Goal: Information Seeking & Learning: Learn about a topic

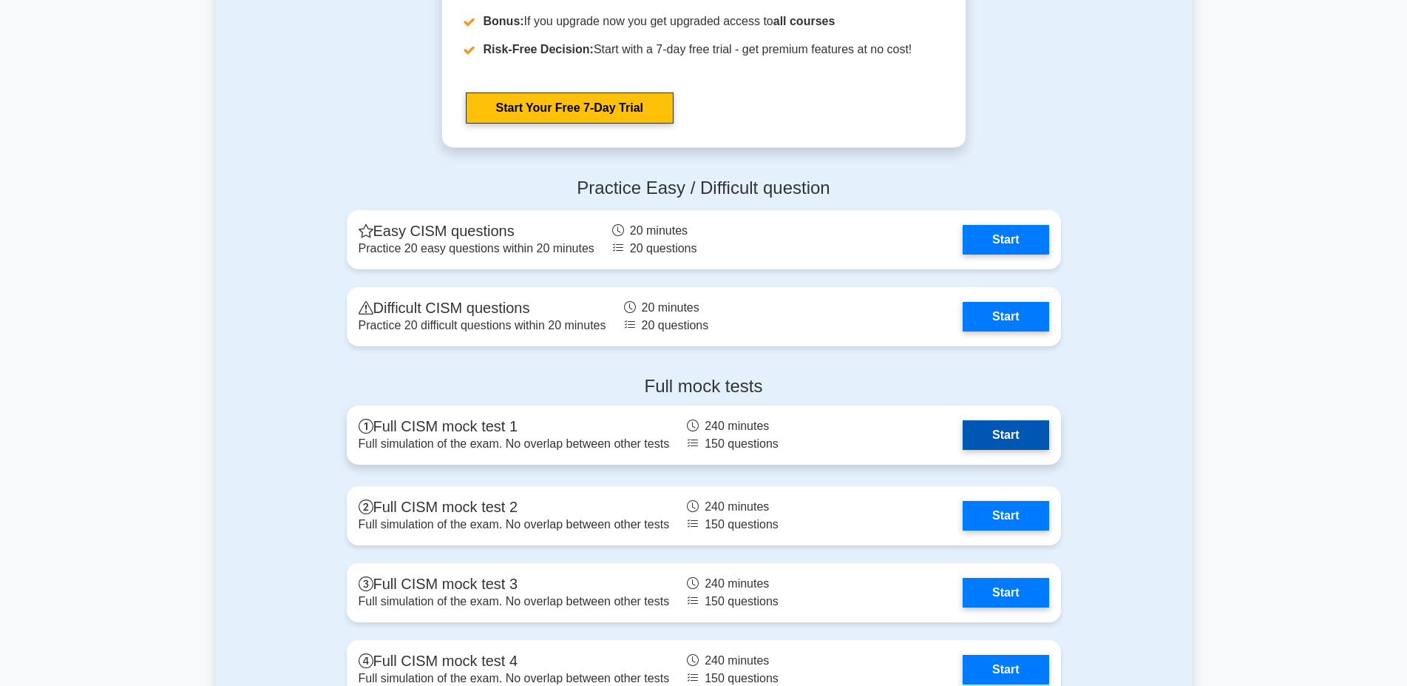
scroll to position [1643, 0]
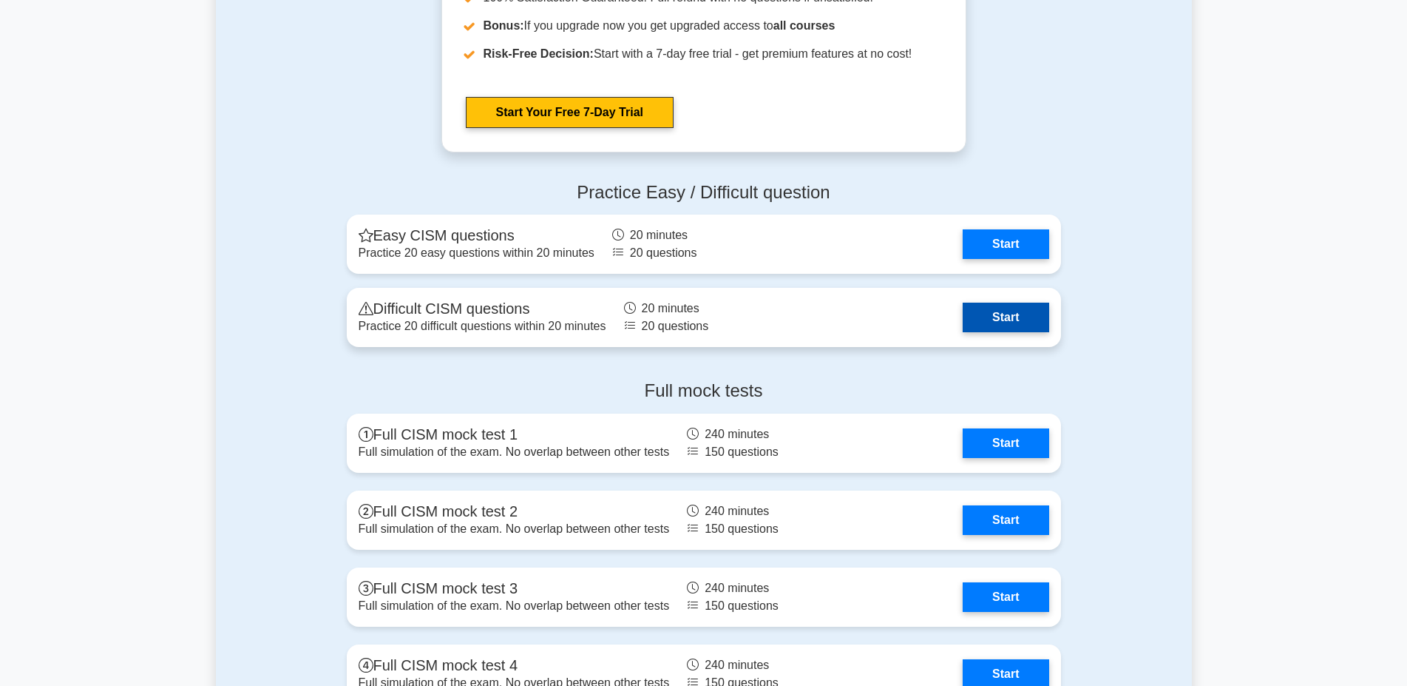
click at [978, 320] on link "Start" at bounding box center [1006, 317] width 86 height 30
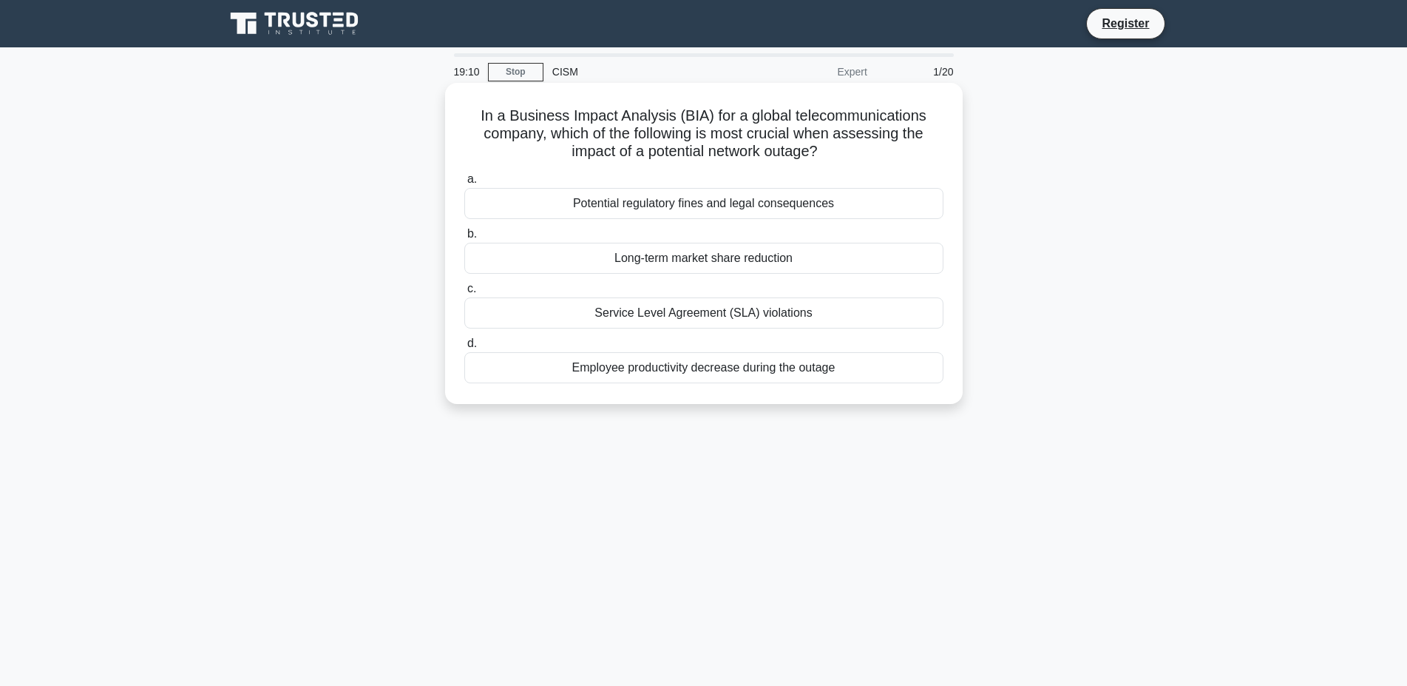
click at [676, 311] on div "Service Level Agreement (SLA) violations" at bounding box center [703, 312] width 479 height 31
click at [464, 294] on input "c. Service Level Agreement (SLA) violations" at bounding box center [464, 289] width 0 height 10
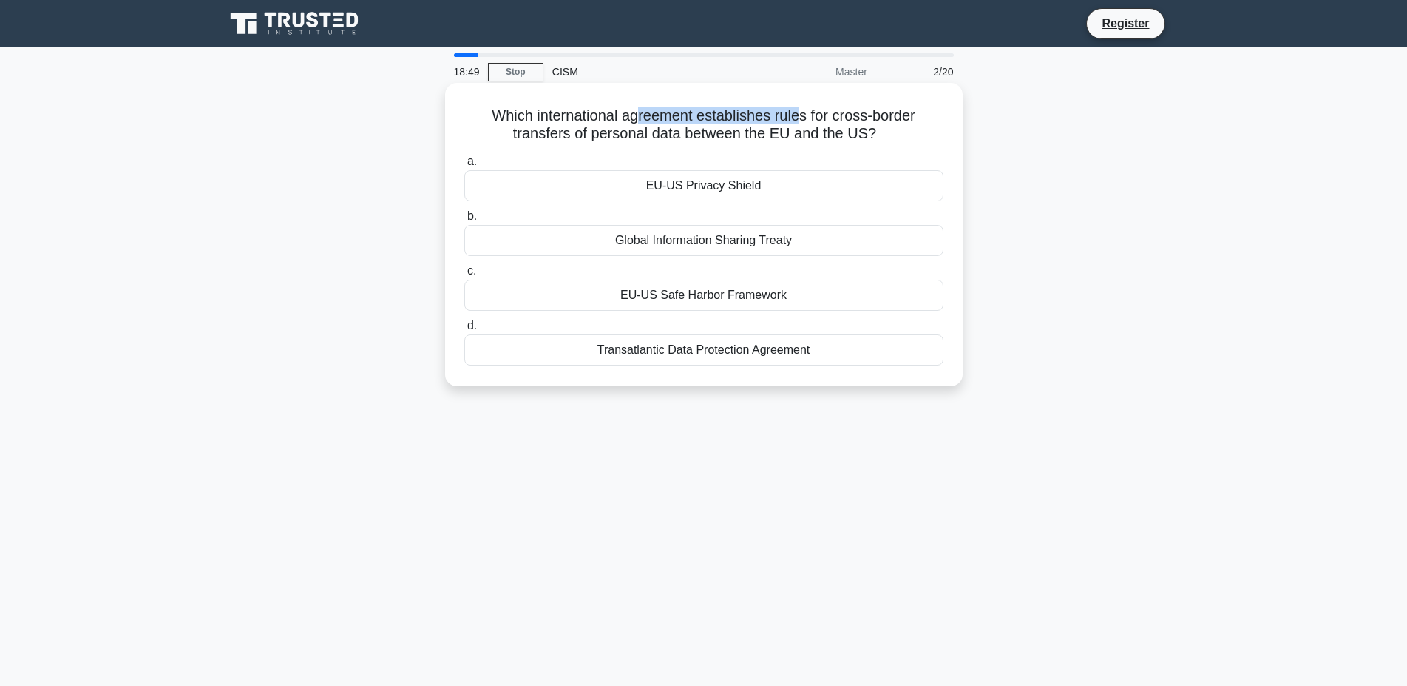
drag, startPoint x: 645, startPoint y: 117, endPoint x: 798, endPoint y: 116, distance: 153.1
click at [798, 116] on h5 "Which international agreement establishes rules for cross-border transfers of p…" at bounding box center [704, 124] width 482 height 37
click at [805, 116] on h5 "Which international agreement establishes rules for cross-border transfers of p…" at bounding box center [704, 124] width 482 height 37
drag, startPoint x: 814, startPoint y: 117, endPoint x: 758, endPoint y: 135, distance: 58.5
click at [741, 134] on h5 "Which international agreement establishes rules for cross-border transfers of p…" at bounding box center [704, 124] width 482 height 37
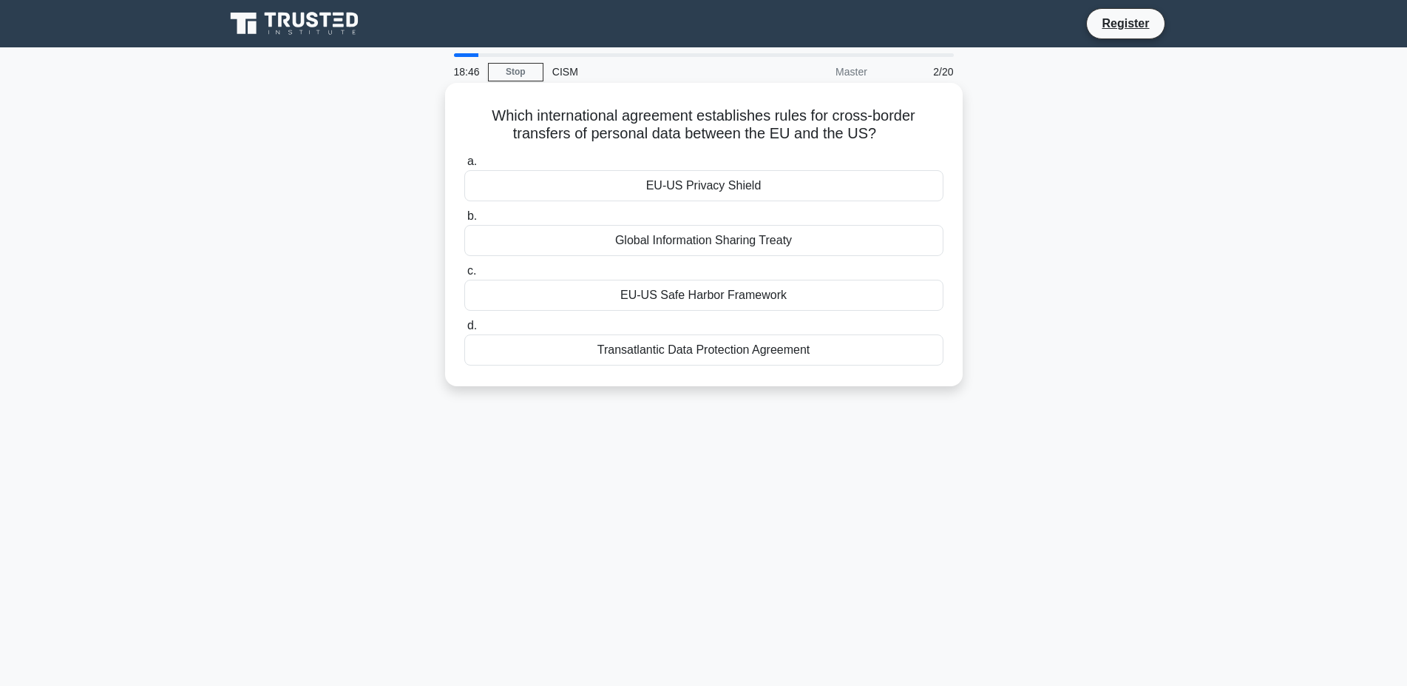
click at [804, 135] on h5 "Which international agreement establishes rules for cross-border transfers of p…" at bounding box center [704, 124] width 482 height 37
click at [699, 189] on div "EU-US Privacy Shield" at bounding box center [703, 185] width 479 height 31
click at [464, 166] on input "a. EU-US Privacy Shield" at bounding box center [464, 162] width 0 height 10
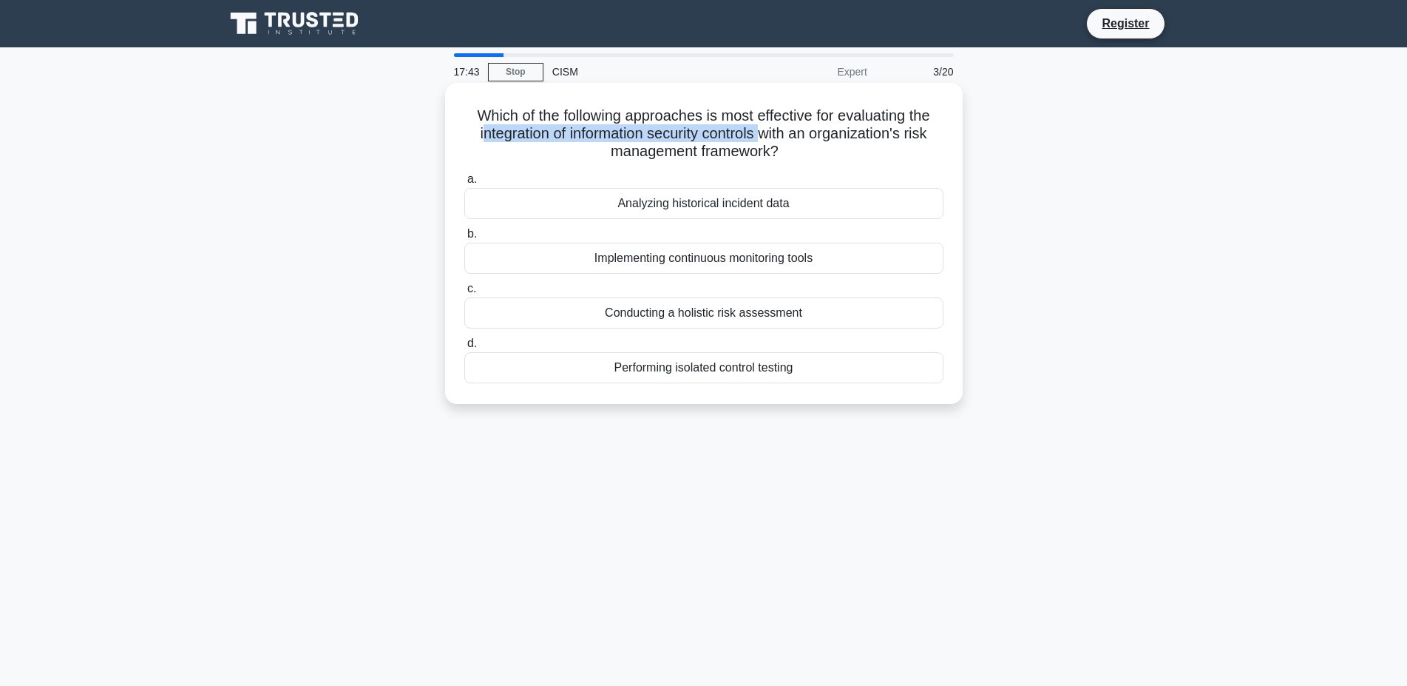
drag, startPoint x: 481, startPoint y: 132, endPoint x: 760, endPoint y: 136, distance: 278.9
click at [760, 136] on h5 "Which of the following approaches is most effective for evaluating the integrat…" at bounding box center [704, 133] width 482 height 55
click at [593, 147] on h5 "Which of the following approaches is most effective for evaluating the integrat…" at bounding box center [704, 133] width 482 height 55
drag, startPoint x: 481, startPoint y: 136, endPoint x: 543, endPoint y: 135, distance: 62.1
click at [543, 135] on h5 "Which of the following approaches is most effective for evaluating the integrat…" at bounding box center [704, 133] width 482 height 55
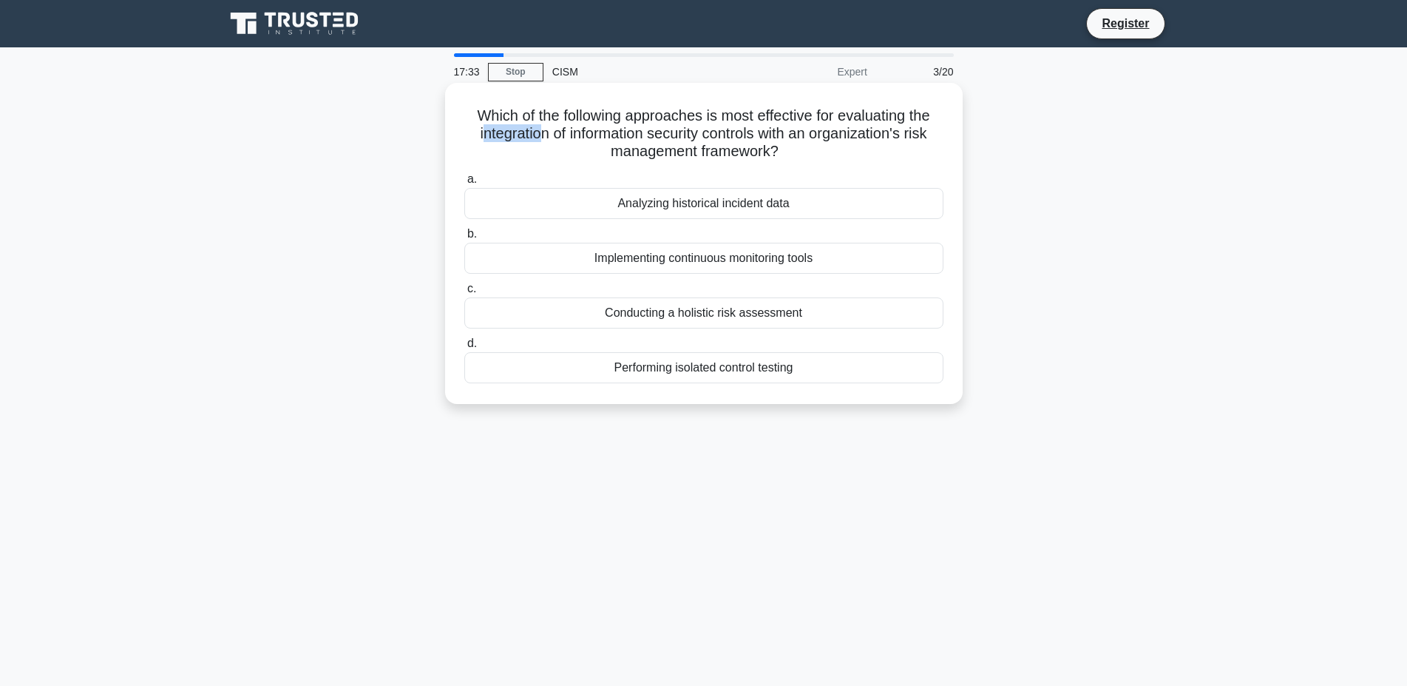
click at [541, 143] on h5 "Which of the following approaches is most effective for evaluating the integrat…" at bounding box center [704, 133] width 482 height 55
drag, startPoint x: 480, startPoint y: 135, endPoint x: 772, endPoint y: 139, distance: 292.2
click at [772, 139] on h5 "Which of the following approaches is most effective for evaluating the integrat…" at bounding box center [704, 133] width 482 height 55
click at [787, 136] on h5 "Which of the following approaches is most effective for evaluating the integrat…" at bounding box center [704, 133] width 482 height 55
drag, startPoint x: 612, startPoint y: 151, endPoint x: 769, endPoint y: 152, distance: 157.5
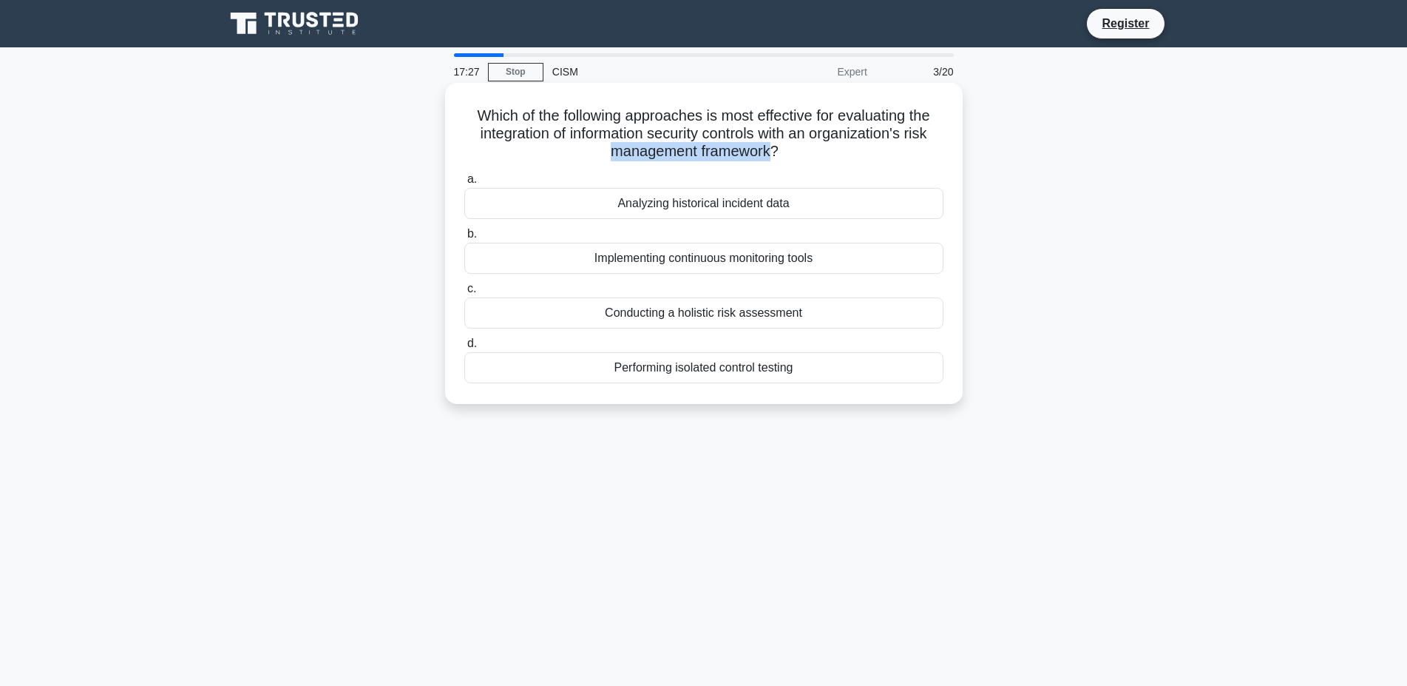
click at [769, 152] on h5 "Which of the following approaches is most effective for evaluating the integrat…" at bounding box center [704, 133] width 482 height 55
click at [686, 314] on div "Conducting a holistic risk assessment" at bounding box center [703, 312] width 479 height 31
click at [464, 294] on input "c. Conducting a holistic risk assessment" at bounding box center [464, 289] width 0 height 10
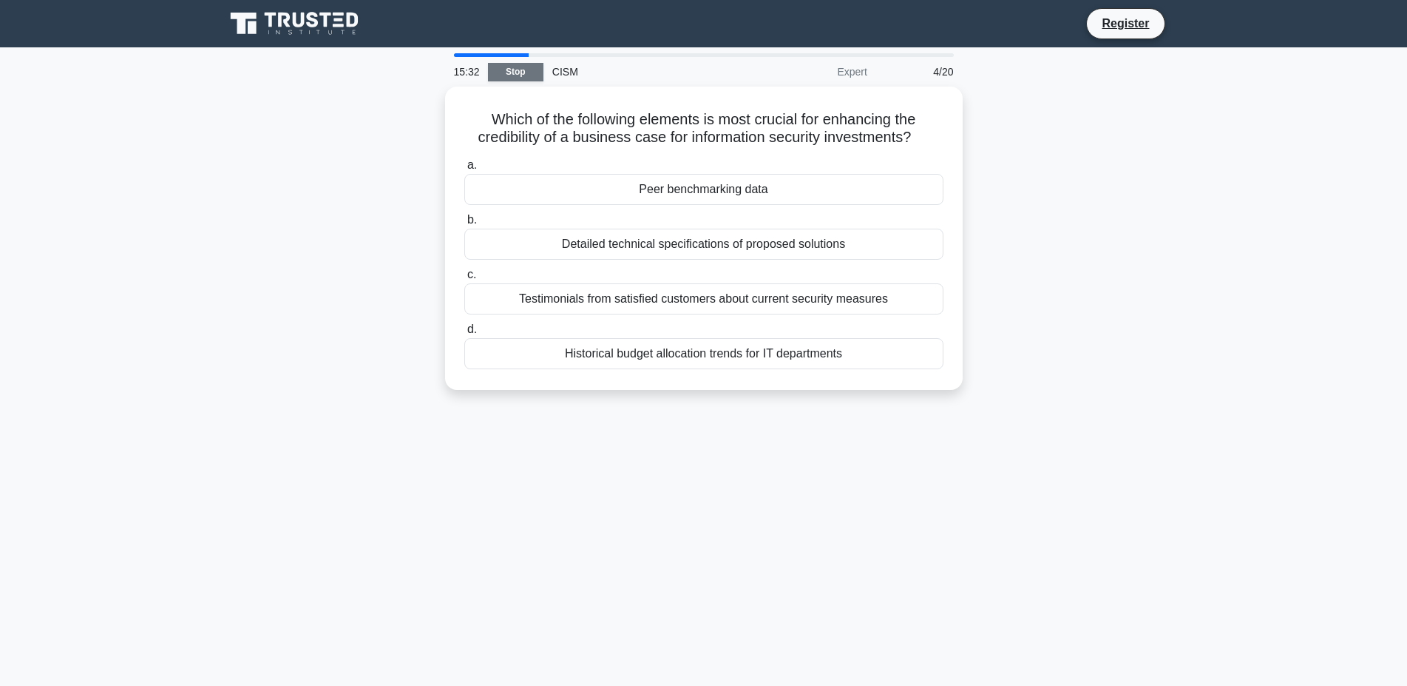
click at [528, 78] on link "Stop" at bounding box center [515, 72] width 55 height 18
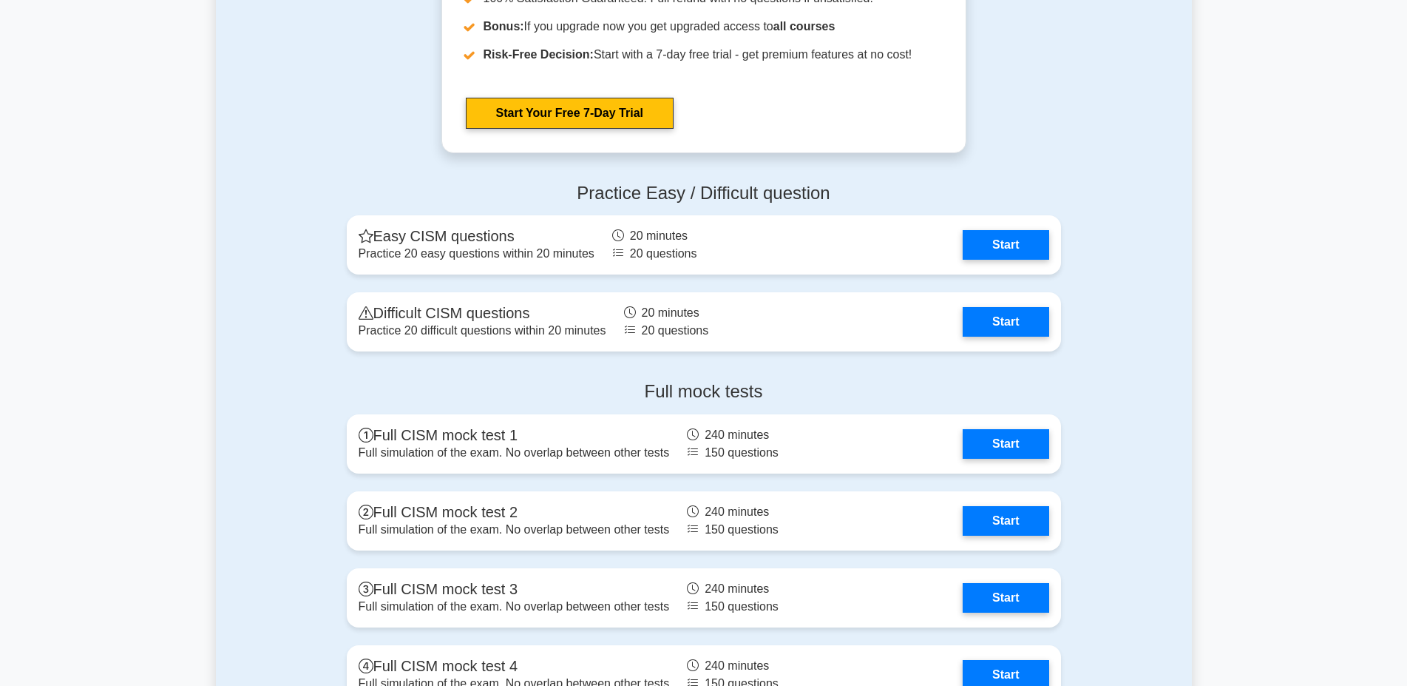
scroll to position [1643, 0]
click at [963, 303] on link "Start" at bounding box center [1006, 318] width 86 height 30
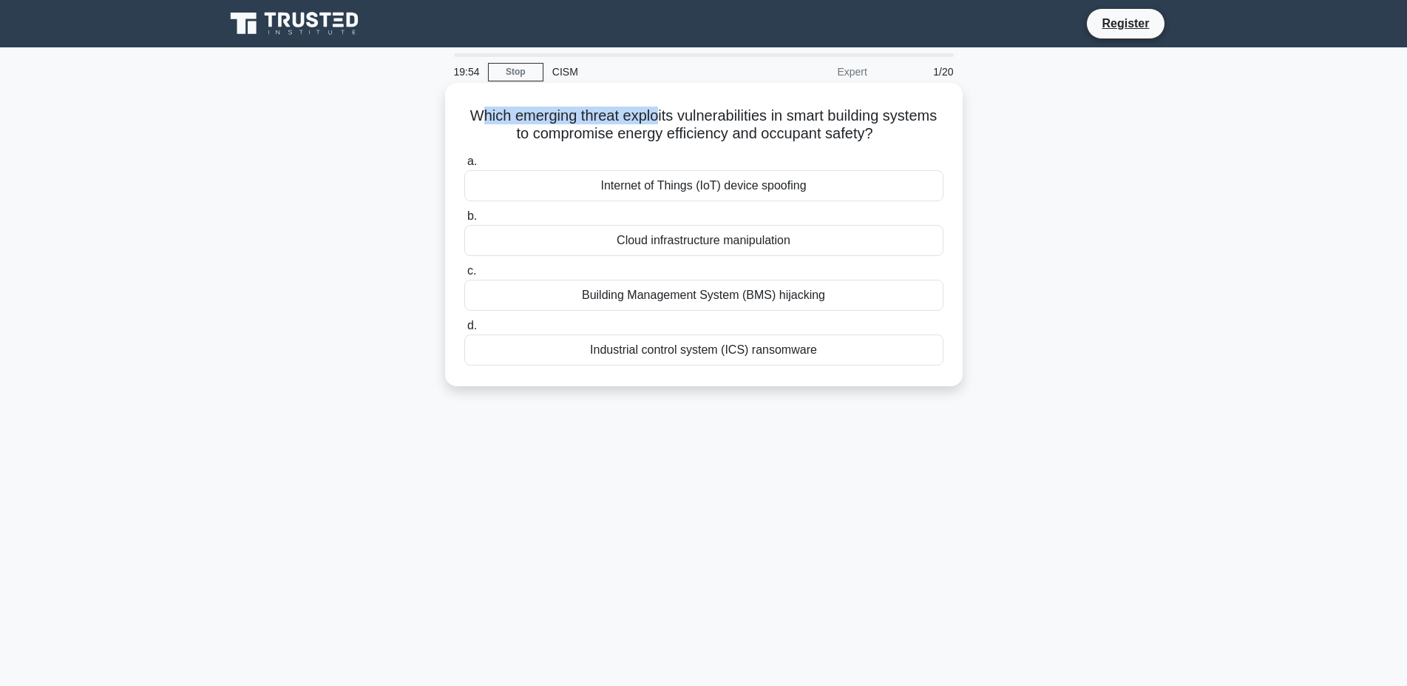
drag, startPoint x: 481, startPoint y: 109, endPoint x: 660, endPoint y: 115, distance: 179.1
click at [660, 115] on h5 "Which emerging threat exploits vulnerabilities in smart building systems to com…" at bounding box center [704, 124] width 482 height 37
click at [526, 110] on h5 "Which emerging threat exploits vulnerabilities in smart building systems to com…" at bounding box center [704, 124] width 482 height 37
drag, startPoint x: 473, startPoint y: 116, endPoint x: 893, endPoint y: 135, distance: 420.5
click at [893, 135] on h5 "Which emerging threat exploits vulnerabilities in smart building systems to com…" at bounding box center [704, 124] width 482 height 37
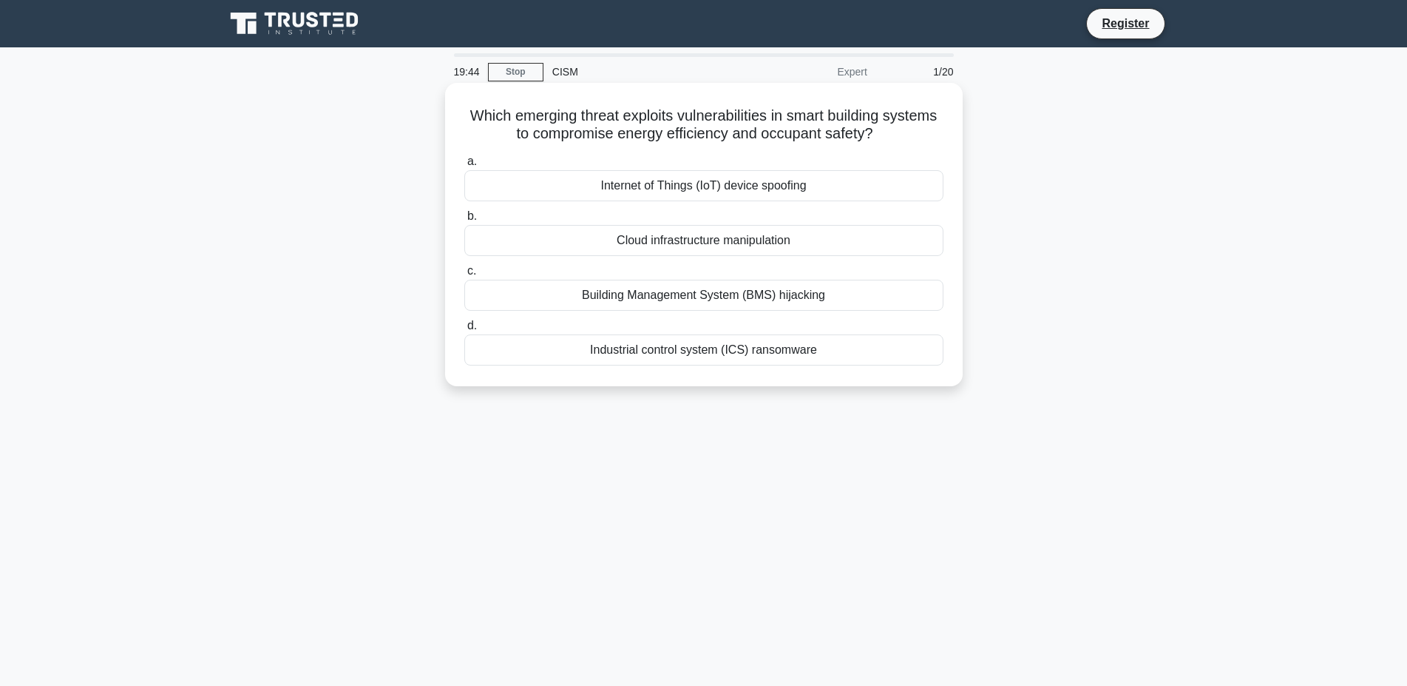
click at [760, 139] on h5 "Which emerging threat exploits vulnerabilities in smart building systems to com…" at bounding box center [704, 124] width 482 height 37
drag, startPoint x: 561, startPoint y: 113, endPoint x: 581, endPoint y: 109, distance: 20.3
click at [581, 109] on h5 "Which emerging threat exploits vulnerabilities in smart building systems to com…" at bounding box center [704, 124] width 482 height 37
click at [509, 109] on h5 "Which emerging threat exploits vulnerabilities in smart building systems to com…" at bounding box center [704, 124] width 482 height 37
drag, startPoint x: 478, startPoint y: 111, endPoint x: 621, endPoint y: 112, distance: 142.7
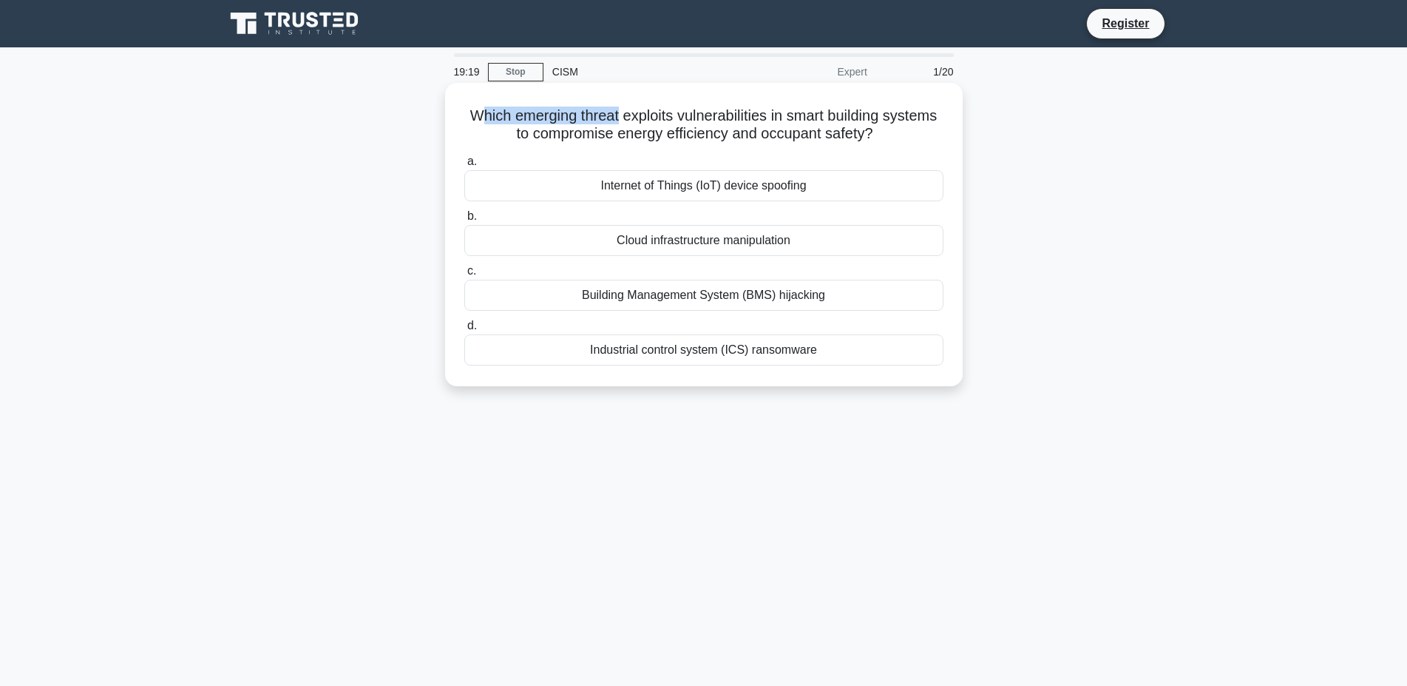
click at [621, 112] on h5 "Which emerging threat exploits vulnerabilities in smart building systems to com…" at bounding box center [704, 124] width 482 height 37
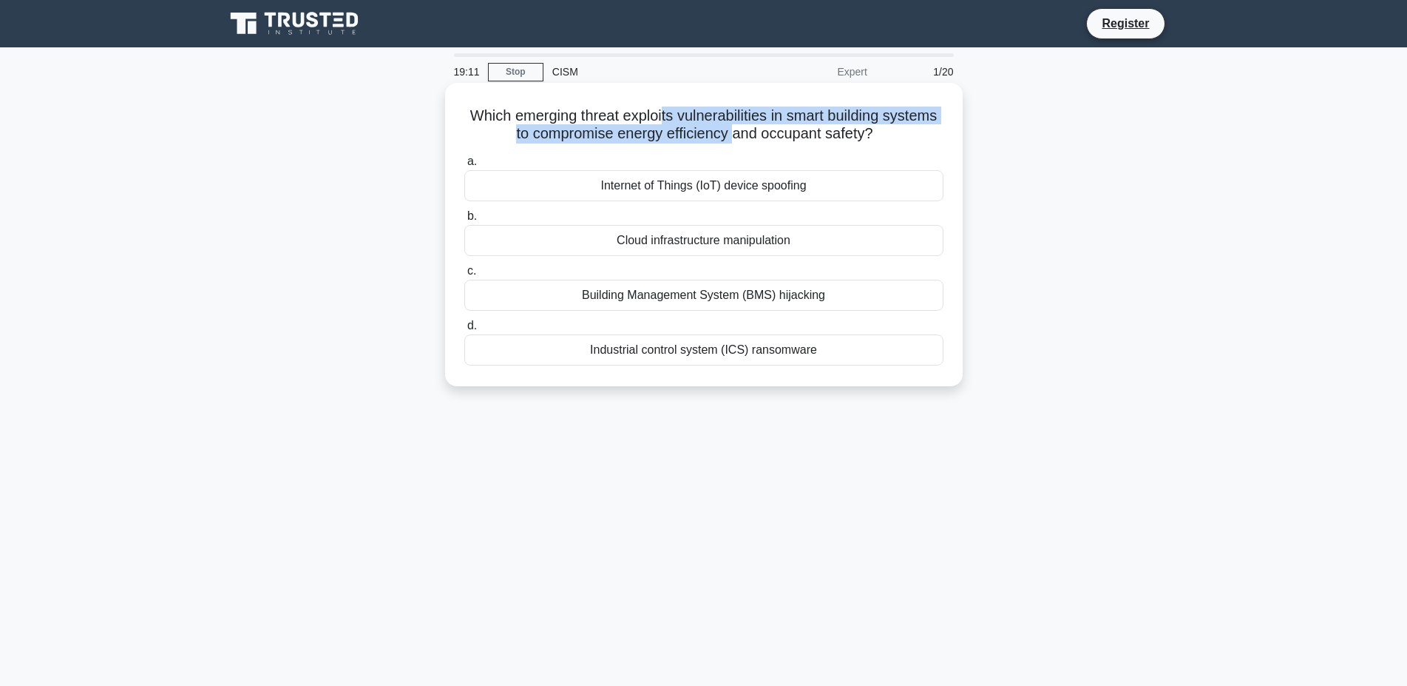
drag, startPoint x: 665, startPoint y: 115, endPoint x: 731, endPoint y: 139, distance: 70.9
click at [731, 139] on h5 "Which emerging threat exploits vulnerabilities in smart building systems to com…" at bounding box center [704, 124] width 482 height 37
drag, startPoint x: 882, startPoint y: 138, endPoint x: 603, endPoint y: 116, distance: 279.7
click at [603, 116] on h5 "Which emerging threat exploits vulnerabilities in smart building systems to com…" at bounding box center [704, 124] width 482 height 37
click at [684, 297] on div "Building Management System (BMS) hijacking" at bounding box center [703, 295] width 479 height 31
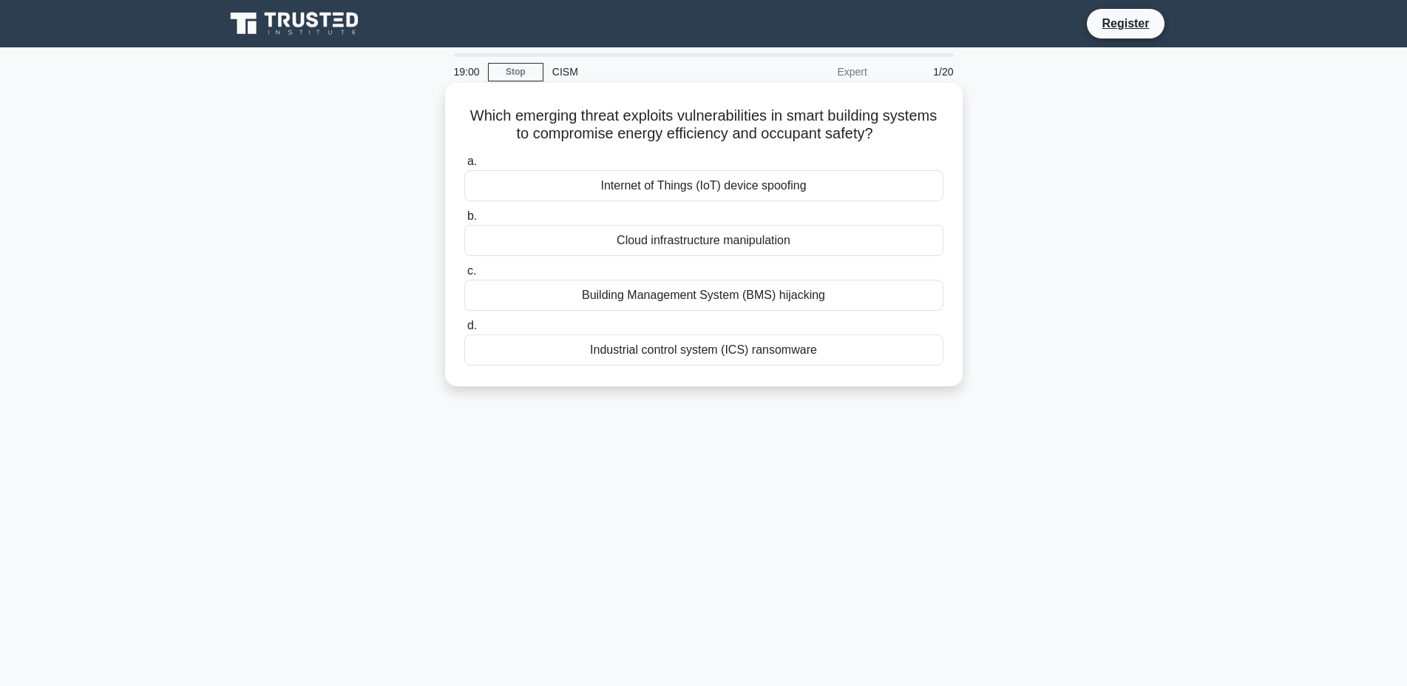
click at [464, 276] on input "c. Building Management System (BMS) hijacking" at bounding box center [464, 271] width 0 height 10
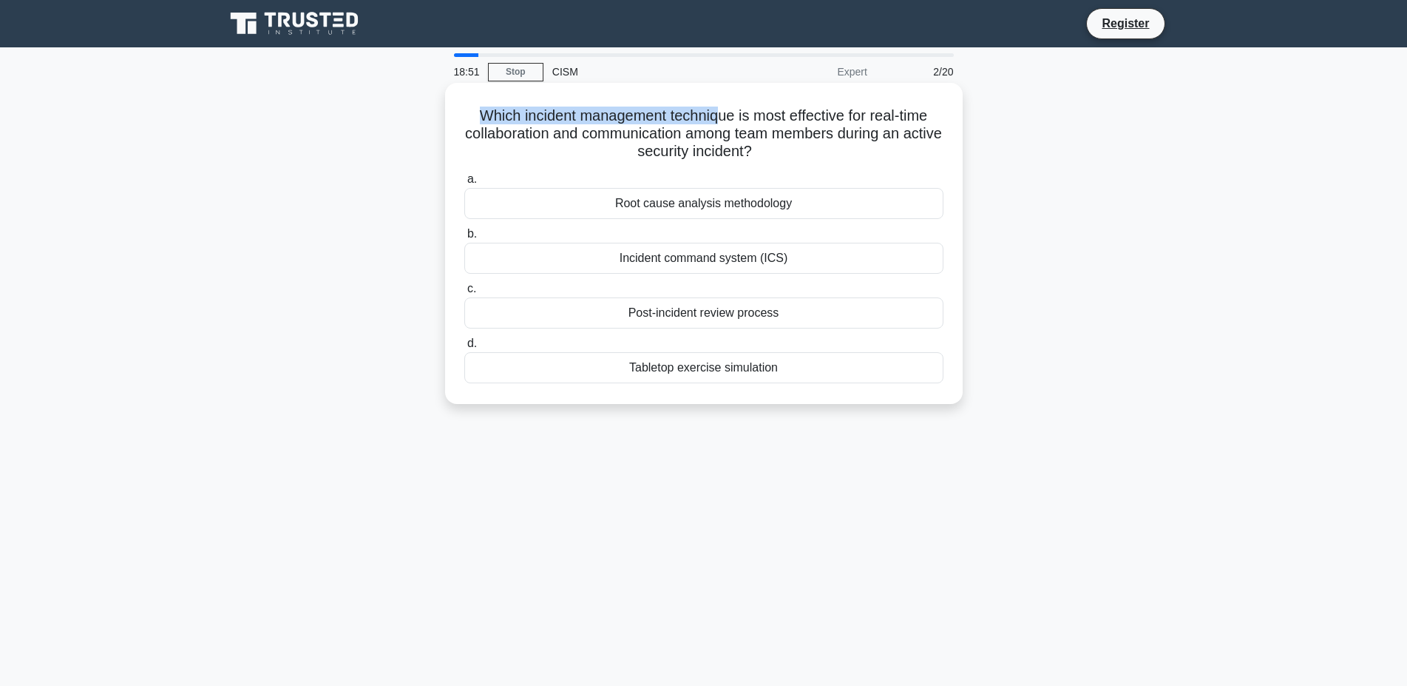
drag, startPoint x: 484, startPoint y: 115, endPoint x: 720, endPoint y: 118, distance: 235.9
click at [720, 118] on h5 "Which incident management technique is most effective for real-time collaborati…" at bounding box center [704, 133] width 482 height 55
click at [734, 118] on h5 "Which incident management technique is most effective for real-time collaborati…" at bounding box center [704, 133] width 482 height 55
drag, startPoint x: 494, startPoint y: 110, endPoint x: 568, endPoint y: 137, distance: 78.6
click at [568, 137] on h5 "Which incident management technique is most effective for real-time collaborati…" at bounding box center [704, 133] width 482 height 55
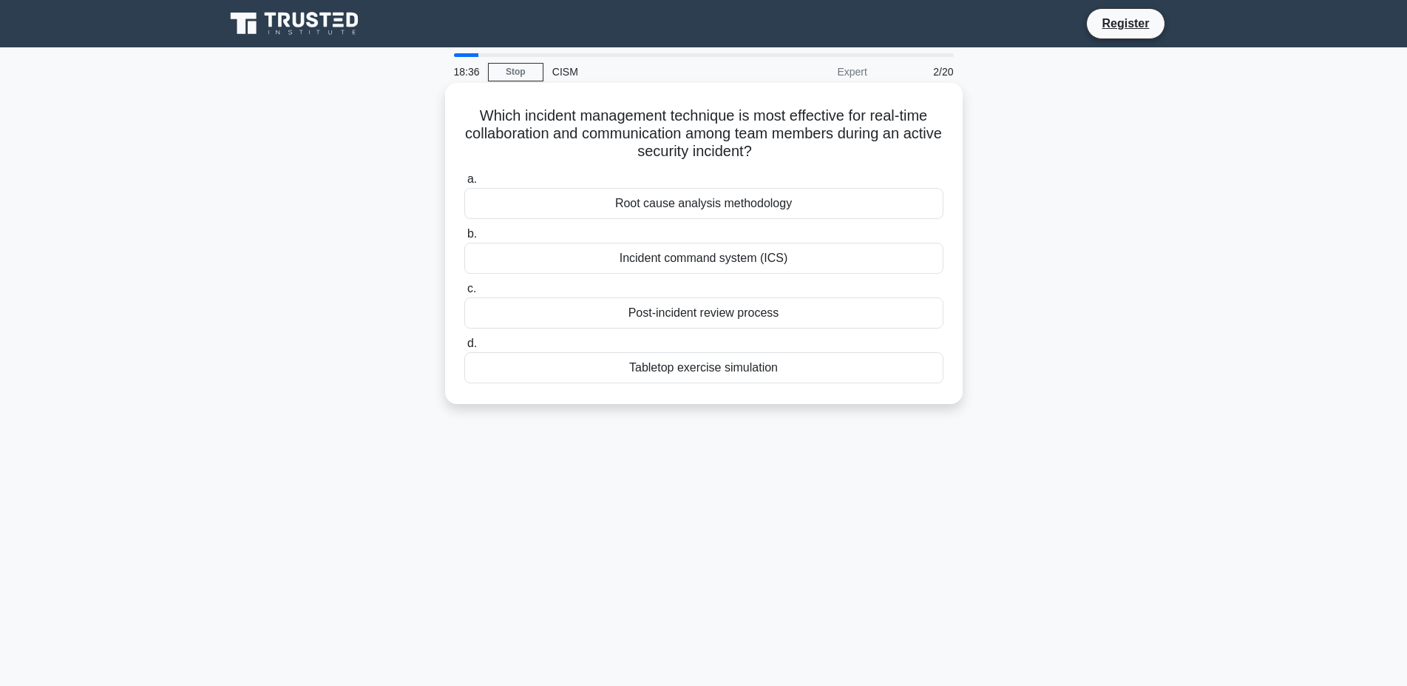
click at [660, 124] on h5 "Which incident management technique is most effective for real-time collaborati…" at bounding box center [704, 133] width 482 height 55
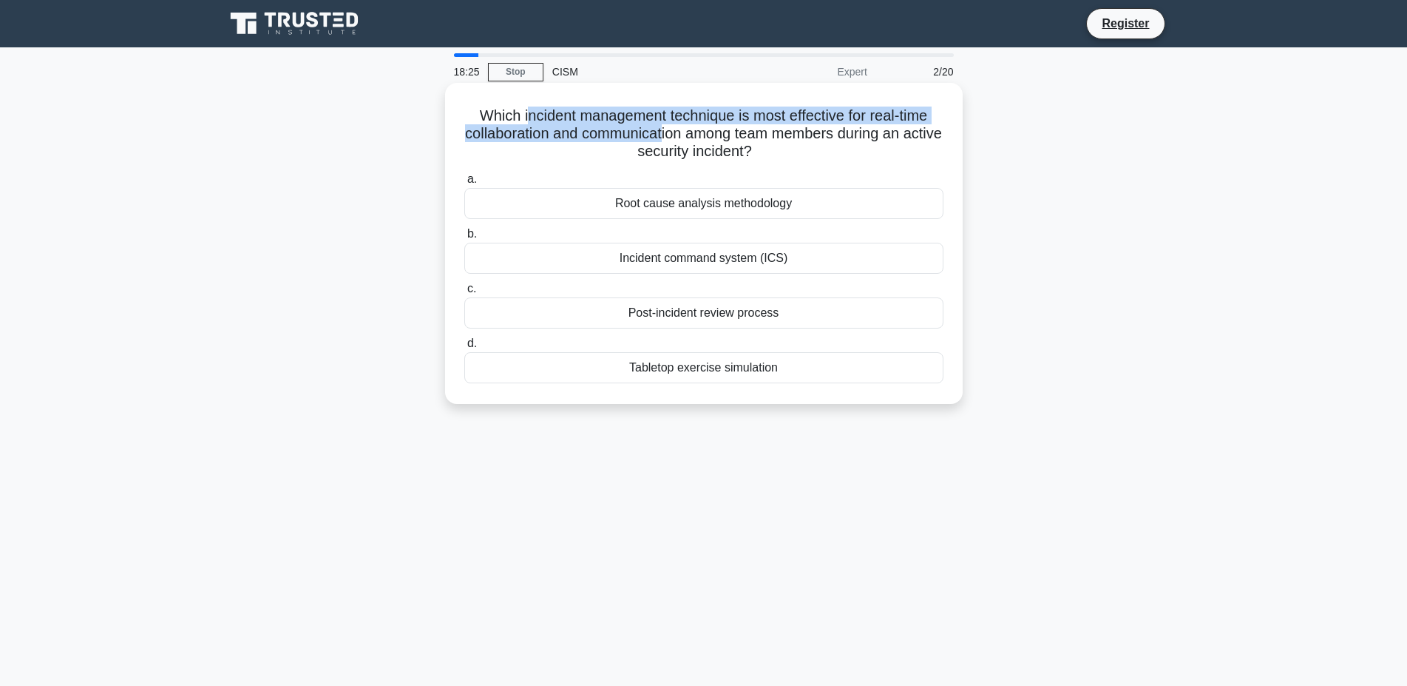
drag, startPoint x: 530, startPoint y: 110, endPoint x: 664, endPoint y: 124, distance: 134.5
click at [664, 124] on h5 "Which incident management technique is most effective for real-time collaborati…" at bounding box center [704, 133] width 482 height 55
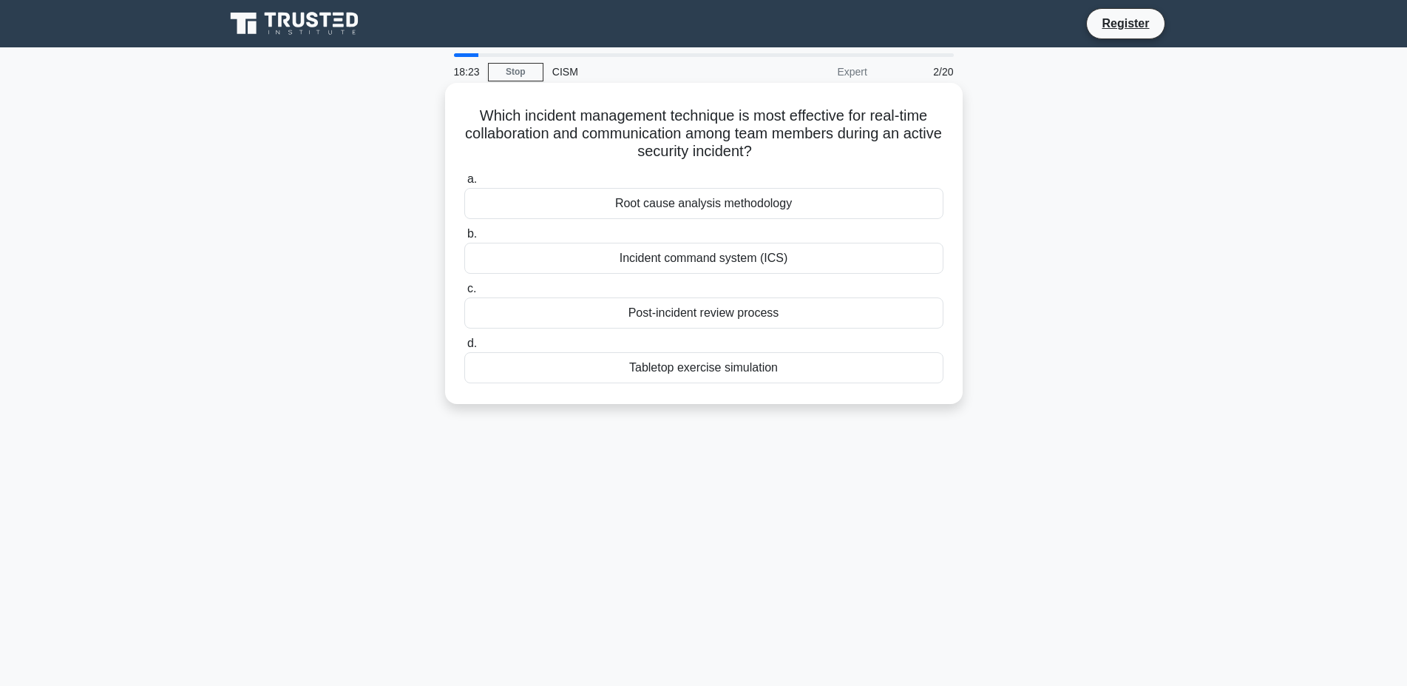
drag, startPoint x: 852, startPoint y: 129, endPoint x: 770, endPoint y: 157, distance: 86.5
click at [770, 157] on h5 "Which incident management technique is most effective for real-time collaborati…" at bounding box center [704, 133] width 482 height 55
click at [692, 259] on div "Incident command system (ICS)" at bounding box center [703, 258] width 479 height 31
click at [464, 239] on input "b. Incident command system (ICS)" at bounding box center [464, 234] width 0 height 10
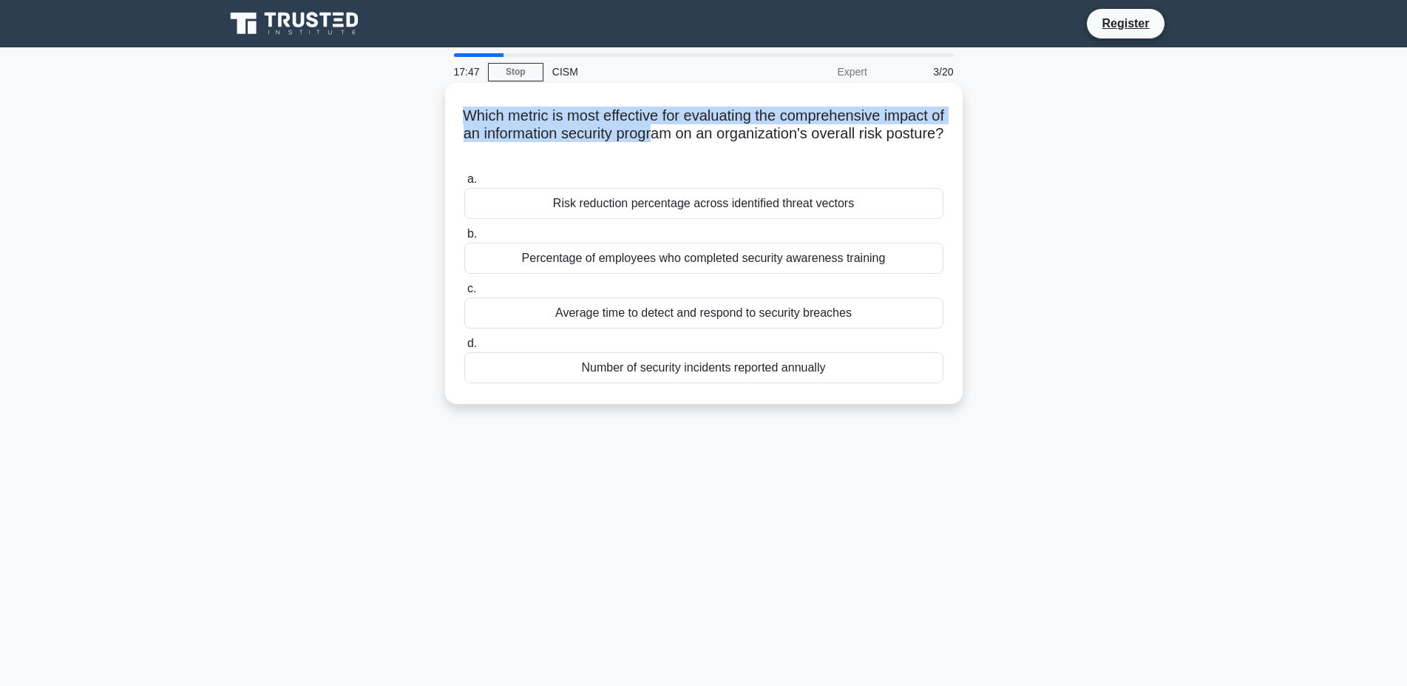
drag, startPoint x: 476, startPoint y: 115, endPoint x: 694, endPoint y: 128, distance: 218.5
click at [694, 128] on h5 "Which metric is most effective for evaluating the comprehensive impact of an in…" at bounding box center [704, 133] width 482 height 55
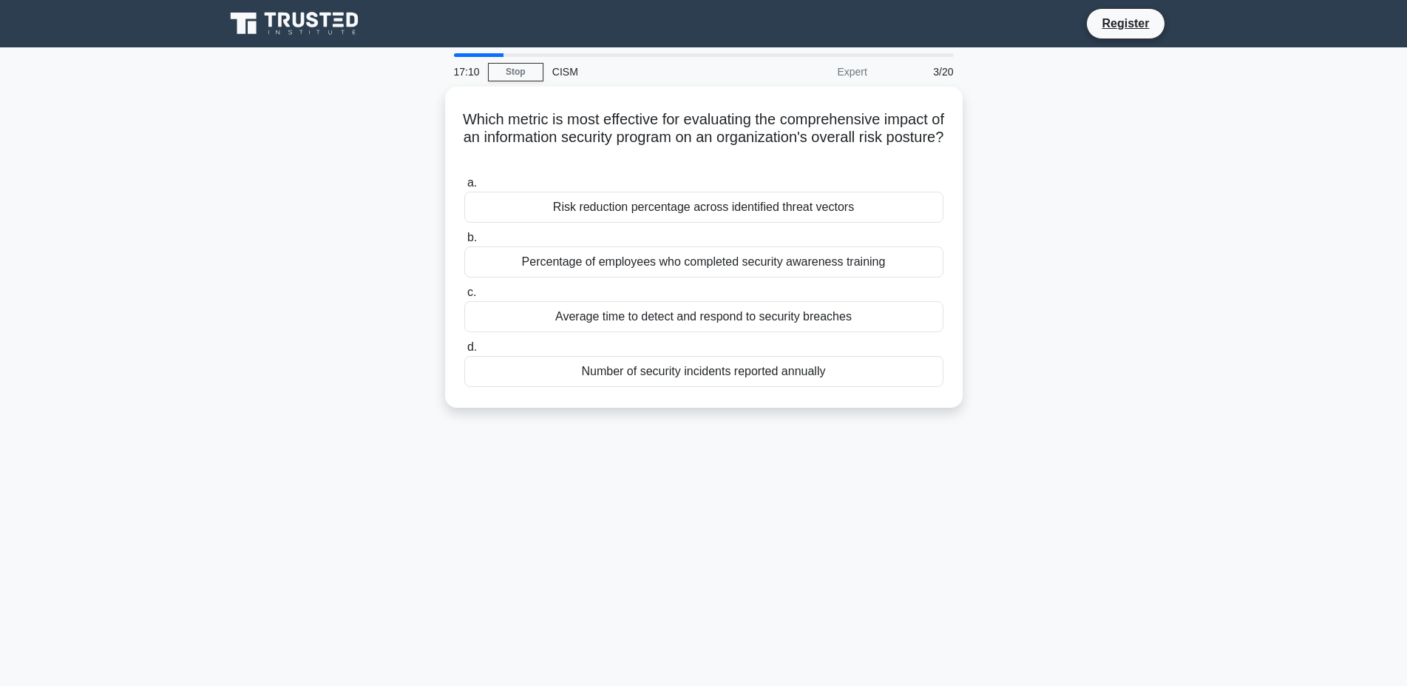
click at [342, 203] on div "Which metric is most effective for evaluating the comprehensive impact of an in…" at bounding box center [704, 256] width 976 height 339
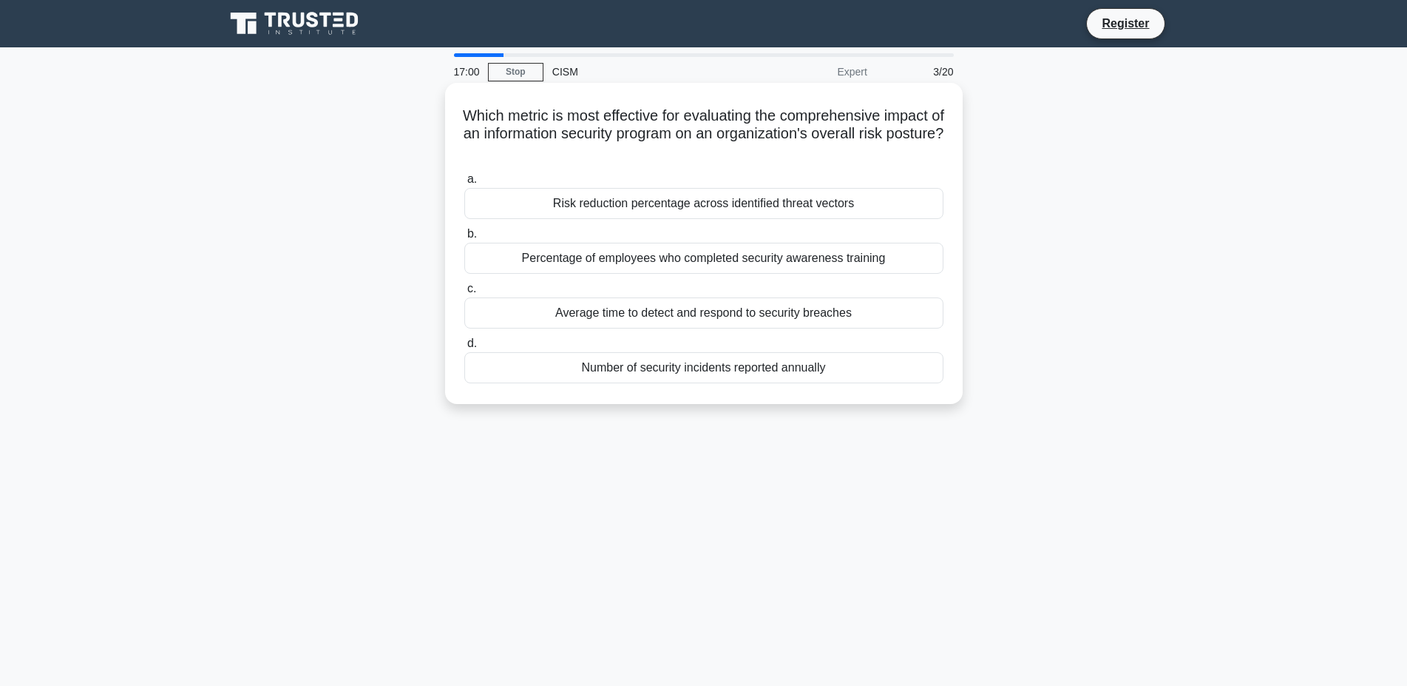
drag, startPoint x: 493, startPoint y: 132, endPoint x: 757, endPoint y: 153, distance: 265.6
click at [757, 153] on h5 "Which metric is most effective for evaluating the comprehensive impact of an in…" at bounding box center [704, 133] width 482 height 55
click at [703, 153] on icon at bounding box center [699, 152] width 8 height 16
click at [593, 117] on h5 "Which metric is most effective for evaluating the comprehensive impact of an in…" at bounding box center [704, 133] width 482 height 55
drag, startPoint x: 486, startPoint y: 136, endPoint x: 880, endPoint y: 150, distance: 394.4
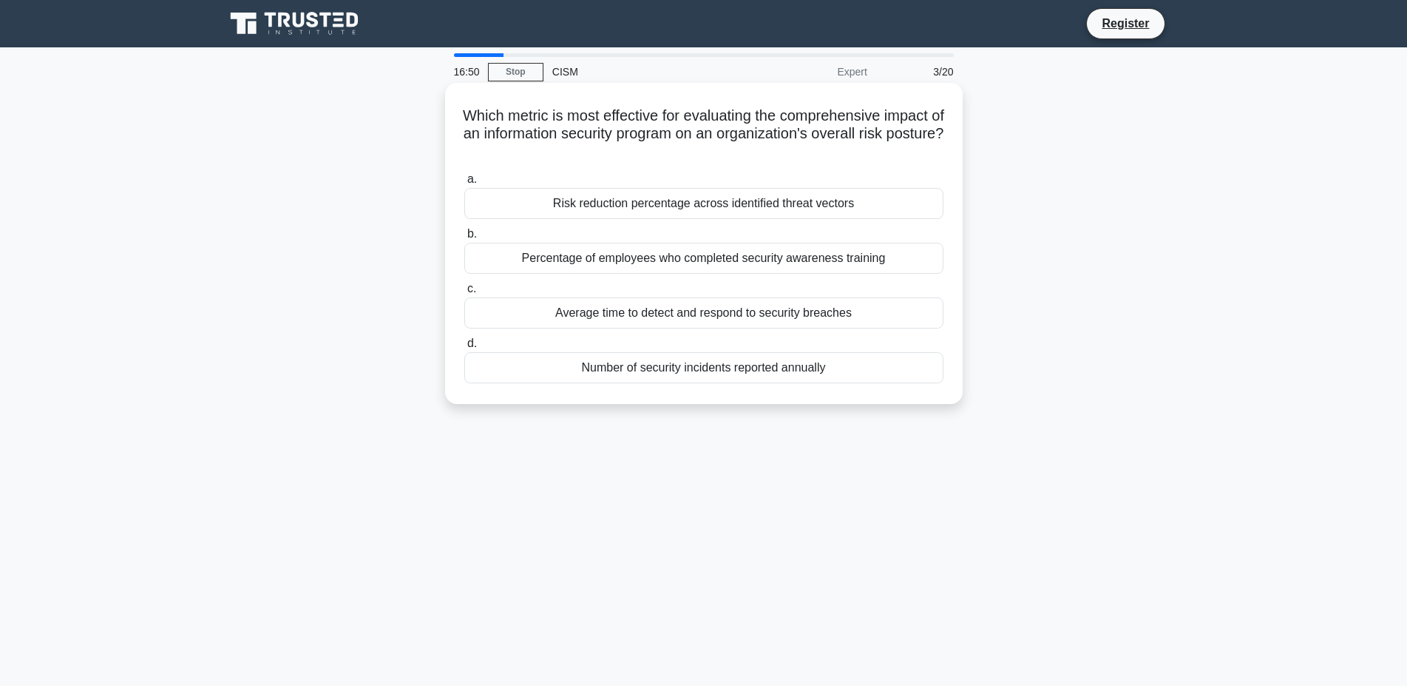
click at [880, 150] on h5 "Which metric is most effective for evaluating the comprehensive impact of an in…" at bounding box center [704, 133] width 482 height 55
click at [805, 161] on h5 "Which metric is most effective for evaluating the comprehensive impact of an in…" at bounding box center [704, 133] width 482 height 55
click at [658, 206] on div "Risk reduction percentage across identified threat vectors" at bounding box center [703, 203] width 479 height 31
click at [464, 184] on input "a. Risk reduction percentage across identified threat vectors" at bounding box center [464, 180] width 0 height 10
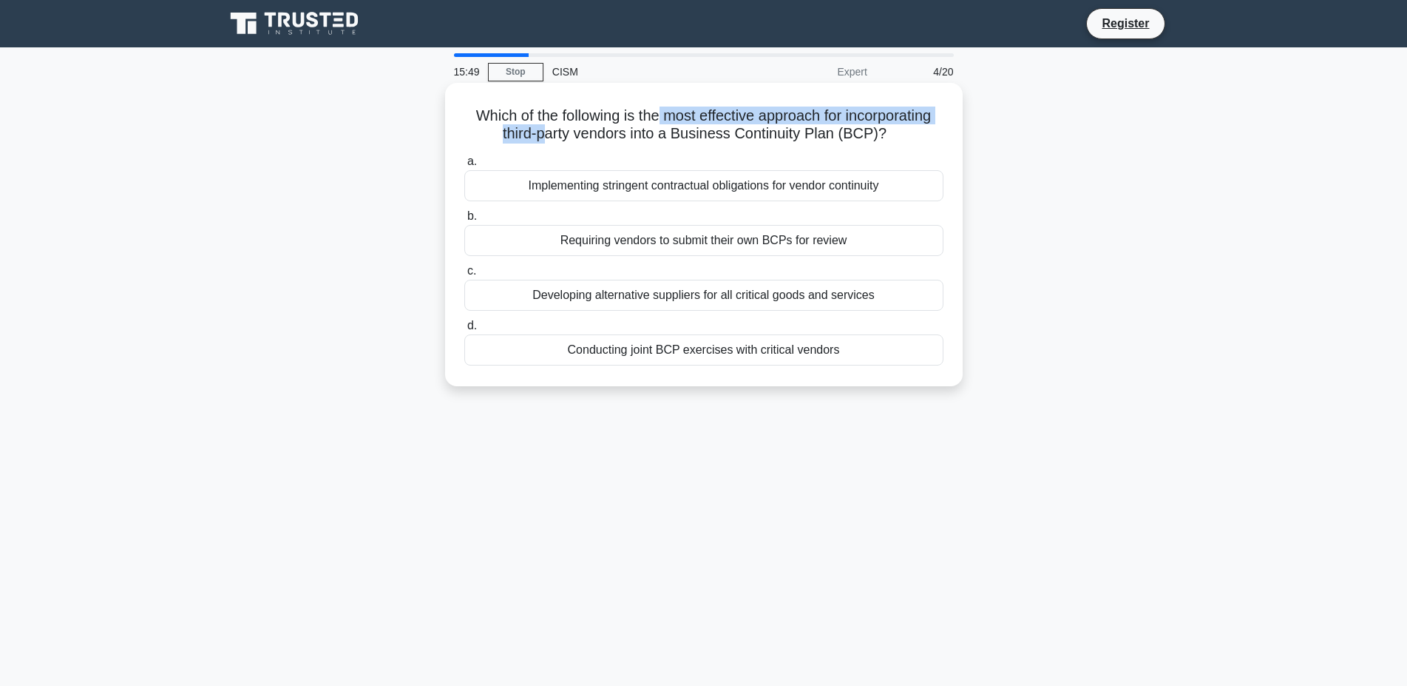
drag, startPoint x: 550, startPoint y: 124, endPoint x: 658, endPoint y: 120, distance: 108.8
click at [658, 120] on h5 "Which of the following is the most effective approach for incorporating third-p…" at bounding box center [704, 124] width 482 height 37
click at [669, 120] on h5 "Which of the following is the most effective approach for incorporating third-p…" at bounding box center [704, 124] width 482 height 37
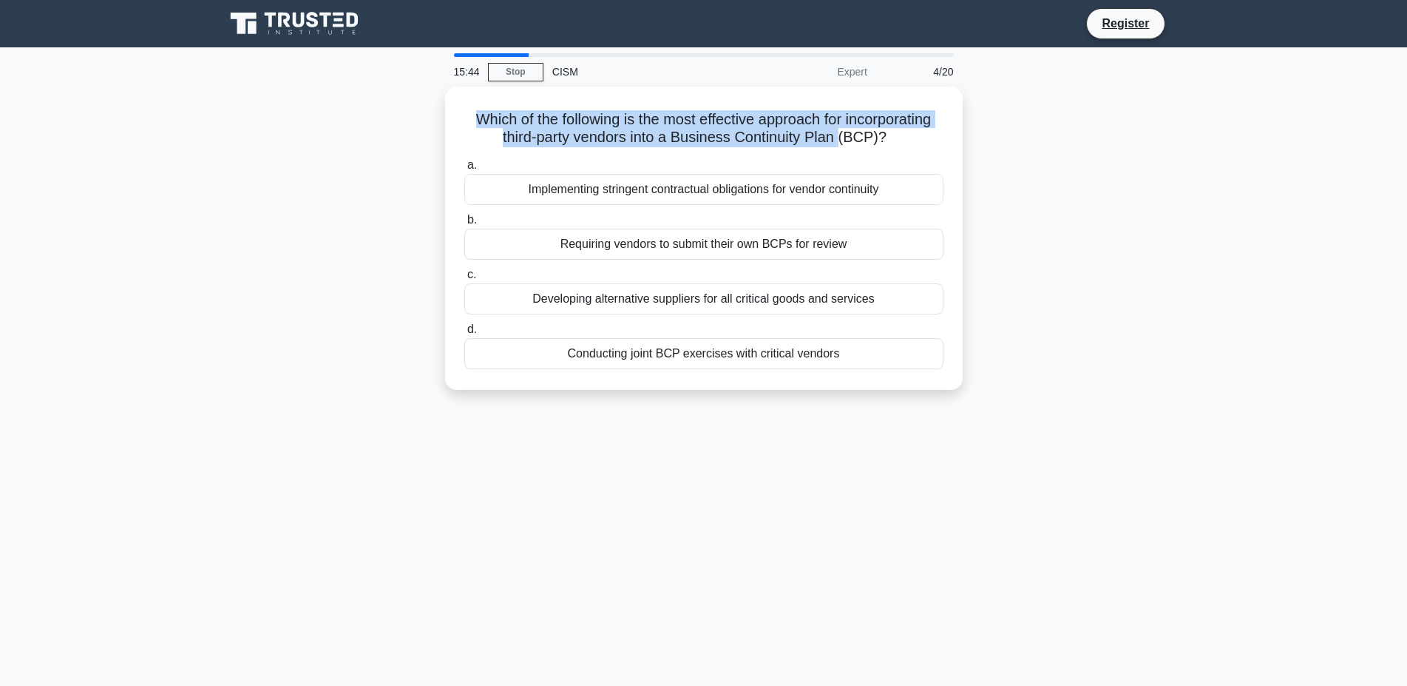
drag, startPoint x: 839, startPoint y: 136, endPoint x: 442, endPoint y: 118, distance: 397.6
click at [442, 118] on div "Which of the following is the most effective approach for incorporating third-p…" at bounding box center [704, 247] width 976 height 321
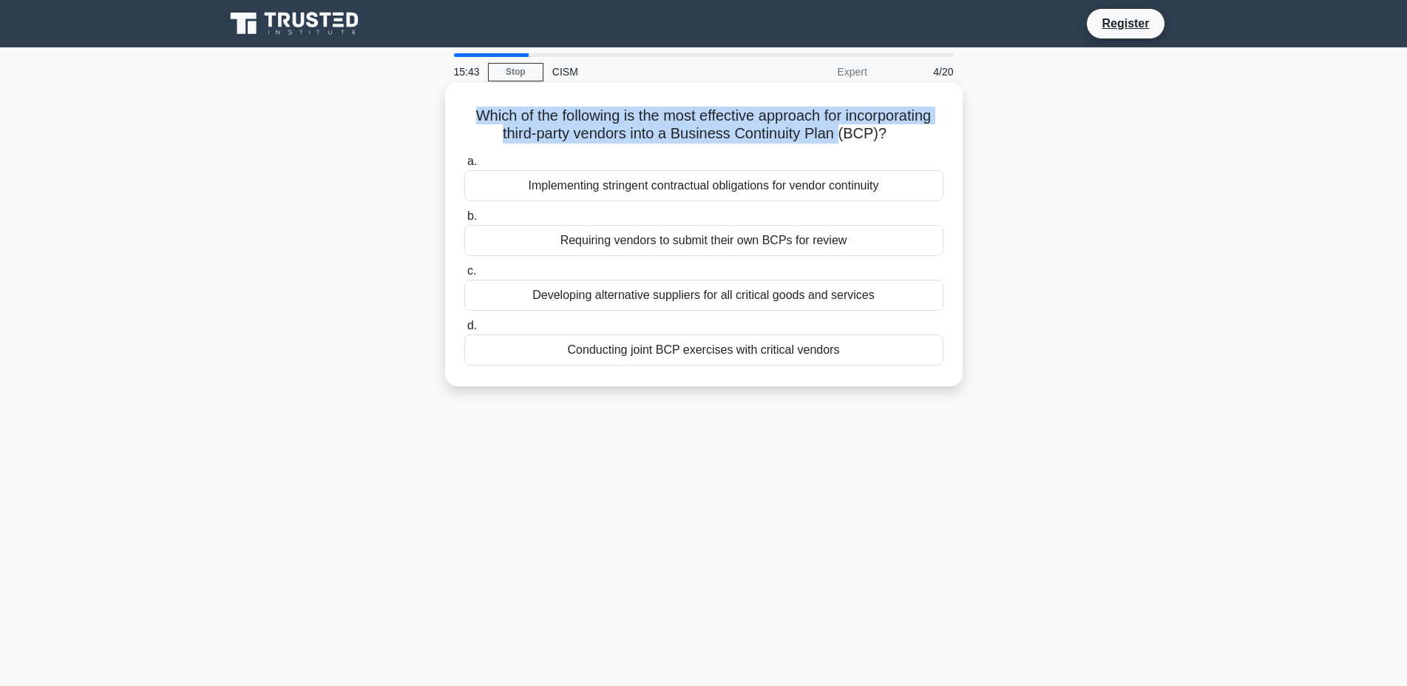
click at [615, 108] on h5 "Which of the following is the most effective approach for incorporating third-p…" at bounding box center [704, 124] width 482 height 37
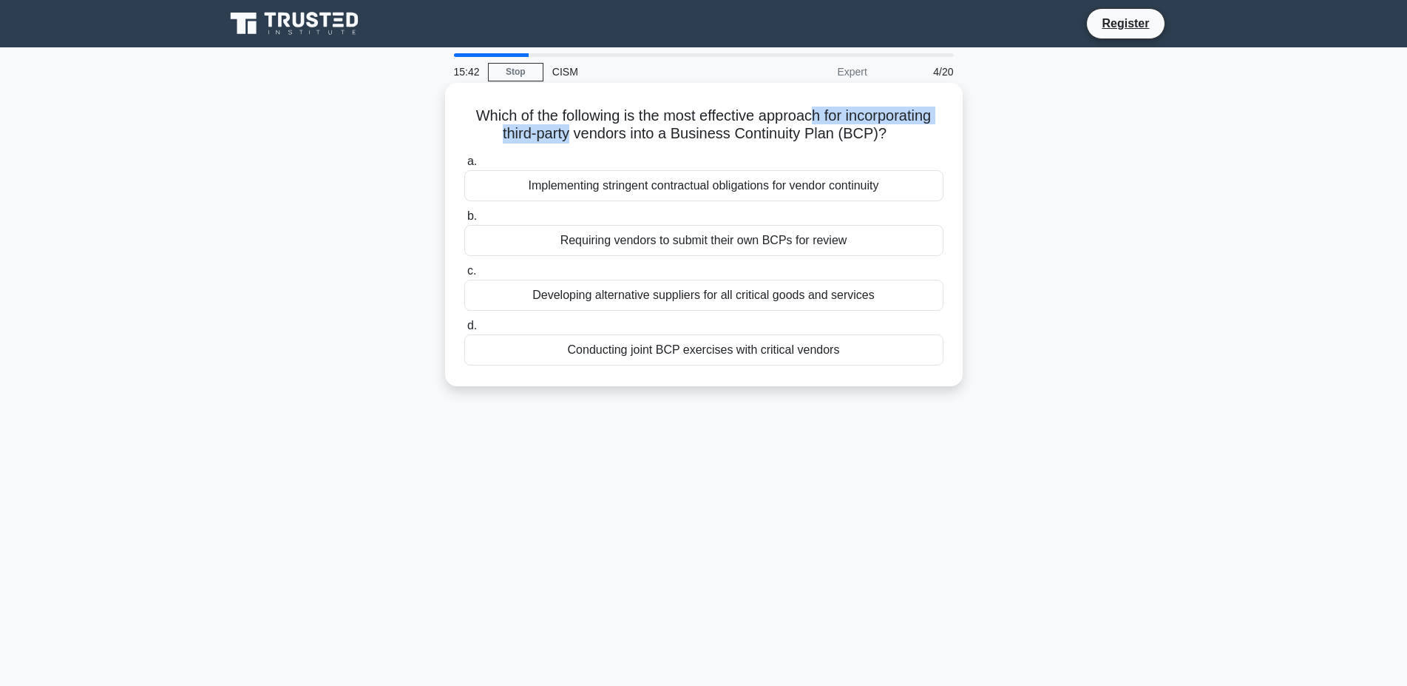
drag, startPoint x: 575, startPoint y: 125, endPoint x: 811, endPoint y: 115, distance: 236.9
click at [811, 115] on h5 "Which of the following is the most effective approach for incorporating third-p…" at bounding box center [704, 124] width 482 height 37
click at [809, 120] on h5 "Which of the following is the most effective approach for incorporating third-p…" at bounding box center [704, 124] width 482 height 37
click at [612, 357] on div "Conducting joint BCP exercises with critical vendors" at bounding box center [703, 349] width 479 height 31
click at [464, 331] on input "d. Conducting joint BCP exercises with critical vendors" at bounding box center [464, 326] width 0 height 10
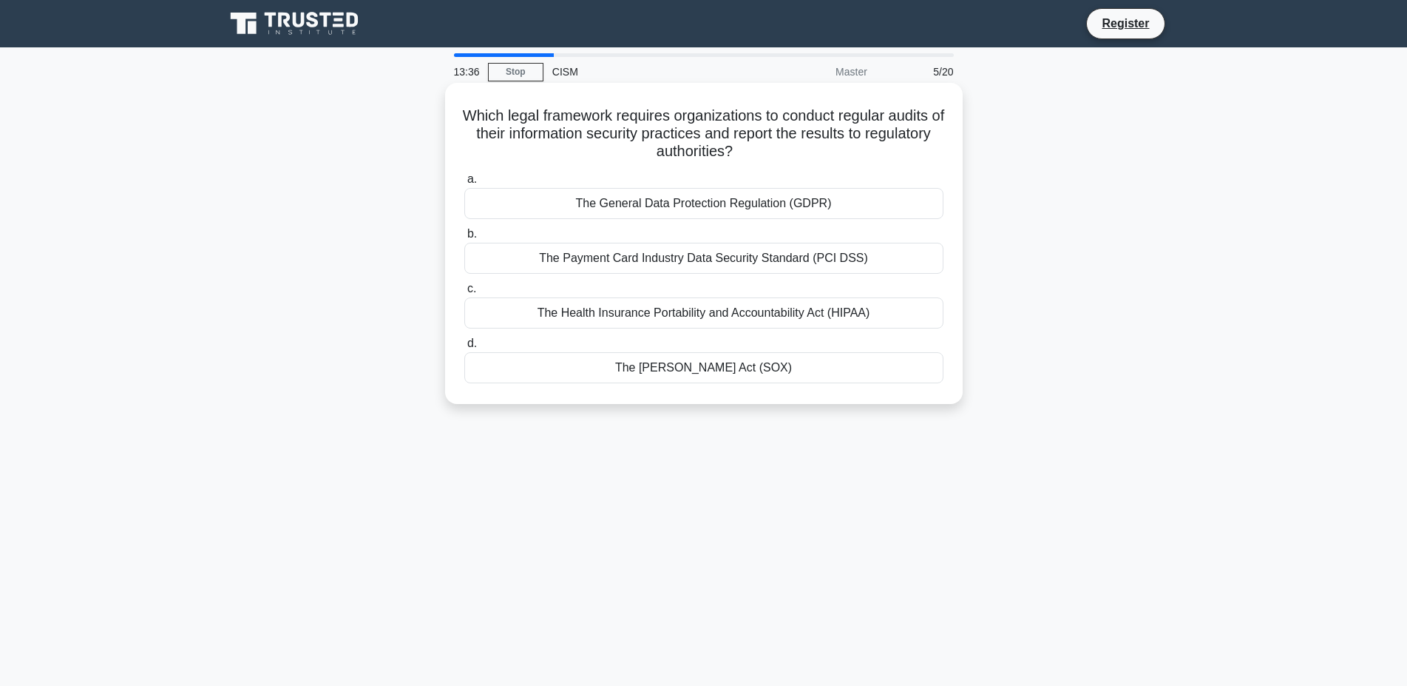
click at [760, 312] on div "The Health Insurance Portability and Accountability Act (HIPAA)" at bounding box center [703, 312] width 479 height 31
click at [464, 294] on input "c. The Health Insurance Portability and Accountability Act (HIPAA)" at bounding box center [464, 289] width 0 height 10
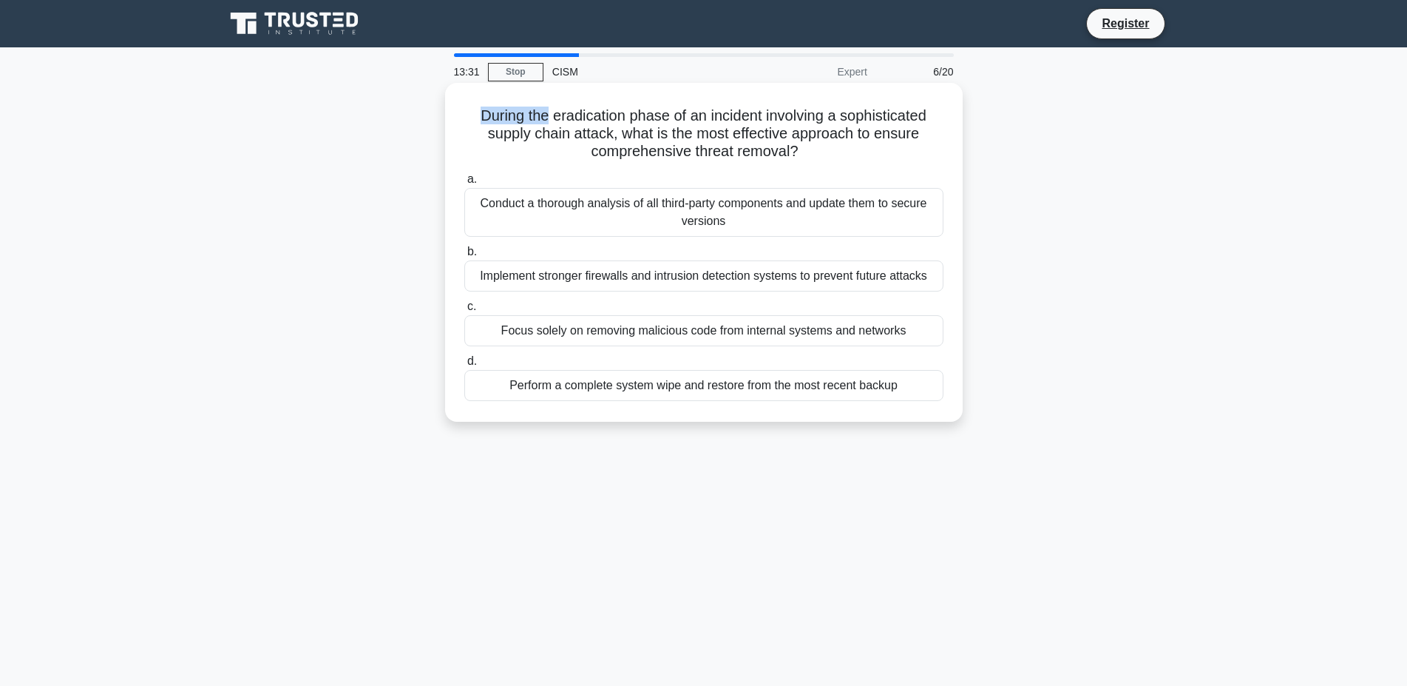
drag, startPoint x: 481, startPoint y: 118, endPoint x: 546, endPoint y: 116, distance: 64.4
click at [546, 116] on h5 "During the eradication phase of an incident involving a sophisticated supply ch…" at bounding box center [704, 133] width 482 height 55
click at [566, 116] on h5 "During the eradication phase of an incident involving a sophisticated supply ch…" at bounding box center [704, 133] width 482 height 55
drag, startPoint x: 484, startPoint y: 115, endPoint x: 659, endPoint y: 121, distance: 175.4
click at [659, 121] on h5 "During the eradication phase of an incident involving a sophisticated supply ch…" at bounding box center [704, 133] width 482 height 55
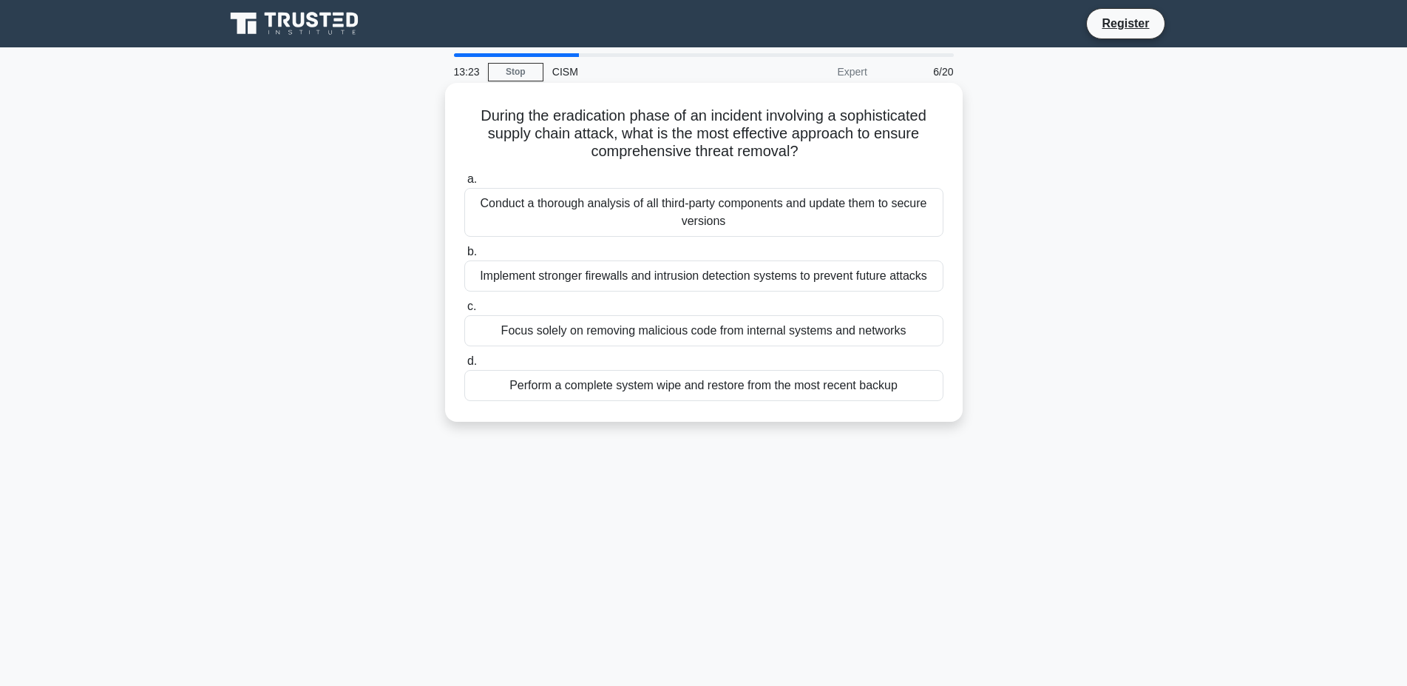
click at [674, 118] on h5 "During the eradication phase of an incident involving a sophisticated supply ch…" at bounding box center [704, 133] width 482 height 55
drag, startPoint x: 740, startPoint y: 116, endPoint x: 802, endPoint y: 152, distance: 71.3
click at [802, 152] on h5 "During the eradication phase of an incident involving a sophisticated supply ch…" at bounding box center [704, 133] width 482 height 55
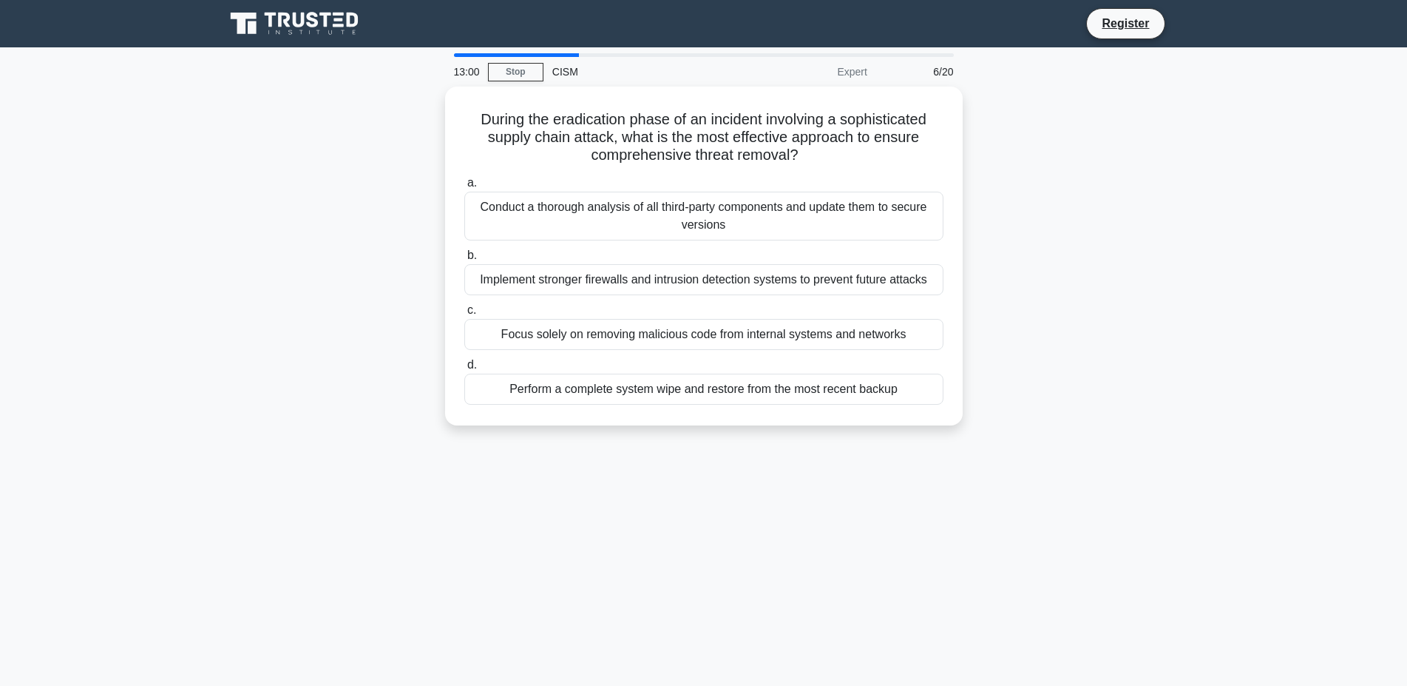
click at [613, 445] on div "13:00 Stop CISM Expert 6/20 During the eradication phase of an incident involvi…" at bounding box center [704, 423] width 976 height 740
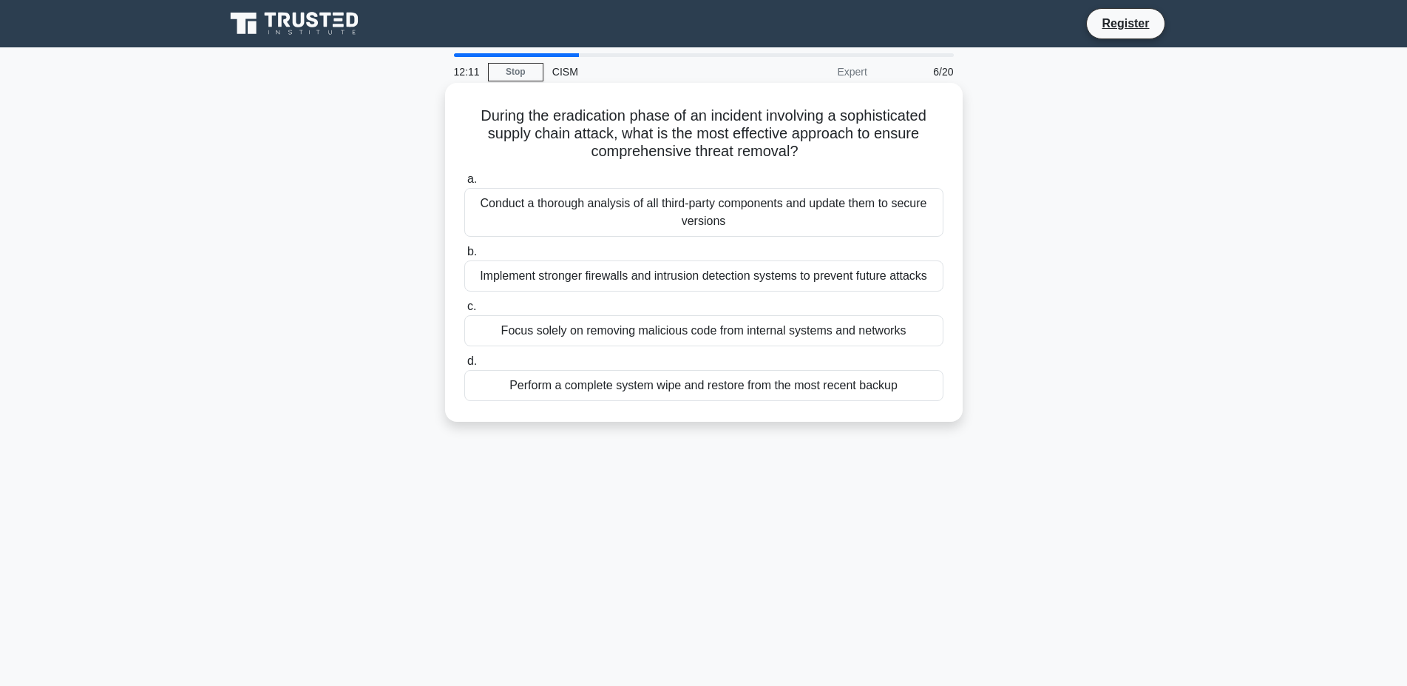
click at [707, 329] on div "Focus solely on removing malicious code from internal systems and networks" at bounding box center [703, 330] width 479 height 31
click at [464, 311] on input "c. Focus solely on removing malicious code from internal systems and networks" at bounding box center [464, 307] width 0 height 10
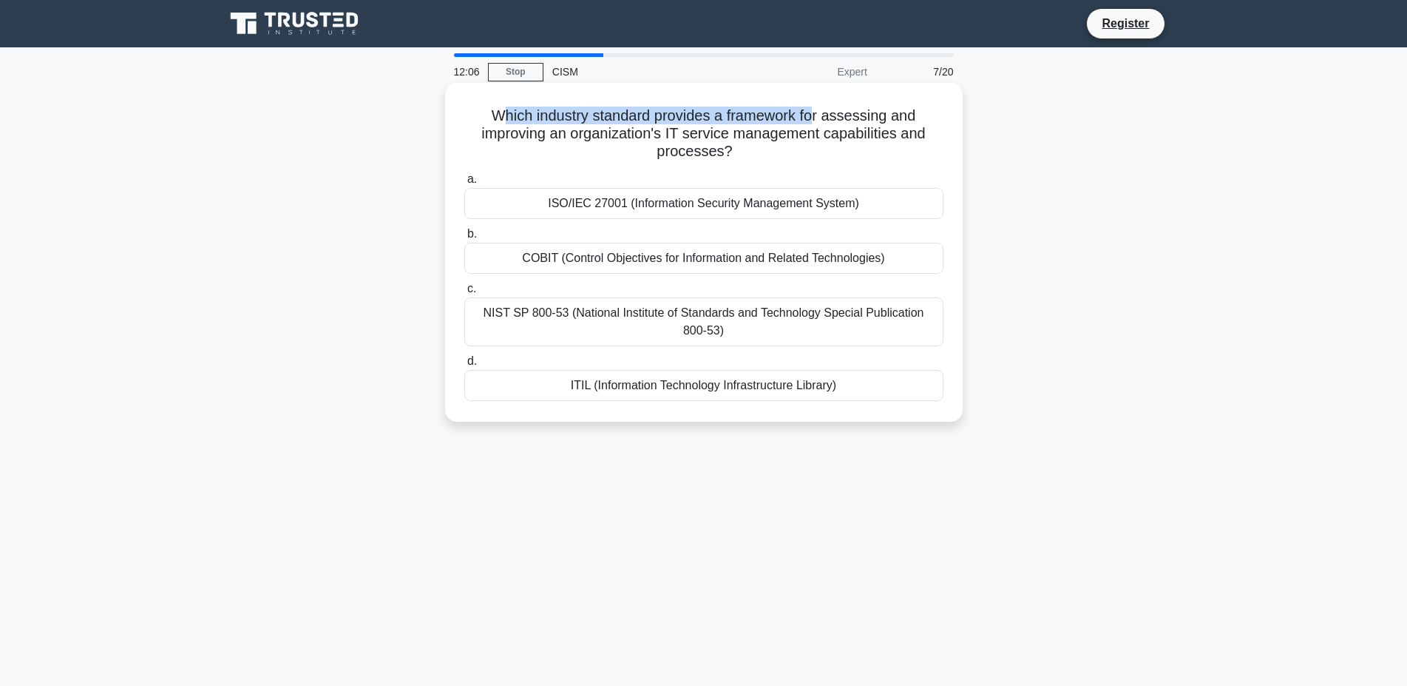
drag, startPoint x: 502, startPoint y: 114, endPoint x: 814, endPoint y: 117, distance: 311.4
click at [814, 116] on h5 "Which industry standard provides a framework for assessing and improving an org…" at bounding box center [704, 133] width 482 height 55
click at [595, 122] on h5 "Which industry standard provides a framework for assessing and improving an org…" at bounding box center [704, 133] width 482 height 55
drag, startPoint x: 515, startPoint y: 129, endPoint x: 916, endPoint y: 148, distance: 402.0
click at [916, 148] on h5 "Which industry standard provides a framework for assessing and improving an org…" at bounding box center [704, 133] width 482 height 55
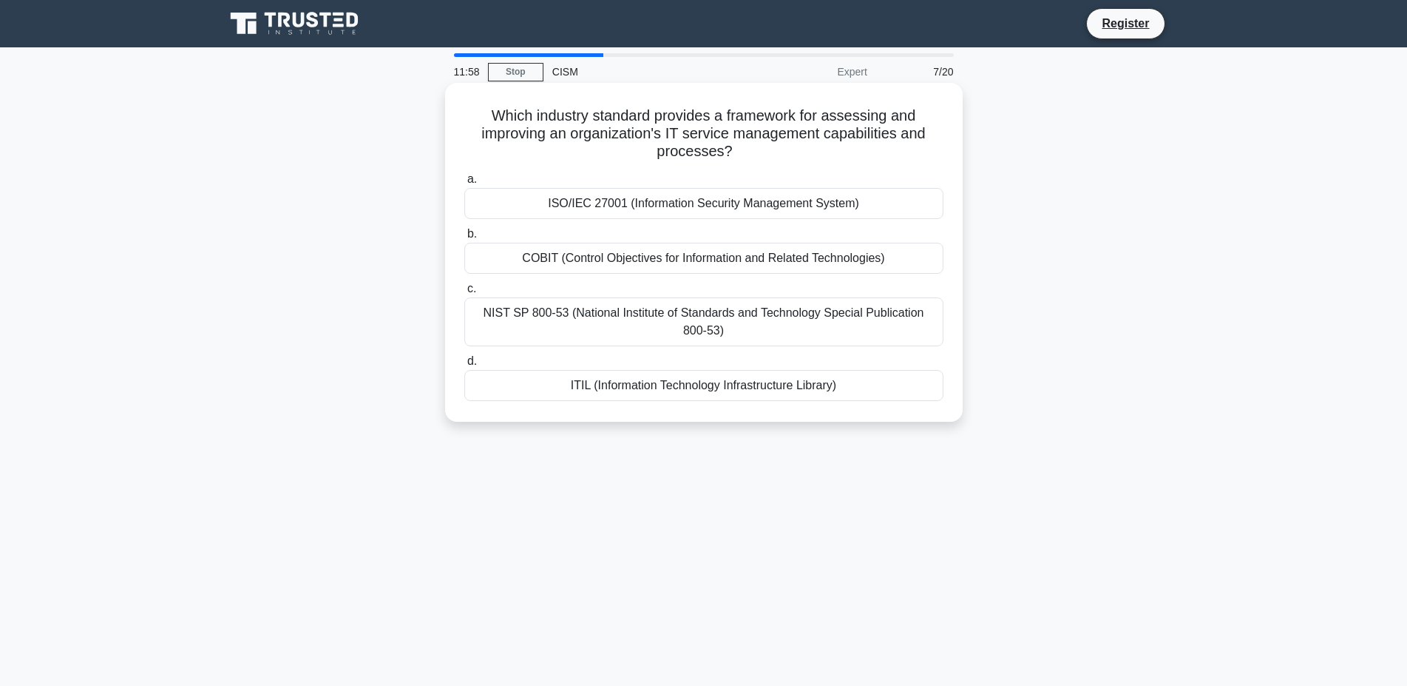
click at [669, 141] on h5 "Which industry standard provides a framework for assessing and improving an org…" at bounding box center [704, 133] width 482 height 55
drag, startPoint x: 669, startPoint y: 129, endPoint x: 889, endPoint y: 144, distance: 220.2
click at [889, 144] on h5 "Which industry standard provides a framework for assessing and improving an org…" at bounding box center [704, 133] width 482 height 55
click at [726, 113] on h5 "Which industry standard provides a framework for assessing and improving an org…" at bounding box center [704, 133] width 482 height 55
drag, startPoint x: 492, startPoint y: 132, endPoint x: 813, endPoint y: 138, distance: 321.0
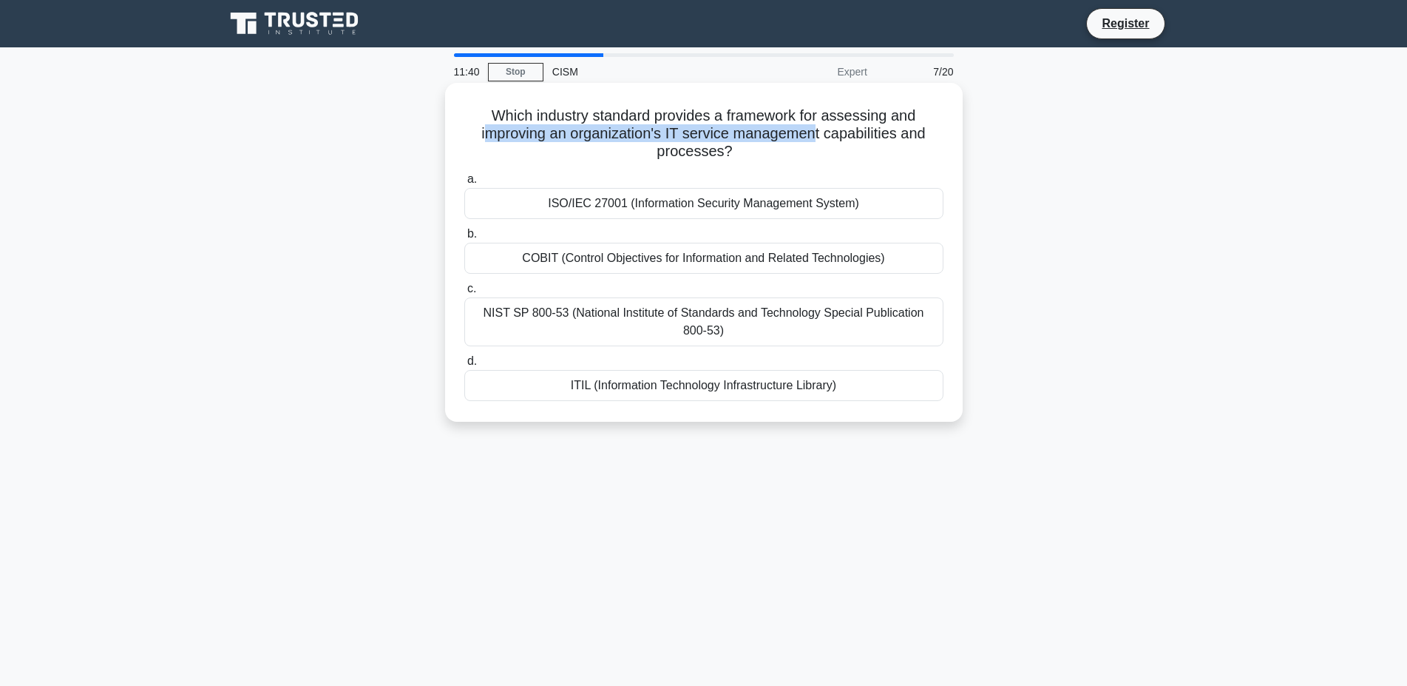
click at [813, 138] on h5 "Which industry standard provides a framework for assessing and improving an org…" at bounding box center [704, 133] width 482 height 55
click at [718, 136] on h5 "Which industry standard provides a framework for assessing and improving an org…" at bounding box center [704, 133] width 482 height 55
drag, startPoint x: 652, startPoint y: 135, endPoint x: 757, endPoint y: 151, distance: 106.9
click at [757, 151] on h5 "Which industry standard provides a framework for assessing and improving an org…" at bounding box center [704, 133] width 482 height 55
click at [664, 126] on h5 "Which industry standard provides a framework for assessing and improving an org…" at bounding box center [704, 133] width 482 height 55
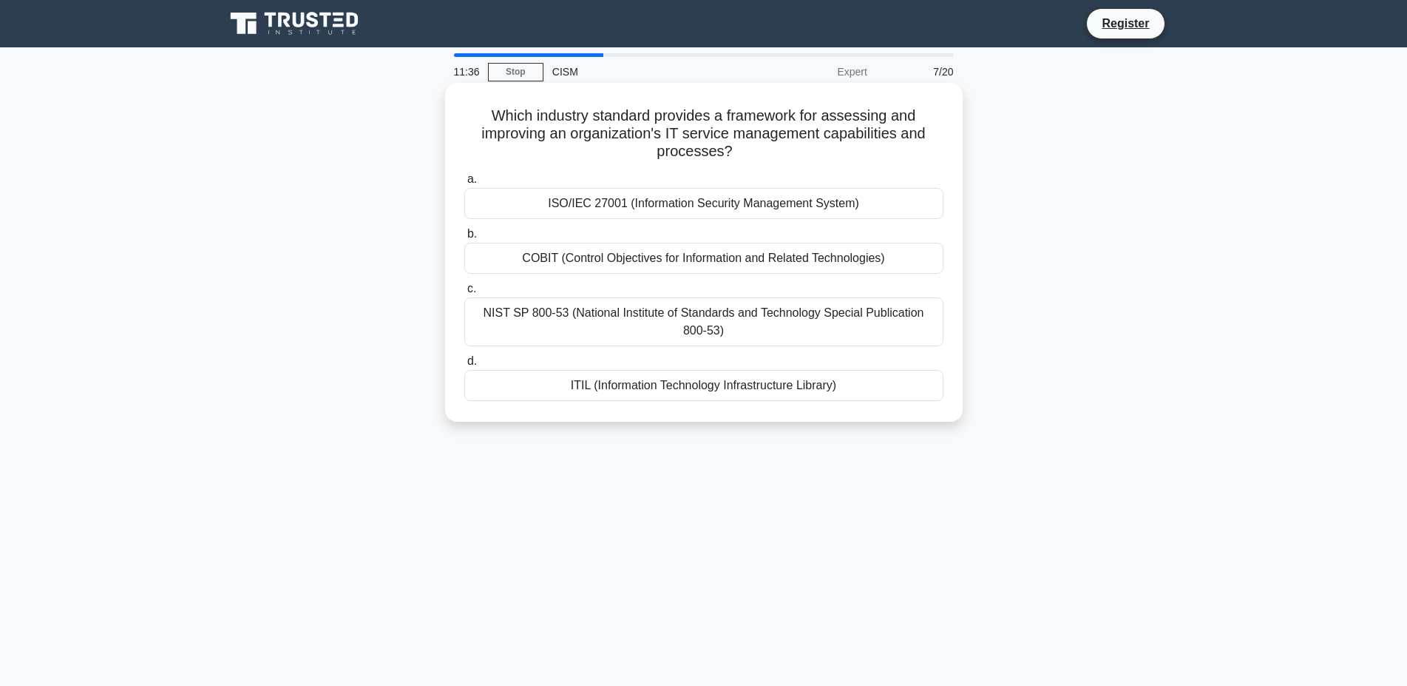
drag, startPoint x: 656, startPoint y: 127, endPoint x: 759, endPoint y: 155, distance: 106.6
click at [759, 155] on h5 "Which industry standard provides a framework for assessing and improving an org…" at bounding box center [704, 133] width 482 height 55
click at [572, 261] on div "COBIT (Control Objectives for Information and Related Technologies)" at bounding box center [703, 258] width 479 height 31
click at [464, 239] on input "b. COBIT (Control Objectives for Information and Related Technologies)" at bounding box center [464, 234] width 0 height 10
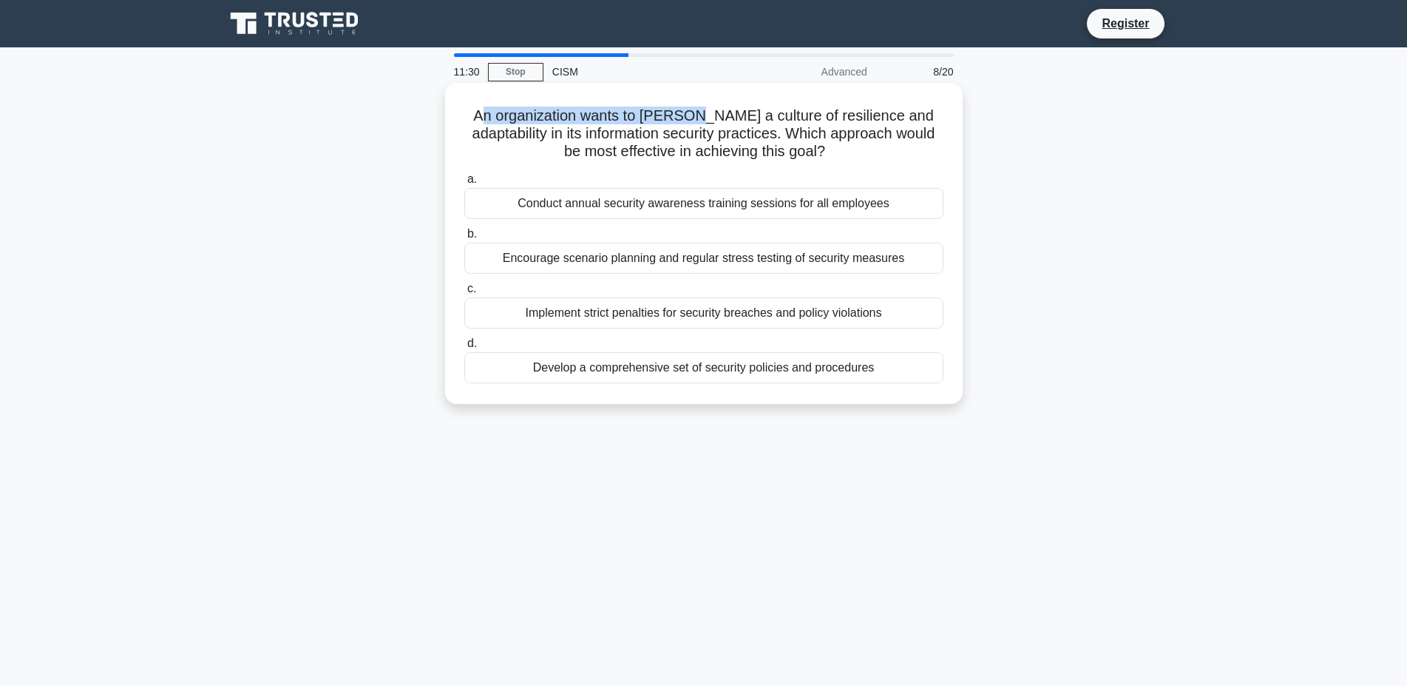
drag, startPoint x: 474, startPoint y: 116, endPoint x: 686, endPoint y: 117, distance: 211.5
click at [680, 115] on h5 "An organization wants to foster a culture of resilience and adaptability in its…" at bounding box center [704, 133] width 482 height 55
click at [646, 122] on h5 "An organization wants to foster a culture of resilience and adaptability in its…" at bounding box center [704, 133] width 482 height 55
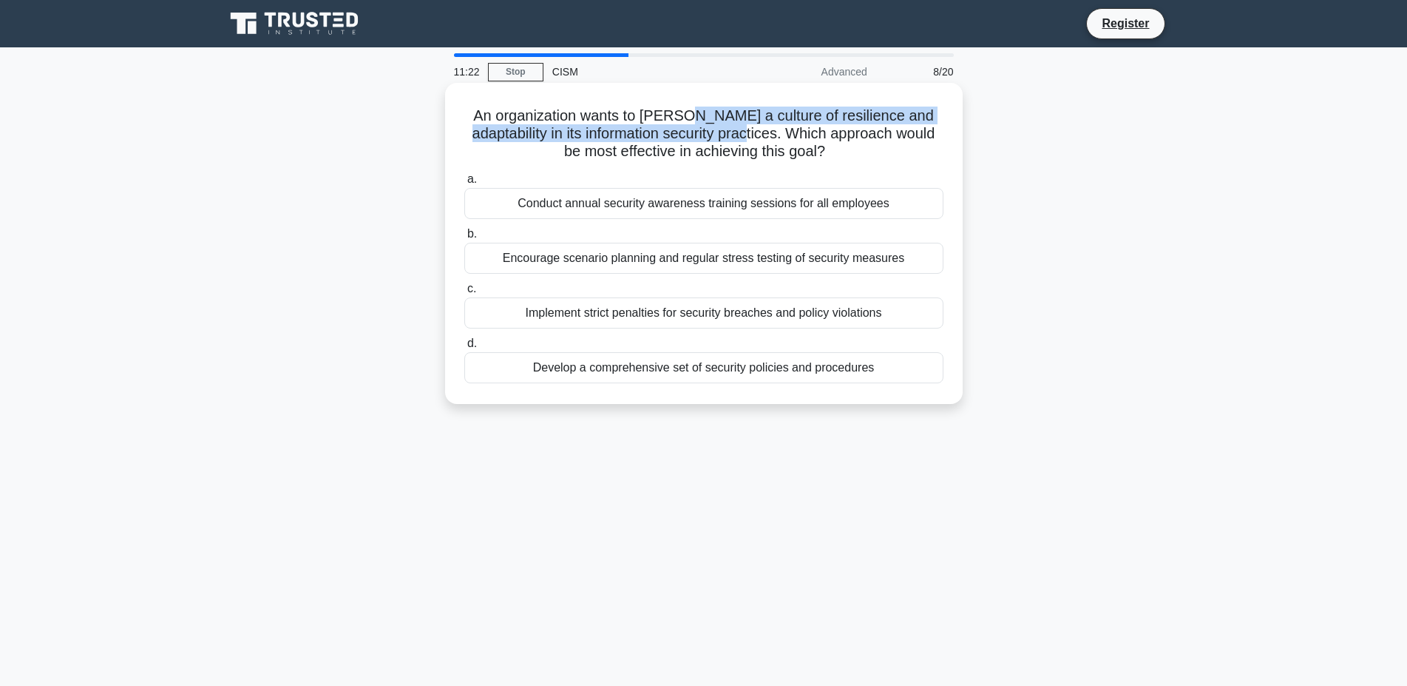
drag, startPoint x: 670, startPoint y: 114, endPoint x: 708, endPoint y: 135, distance: 43.4
click at [708, 135] on h5 "An organization wants to foster a culture of resilience and adaptability in its…" at bounding box center [704, 133] width 482 height 55
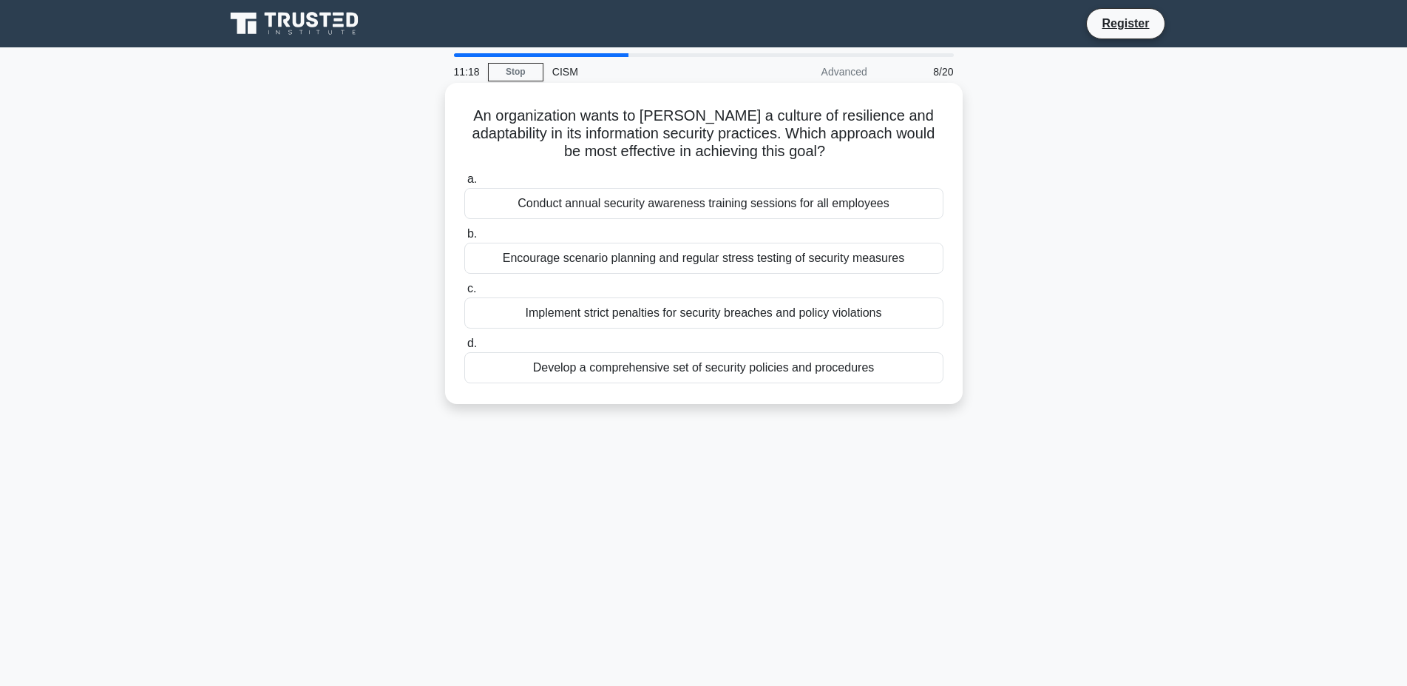
click at [739, 135] on h5 "An organization wants to foster a culture of resilience and adaptability in its…" at bounding box center [704, 133] width 482 height 55
drag, startPoint x: 714, startPoint y: 131, endPoint x: 804, endPoint y: 153, distance: 92.9
click at [804, 153] on h5 "An organization wants to foster a culture of resilience and adaptability in its…" at bounding box center [704, 133] width 482 height 55
click at [825, 153] on icon ".spinner_0XTQ{transform-origin:center;animation:spinner_y6GP .75s linear infini…" at bounding box center [834, 152] width 18 height 18
click at [627, 369] on div "Develop a comprehensive set of security policies and procedures" at bounding box center [703, 367] width 479 height 31
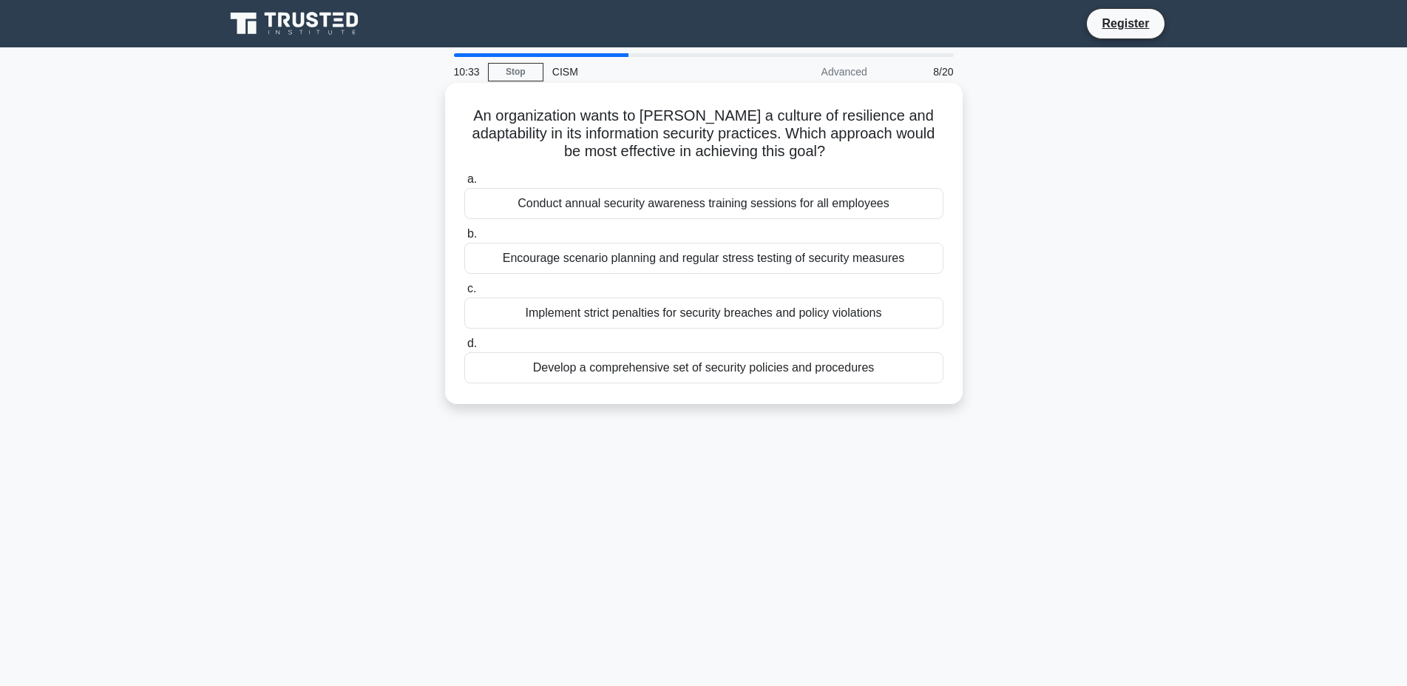
click at [464, 348] on input "d. Develop a comprehensive set of security policies and procedures" at bounding box center [464, 344] width 0 height 10
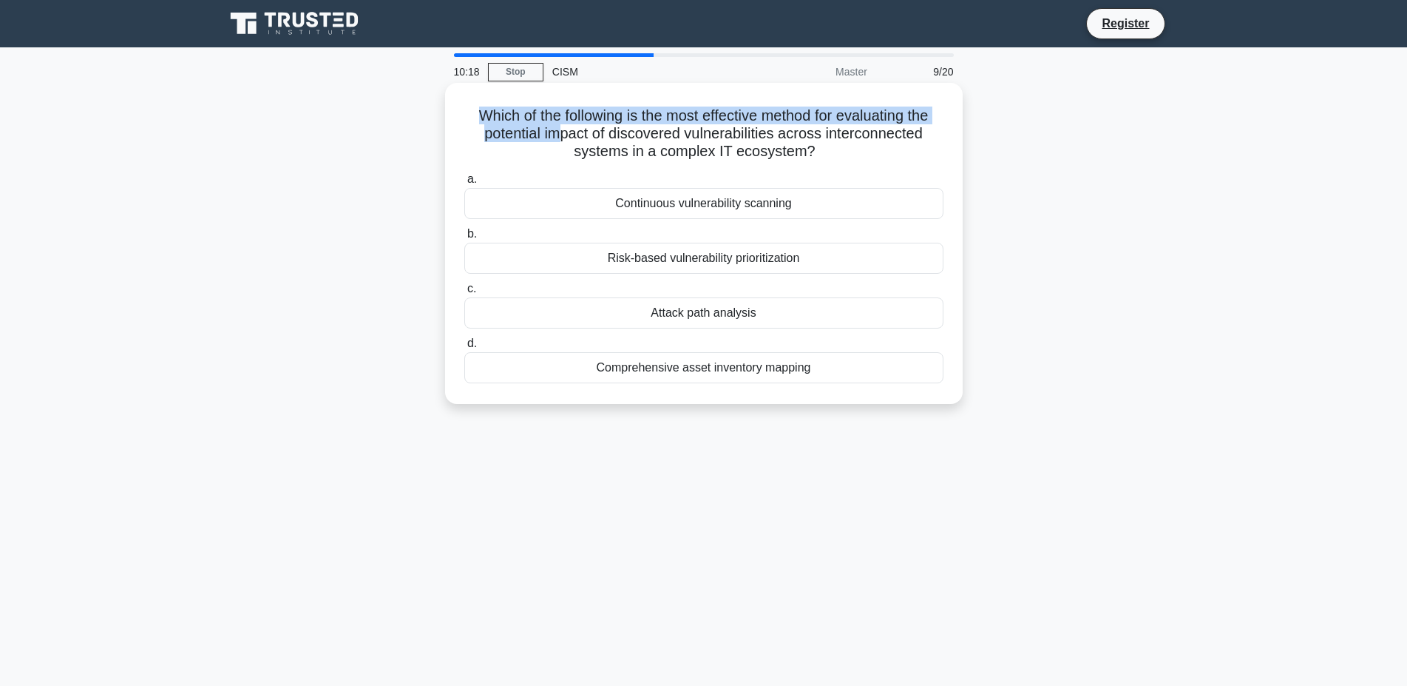
drag, startPoint x: 476, startPoint y: 112, endPoint x: 561, endPoint y: 124, distance: 86.5
click at [561, 124] on h5 "Which of the following is the most effective method for evaluating the potentia…" at bounding box center [704, 133] width 482 height 55
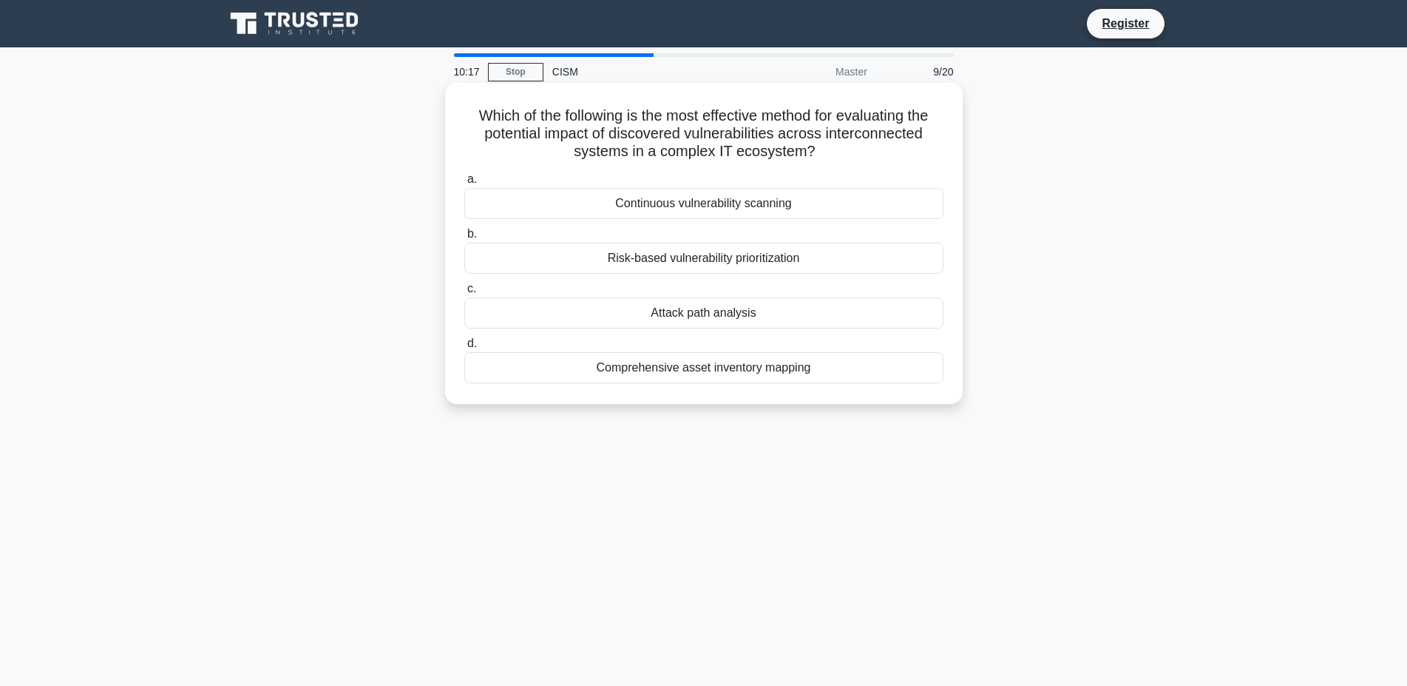
click at [582, 126] on h5 "Which of the following is the most effective method for evaluating the potentia…" at bounding box center [704, 133] width 482 height 55
drag, startPoint x: 843, startPoint y: 113, endPoint x: 598, endPoint y: 133, distance: 246.3
click at [598, 133] on h5 "Which of the following is the most effective method for evaluating the potentia…" at bounding box center [704, 133] width 482 height 55
click at [621, 135] on h5 "Which of the following is the most effective method for evaluating the potentia…" at bounding box center [704, 133] width 482 height 55
drag, startPoint x: 609, startPoint y: 134, endPoint x: 824, endPoint y: 153, distance: 215.3
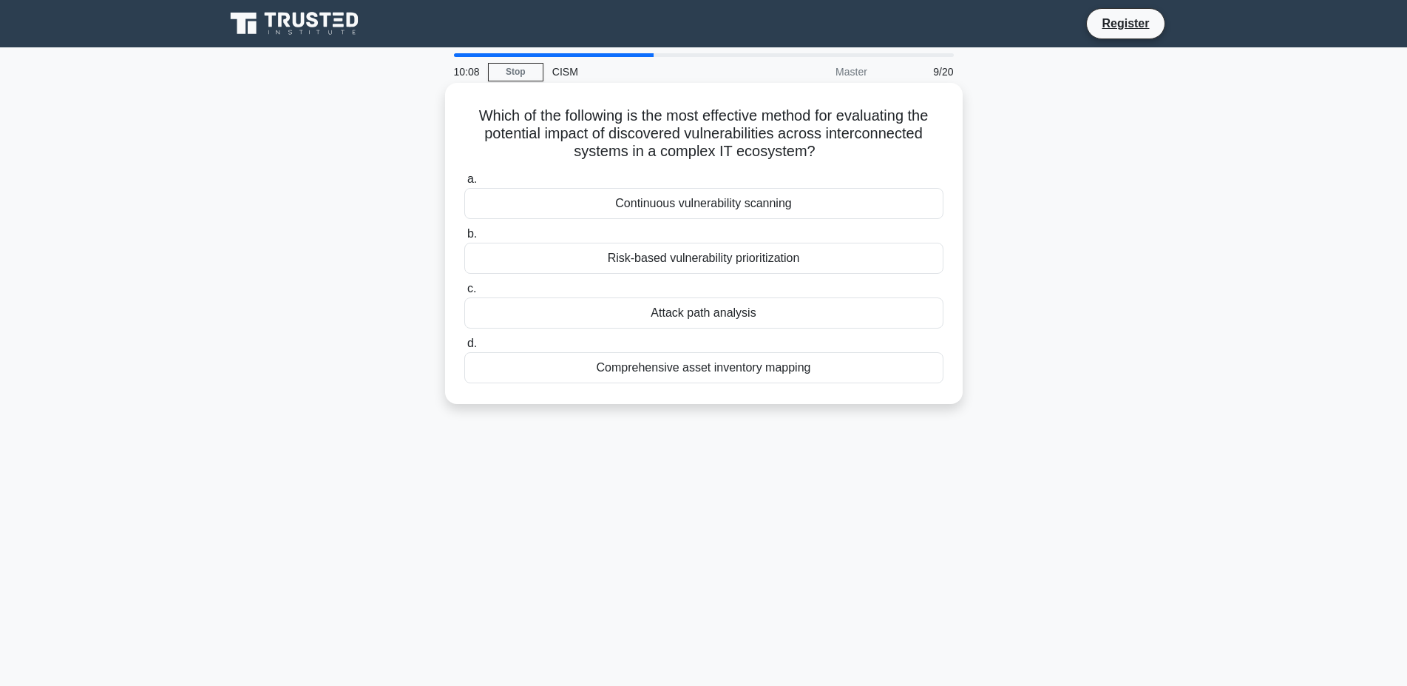
click at [824, 153] on h5 "Which of the following is the most effective method for evaluating the potentia…" at bounding box center [704, 133] width 482 height 55
click at [749, 132] on h5 "Which of the following is the most effective method for evaluating the potentia…" at bounding box center [704, 133] width 482 height 55
drag, startPoint x: 487, startPoint y: 132, endPoint x: 811, endPoint y: 138, distance: 324.0
click at [811, 138] on h5 "Which of the following is the most effective method for evaluating the potentia…" at bounding box center [704, 133] width 482 height 55
click at [536, 127] on h5 "Which of the following is the most effective method for evaluating the potentia…" at bounding box center [704, 133] width 482 height 55
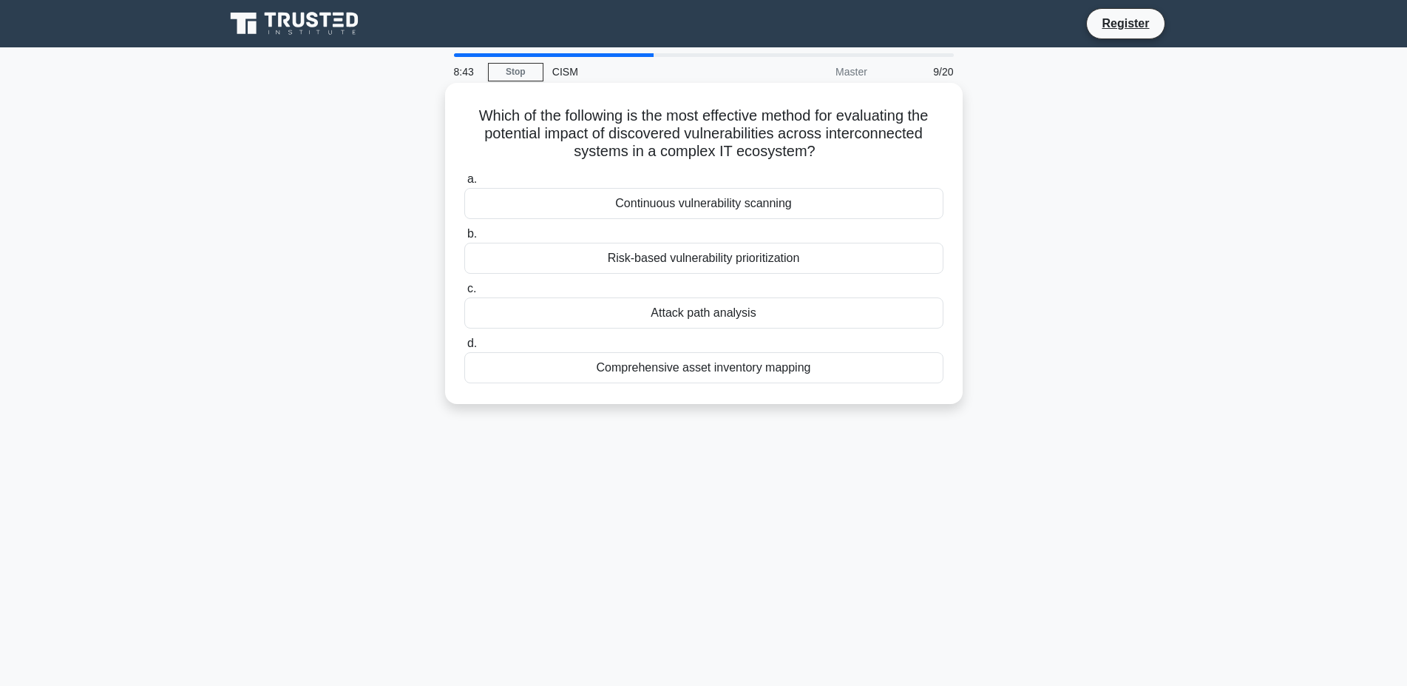
click at [646, 257] on div "Risk-based vulnerability prioritization" at bounding box center [703, 258] width 479 height 31
click at [464, 239] on input "b. Risk-based vulnerability prioritization" at bounding box center [464, 234] width 0 height 10
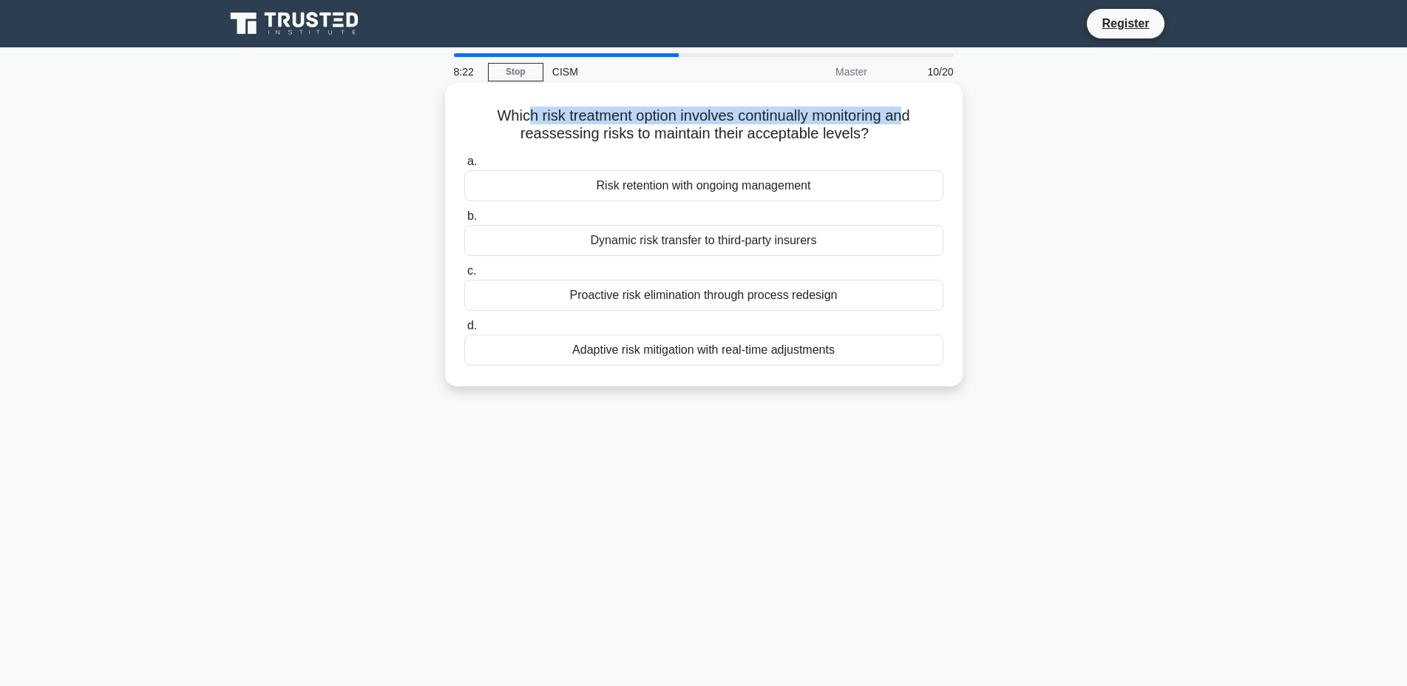
drag, startPoint x: 526, startPoint y: 112, endPoint x: 904, endPoint y: 112, distance: 378.7
click at [904, 112] on h5 "Which risk treatment option involves continually monitoring and reassessing ris…" at bounding box center [704, 124] width 482 height 37
click at [547, 363] on div "Adaptive risk mitigation with real-time adjustments" at bounding box center [703, 349] width 479 height 31
click at [464, 331] on input "d. Adaptive risk mitigation with real-time adjustments" at bounding box center [464, 326] width 0 height 10
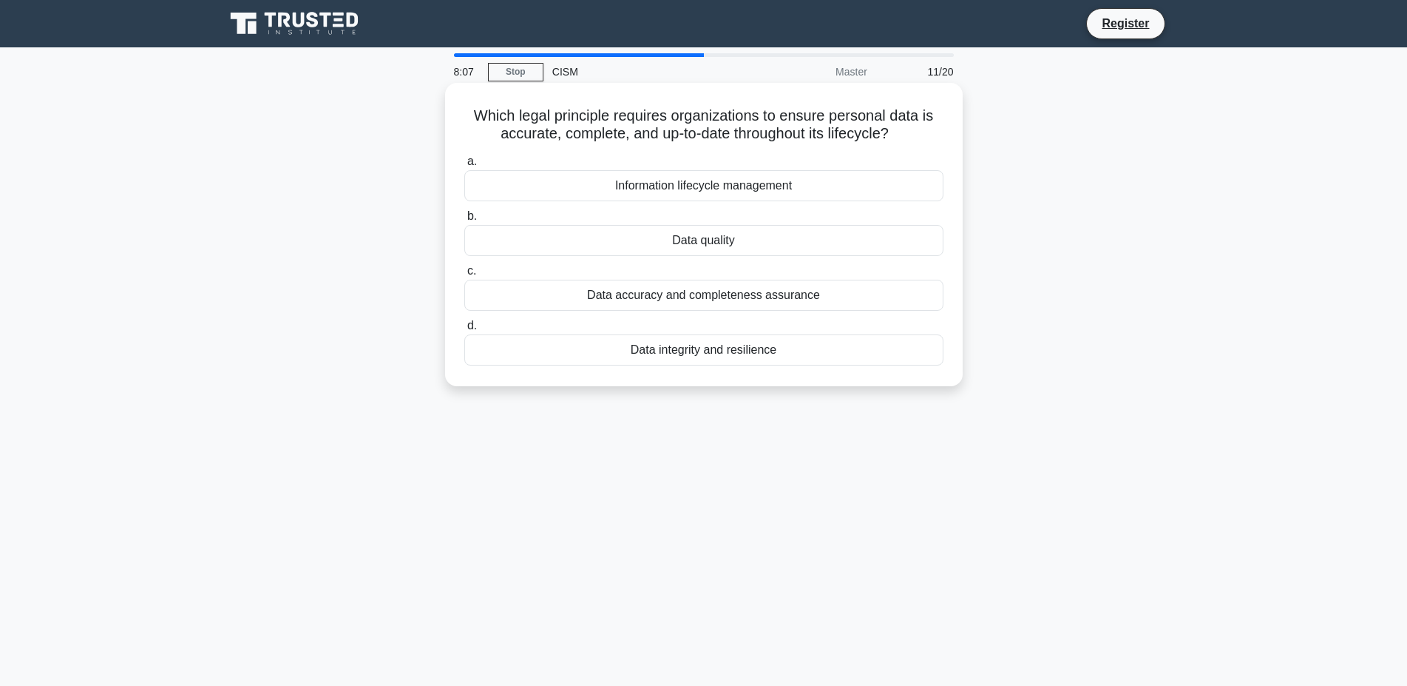
click at [582, 129] on h5 "Which legal principle requires organizations to ensure personal data is accurat…" at bounding box center [704, 124] width 482 height 37
click at [584, 129] on h5 "Which legal principle requires organizations to ensure personal data is accurat…" at bounding box center [704, 124] width 482 height 37
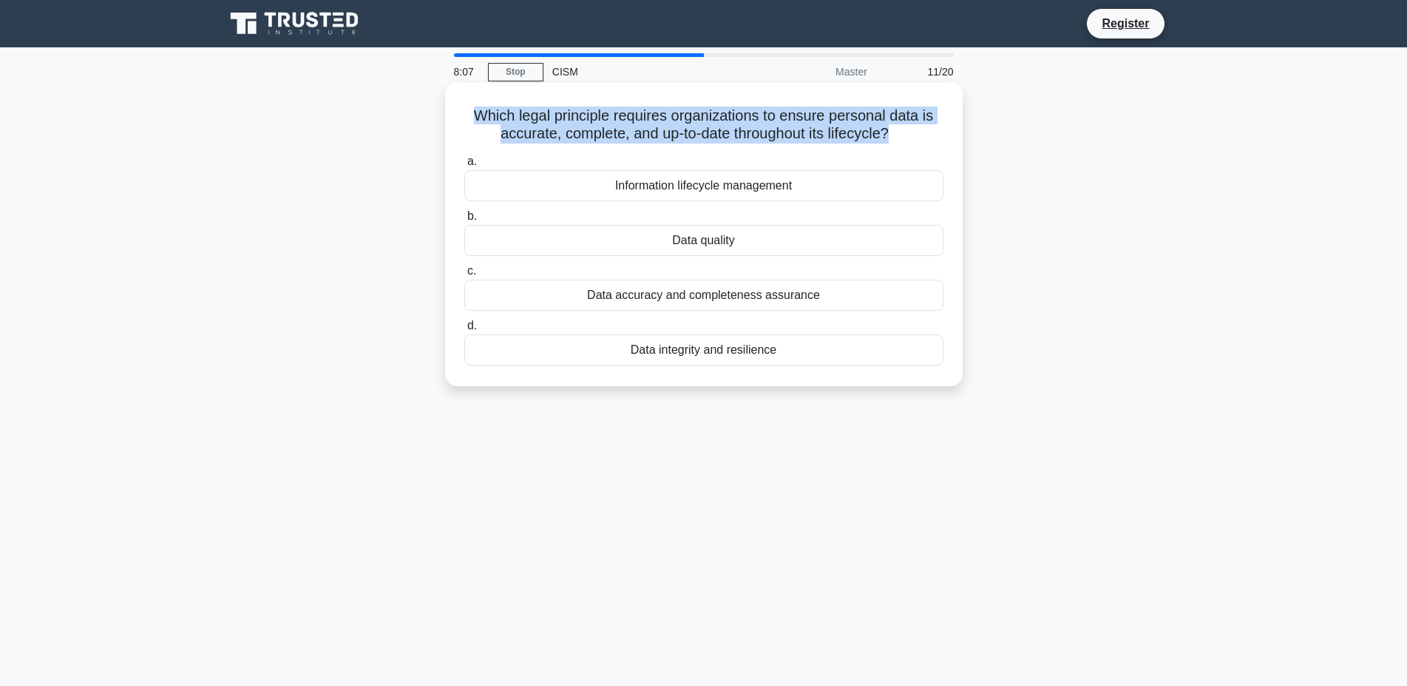
click at [584, 129] on h5 "Which legal principle requires organizations to ensure personal data is accurat…" at bounding box center [704, 124] width 482 height 37
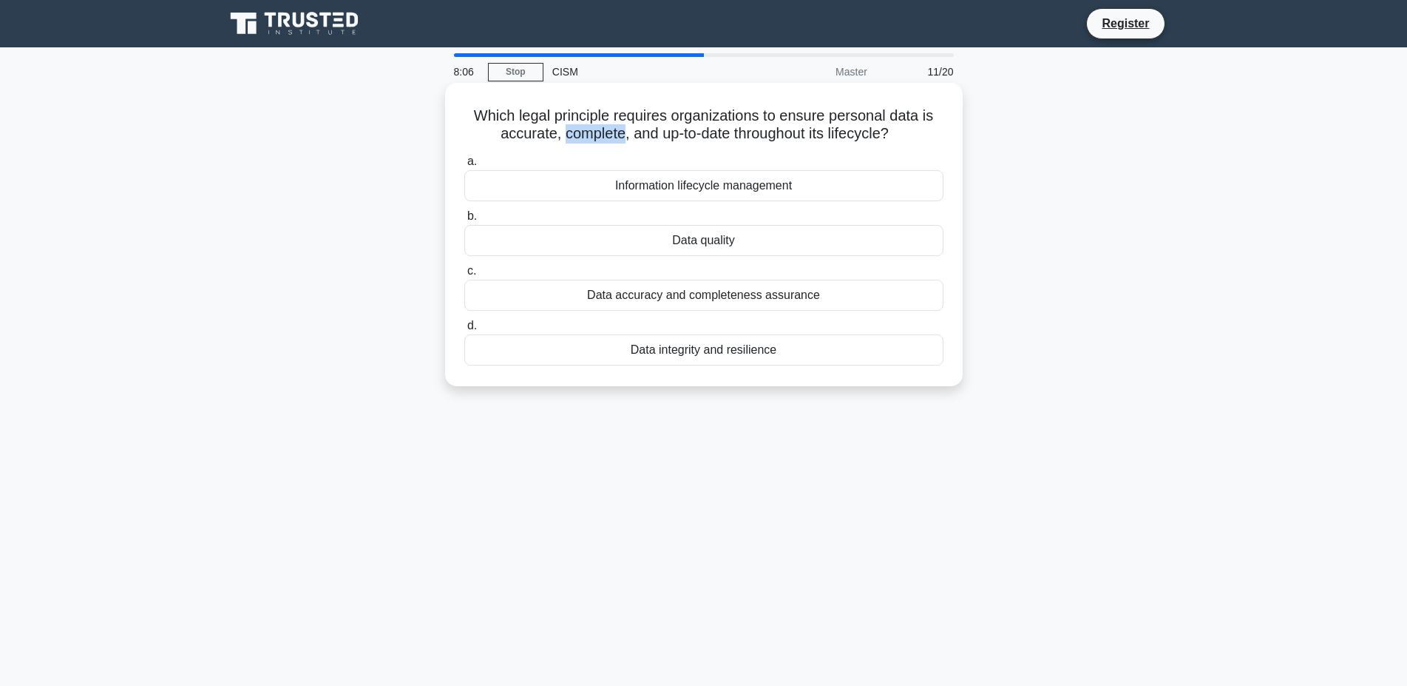
click at [584, 129] on h5 "Which legal principle requires organizations to ensure personal data is accurat…" at bounding box center [704, 124] width 482 height 37
click at [536, 112] on h5 "Which legal principle requires organizations to ensure personal data is accurat…" at bounding box center [704, 124] width 482 height 37
drag, startPoint x: 494, startPoint y: 115, endPoint x: 758, endPoint y: 123, distance: 264.2
click at [758, 123] on h5 "Which legal principle requires organizations to ensure personal data is accurat…" at bounding box center [704, 124] width 482 height 37
click at [745, 118] on h5 "Which legal principle requires organizations to ensure personal data is accurat…" at bounding box center [704, 124] width 482 height 37
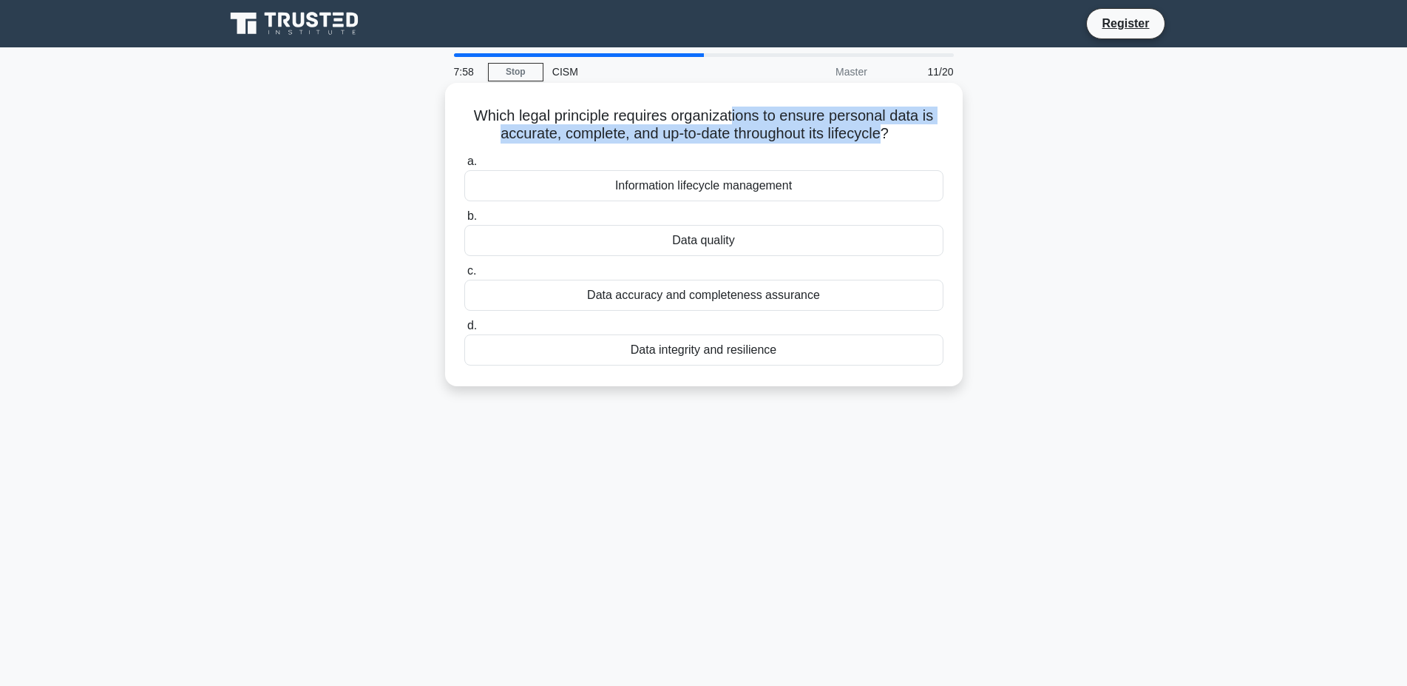
drag, startPoint x: 734, startPoint y: 119, endPoint x: 883, endPoint y: 138, distance: 150.5
click at [883, 138] on h5 "Which legal principle requires organizations to ensure personal data is accurat…" at bounding box center [704, 124] width 482 height 37
click at [786, 126] on h5 "Which legal principle requires organizations to ensure personal data is accurat…" at bounding box center [704, 124] width 482 height 37
drag, startPoint x: 507, startPoint y: 124, endPoint x: 737, endPoint y: 138, distance: 231.2
click at [737, 138] on h5 "Which legal principle requires organizations to ensure personal data is accurat…" at bounding box center [704, 124] width 482 height 37
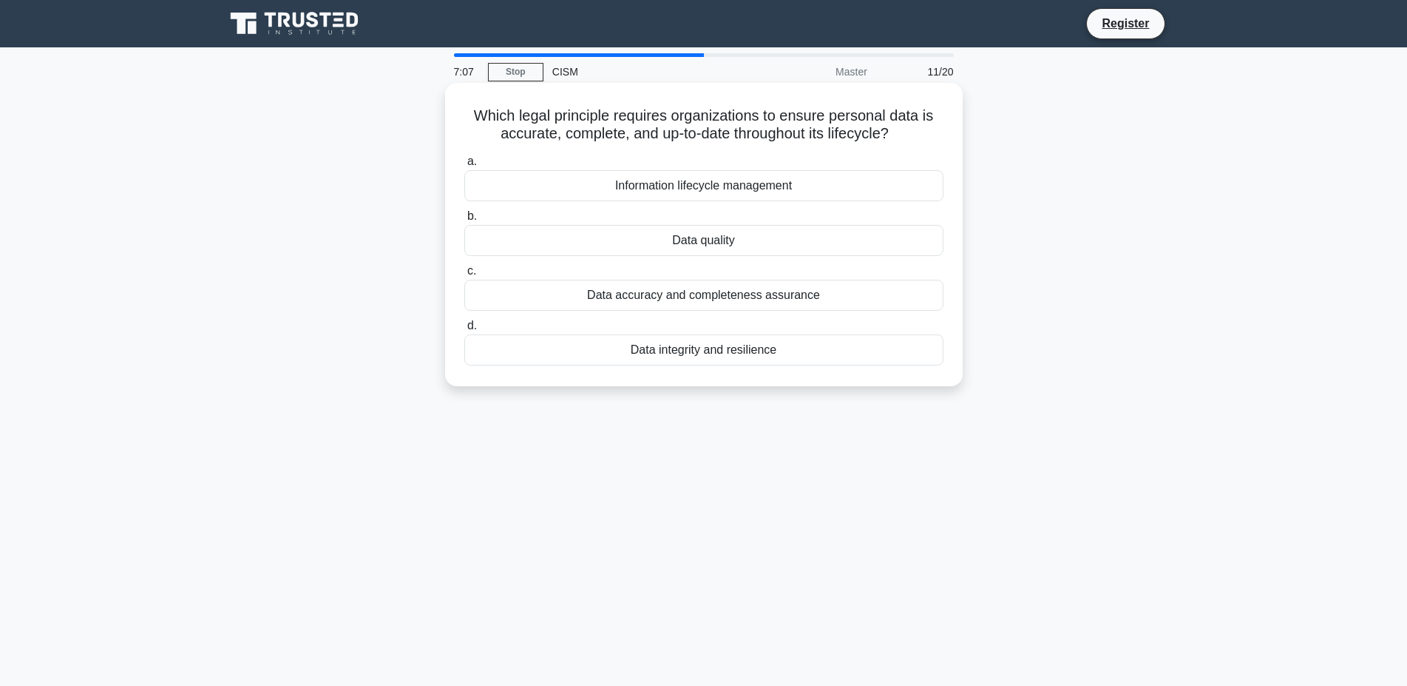
click at [677, 354] on div "Data integrity and resilience" at bounding box center [703, 349] width 479 height 31
click at [464, 331] on input "d. Data integrity and resilience" at bounding box center [464, 326] width 0 height 10
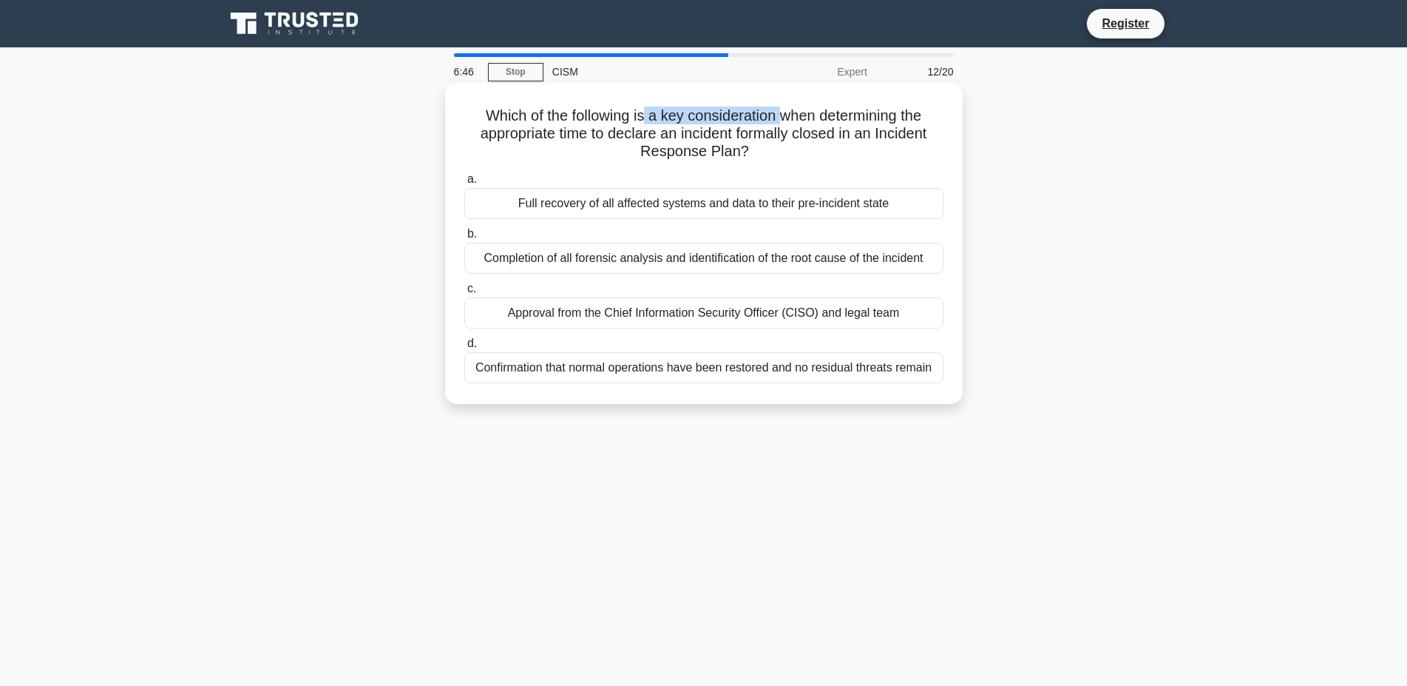
drag, startPoint x: 644, startPoint y: 115, endPoint x: 779, endPoint y: 121, distance: 134.8
click at [779, 121] on h5 "Which of the following is a key consideration when determining the appropriate …" at bounding box center [704, 133] width 482 height 55
click at [824, 121] on h5 "Which of the following is a key consideration when determining the appropriate …" at bounding box center [704, 133] width 482 height 55
drag, startPoint x: 470, startPoint y: 133, endPoint x: 664, endPoint y: 137, distance: 194.5
click at [664, 137] on h5 "Which of the following is a key consideration when determining the appropriate …" at bounding box center [704, 133] width 482 height 55
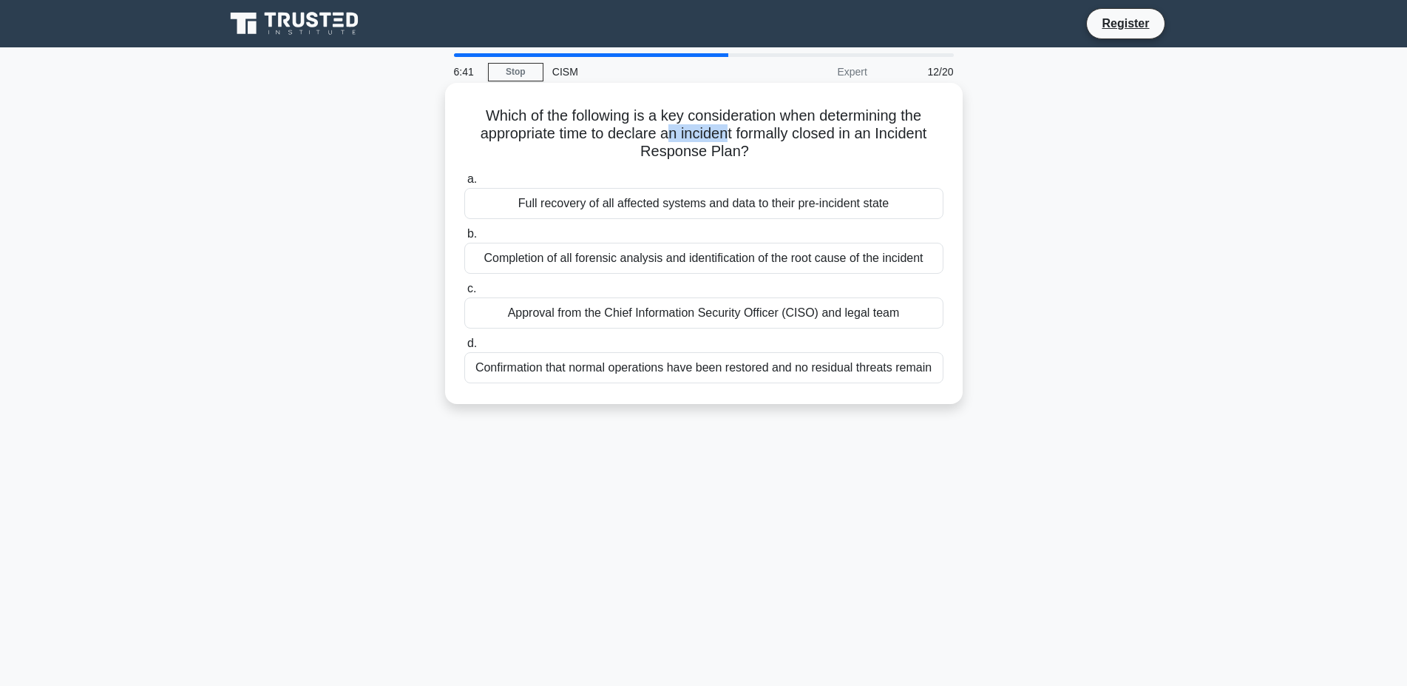
drag, startPoint x: 672, startPoint y: 132, endPoint x: 728, endPoint y: 132, distance: 55.5
click at [728, 132] on h5 "Which of the following is a key consideration when determining the appropriate …" at bounding box center [704, 133] width 482 height 55
drag, startPoint x: 484, startPoint y: 138, endPoint x: 655, endPoint y: 132, distance: 170.9
click at [655, 132] on h5 "Which of the following is a key consideration when determining the appropriate …" at bounding box center [704, 133] width 482 height 55
drag, startPoint x: 687, startPoint y: 130, endPoint x: 851, endPoint y: 138, distance: 164.4
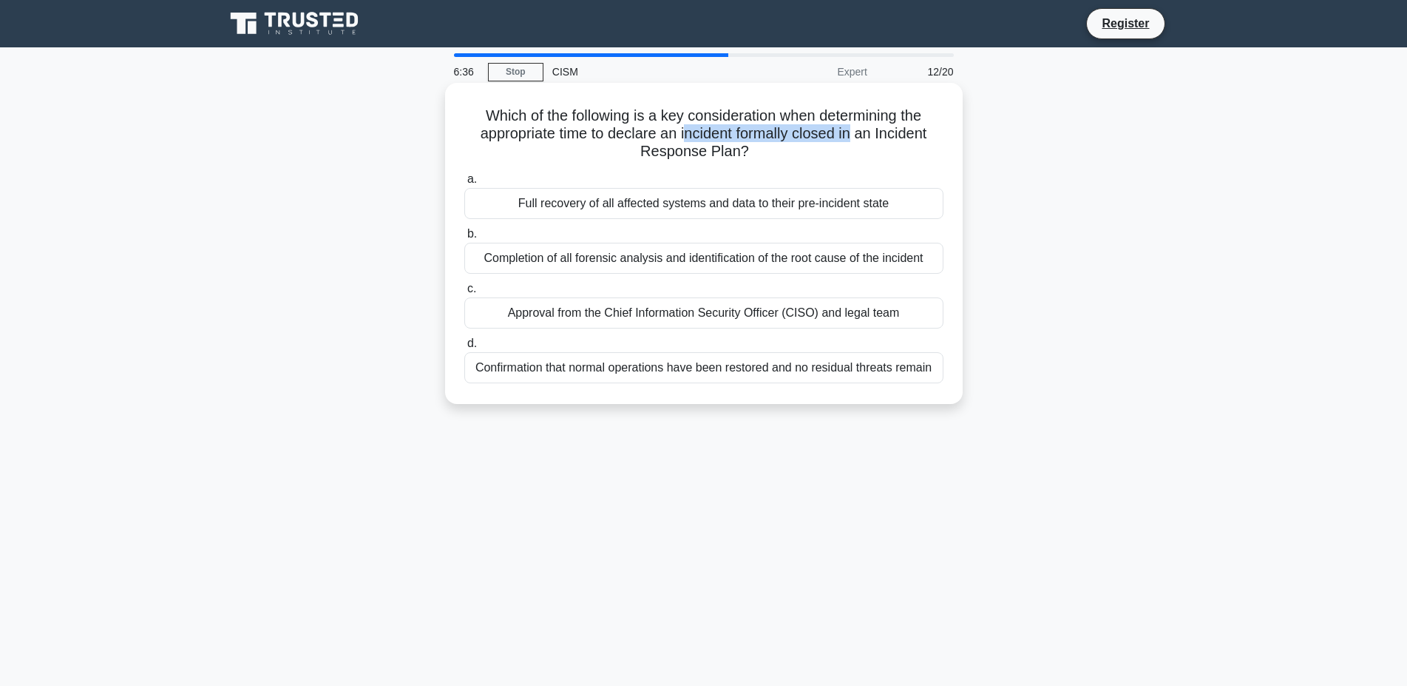
click at [851, 138] on h5 "Which of the following is a key consideration when determining the appropriate …" at bounding box center [704, 133] width 482 height 55
click at [870, 138] on h5 "Which of the following is a key consideration when determining the appropriate …" at bounding box center [704, 133] width 482 height 55
drag, startPoint x: 852, startPoint y: 136, endPoint x: 856, endPoint y: 149, distance: 14.0
click at [856, 149] on h5 "Which of the following is a key consideration when determining the appropriate …" at bounding box center [704, 133] width 482 height 55
drag, startPoint x: 521, startPoint y: 115, endPoint x: 632, endPoint y: 118, distance: 111.7
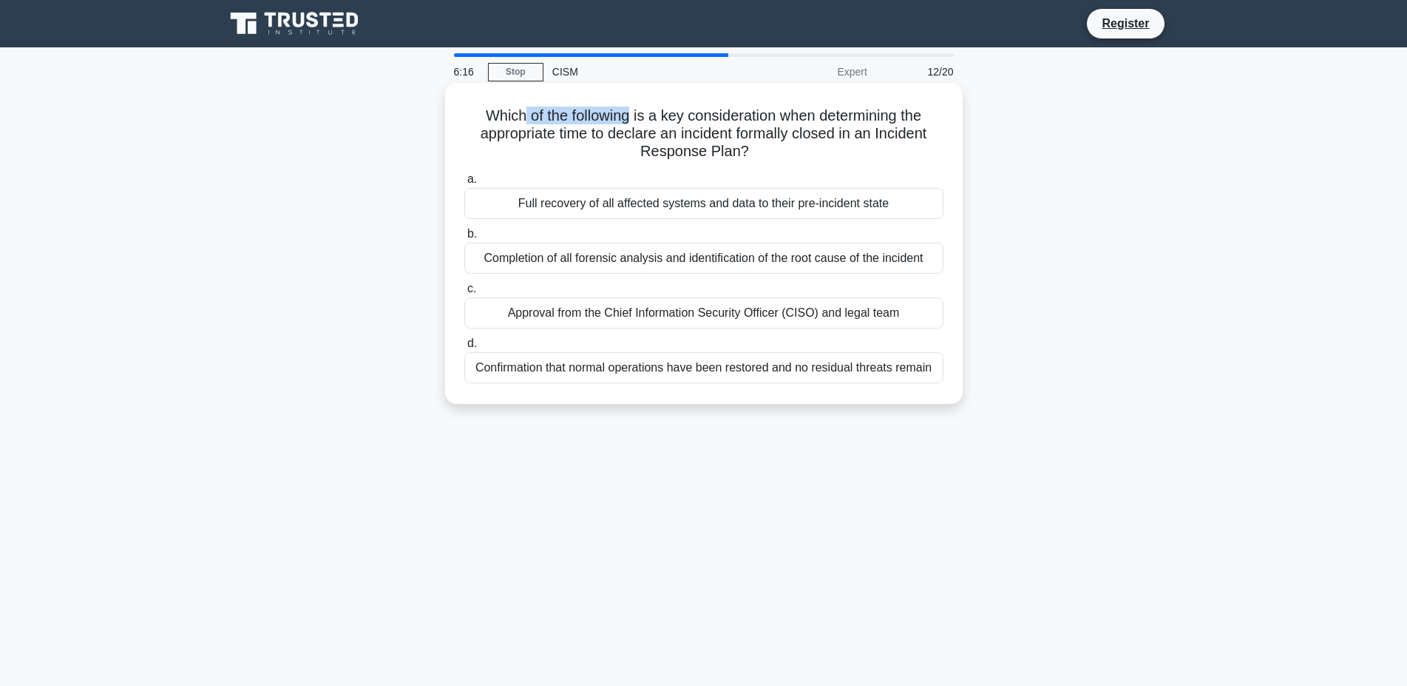
click at [632, 118] on h5 "Which of the following is a key consideration when determining the appropriate …" at bounding box center [704, 133] width 482 height 55
click at [706, 132] on h5 "Which of the following is a key consideration when determining the appropriate …" at bounding box center [704, 133] width 482 height 55
click at [669, 134] on h5 "Which of the following is a key consideration when determining the appropriate …" at bounding box center [704, 133] width 482 height 55
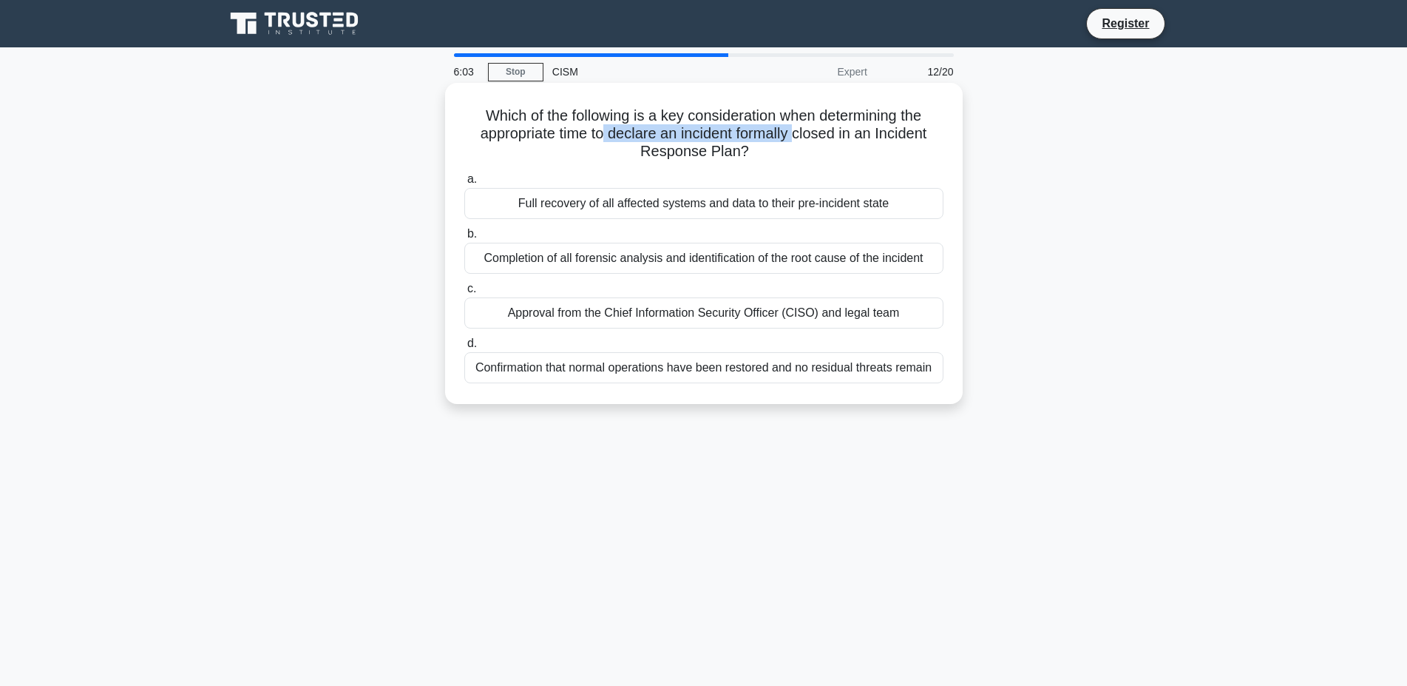
drag, startPoint x: 606, startPoint y: 131, endPoint x: 797, endPoint y: 132, distance: 190.1
click at [797, 132] on h5 "Which of the following is a key consideration when determining the appropriate …" at bounding box center [704, 133] width 482 height 55
click at [635, 126] on h5 "Which of the following is a key consideration when determining the appropriate …" at bounding box center [704, 133] width 482 height 55
drag, startPoint x: 604, startPoint y: 135, endPoint x: 793, endPoint y: 139, distance: 188.6
click at [793, 139] on h5 "Which of the following is a key consideration when determining the appropriate …" at bounding box center [704, 133] width 482 height 55
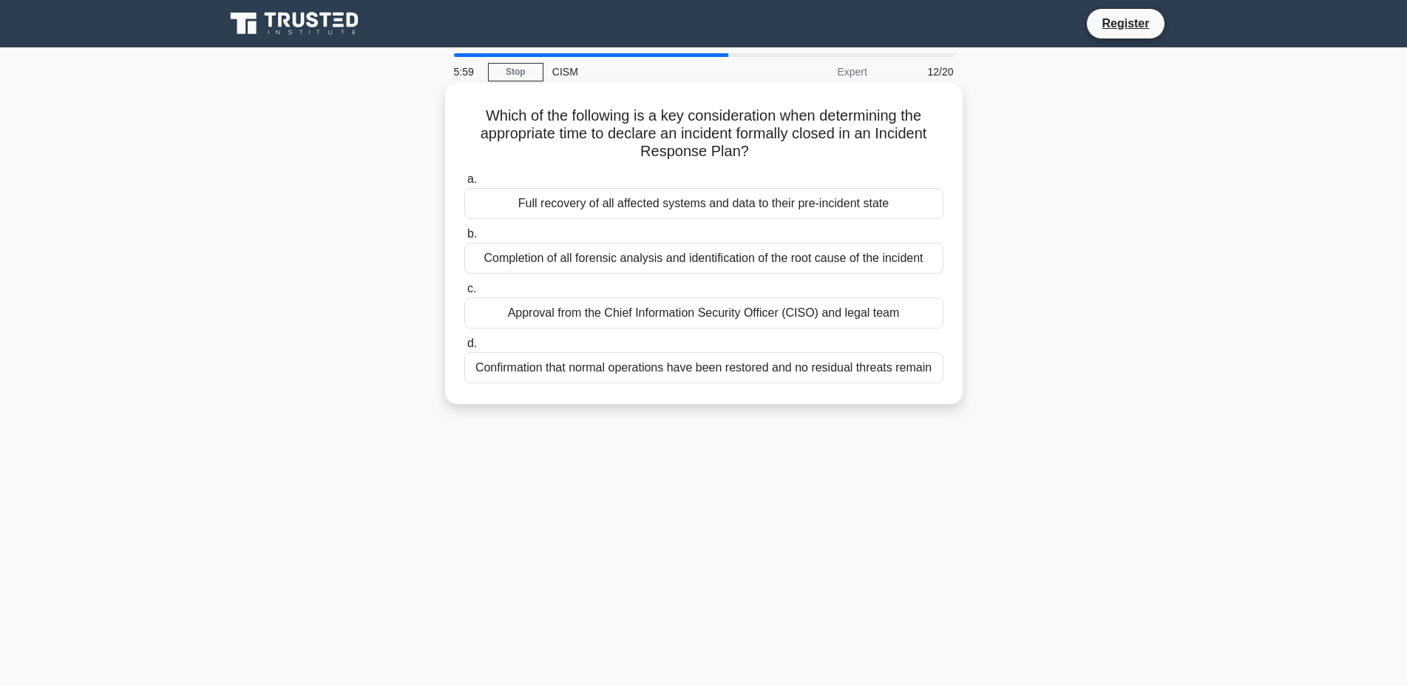
click at [606, 135] on h5 "Which of the following is a key consideration when determining the appropriate …" at bounding box center [704, 133] width 482 height 55
drag, startPoint x: 606, startPoint y: 135, endPoint x: 796, endPoint y: 137, distance: 190.1
click at [796, 137] on h5 "Which of the following is a key consideration when determining the appropriate …" at bounding box center [704, 133] width 482 height 55
click at [797, 134] on h5 "Which of the following is a key consideration when determining the appropriate …" at bounding box center [704, 133] width 482 height 55
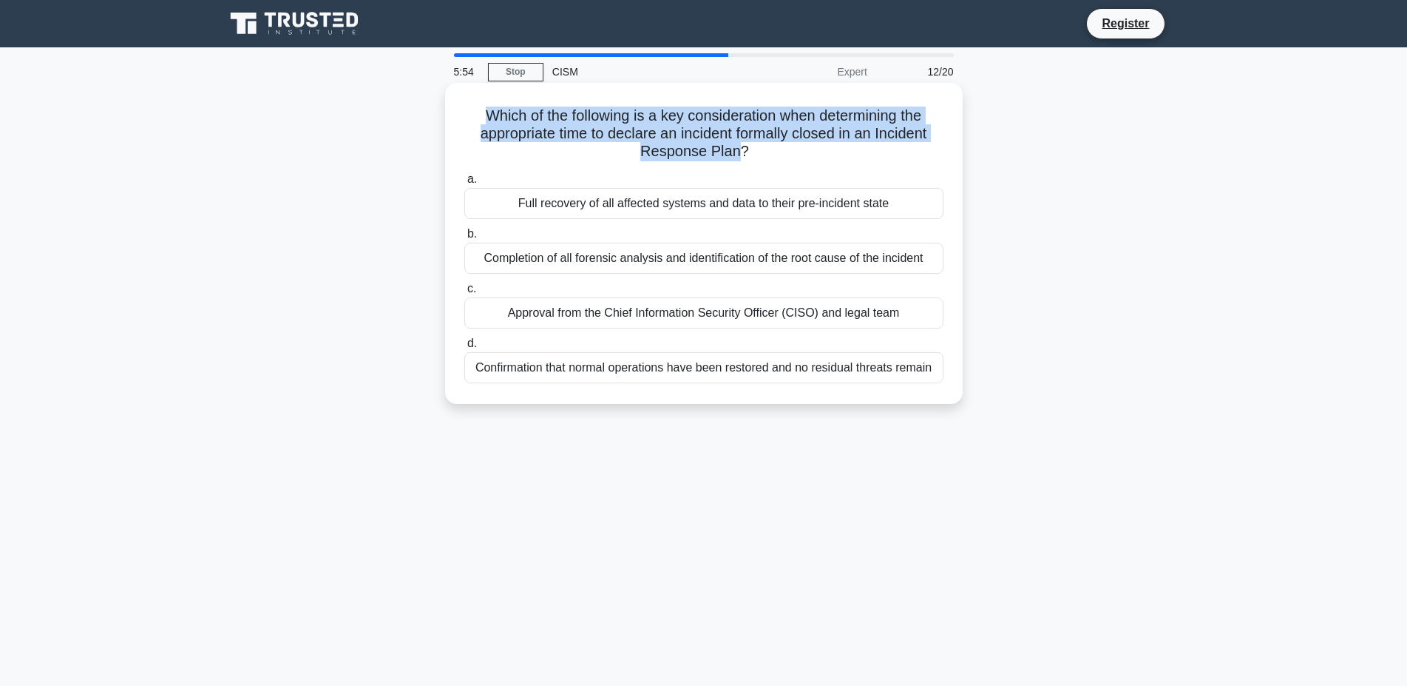
drag, startPoint x: 737, startPoint y: 147, endPoint x: 482, endPoint y: 107, distance: 257.5
click at [482, 107] on h5 "Which of the following is a key consideration when determining the appropriate …" at bounding box center [704, 133] width 482 height 55
click at [493, 110] on h5 "Which of the following is a key consideration when determining the appropriate …" at bounding box center [704, 133] width 482 height 55
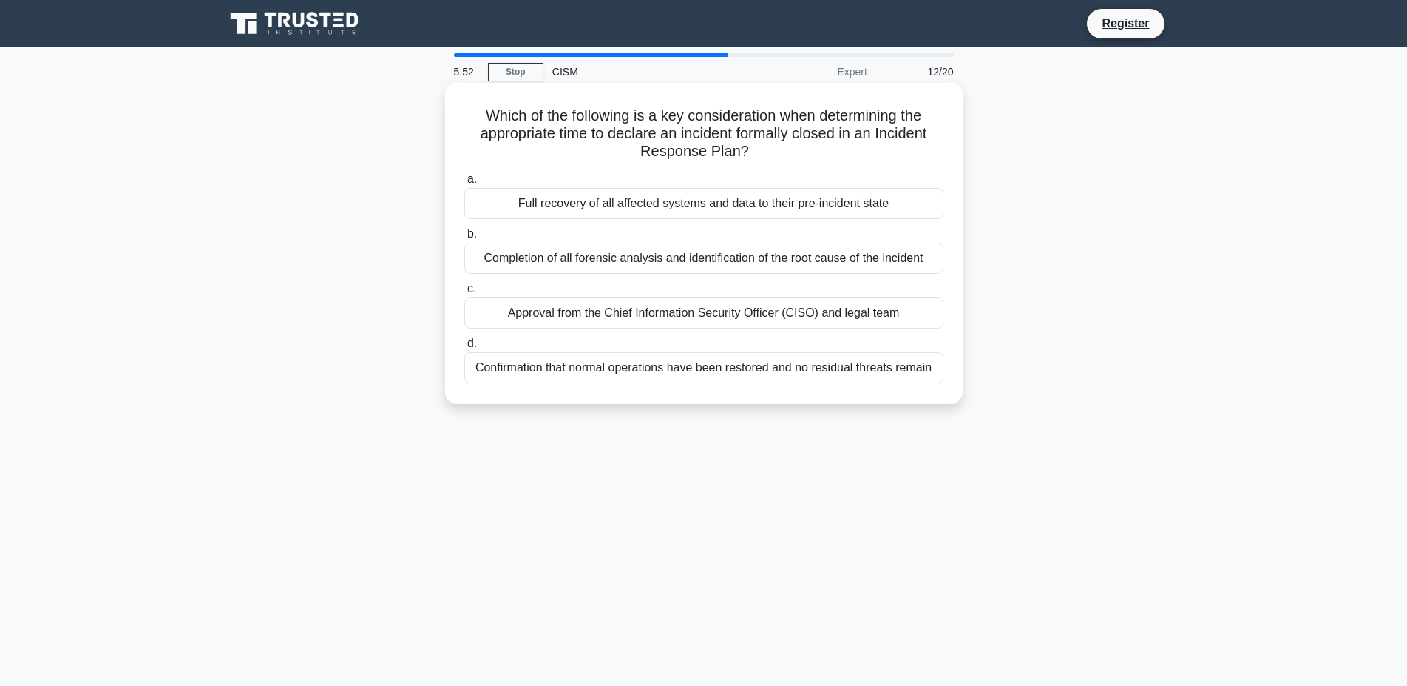
drag, startPoint x: 487, startPoint y: 115, endPoint x: 797, endPoint y: 149, distance: 311.7
click at [797, 149] on h5 "Which of the following is a key consideration when determining the appropriate …" at bounding box center [704, 133] width 482 height 55
click at [822, 131] on h5 "Which of the following is a key consideration when determining the appropriate …" at bounding box center [704, 133] width 482 height 55
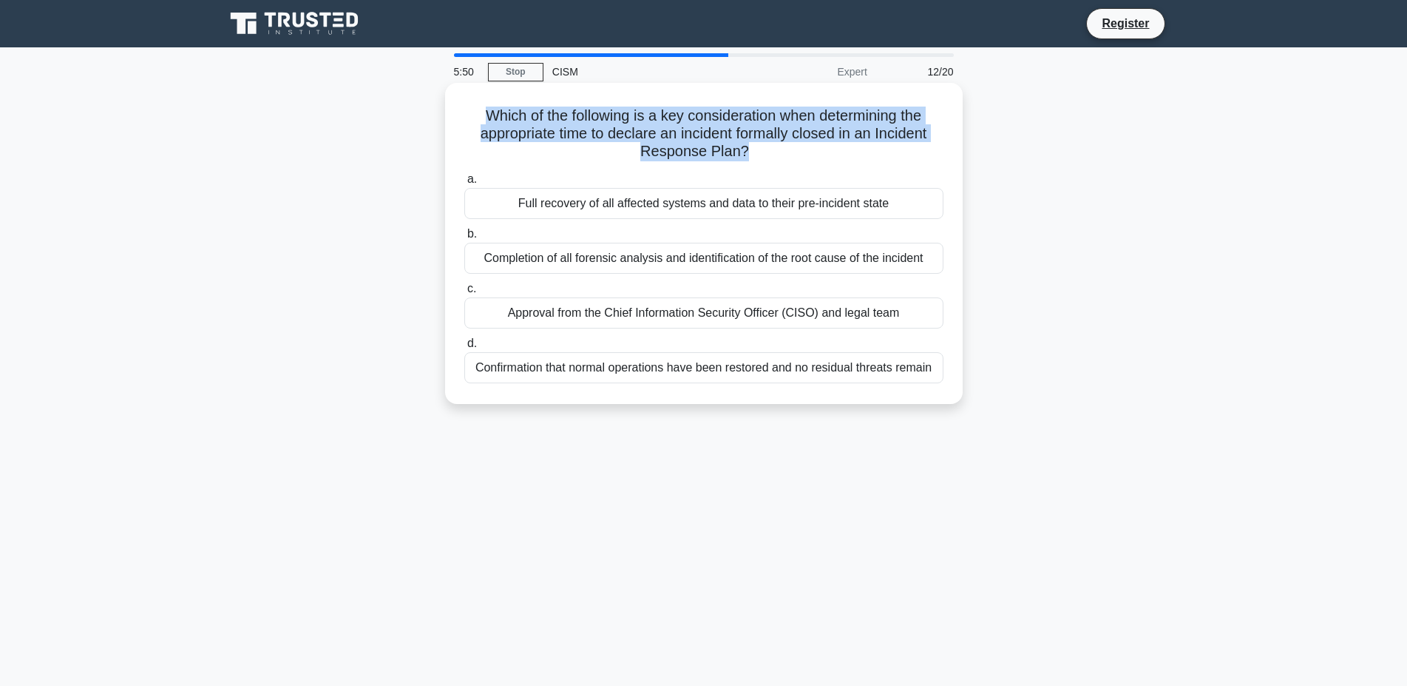
drag, startPoint x: 744, startPoint y: 152, endPoint x: 476, endPoint y: 104, distance: 272.7
click at [476, 104] on div "Which of the following is a key consideration when determining the appropriate …" at bounding box center [704, 243] width 506 height 309
click at [558, 119] on h5 "Which of the following is a key consideration when determining the appropriate …" at bounding box center [704, 133] width 482 height 55
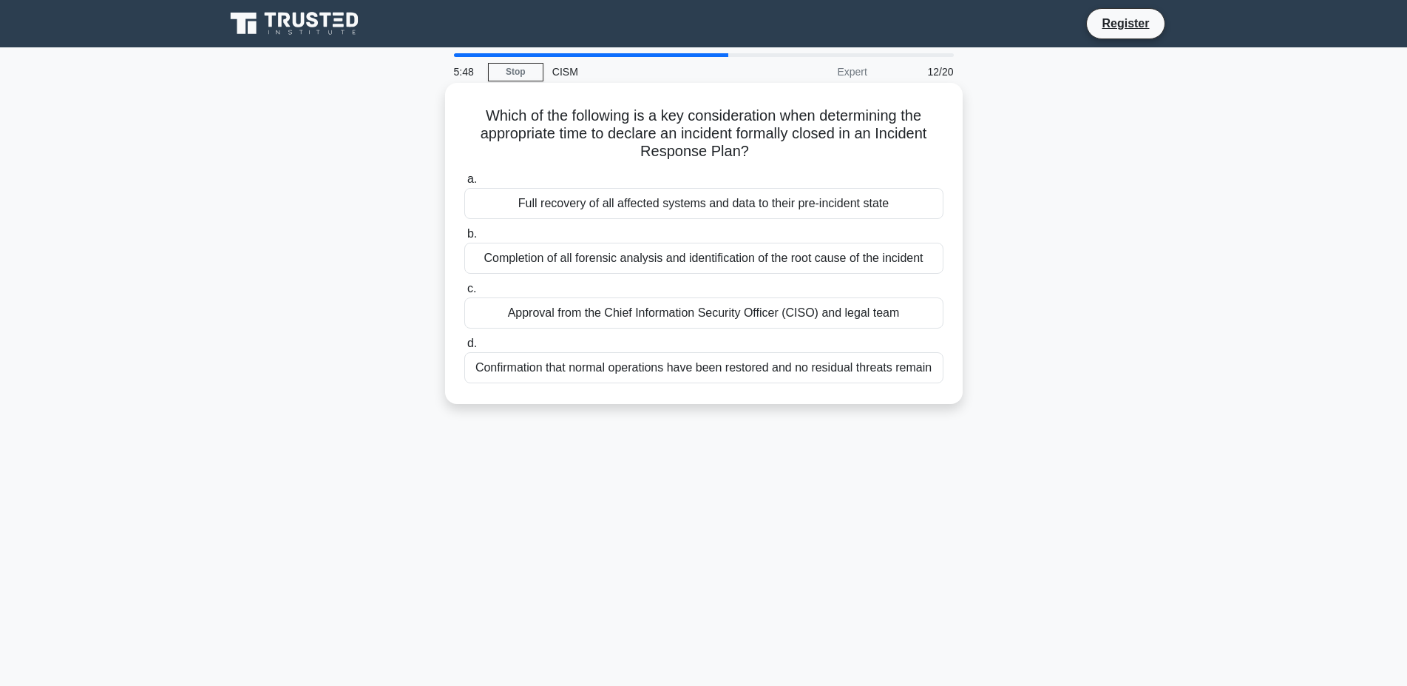
drag, startPoint x: 486, startPoint y: 113, endPoint x: 867, endPoint y: 156, distance: 383.3
click at [867, 156] on h5 "Which of the following is a key consideration when determining the appropriate …" at bounding box center [704, 133] width 482 height 55
click at [784, 121] on h5 "Which of the following is a key consideration when determining the appropriate …" at bounding box center [704, 133] width 482 height 55
click at [651, 203] on div "Full recovery of all affected systems and data to their pre-incident state" at bounding box center [703, 203] width 479 height 31
click at [464, 184] on input "a. Full recovery of all affected systems and data to their pre-incident state" at bounding box center [464, 180] width 0 height 10
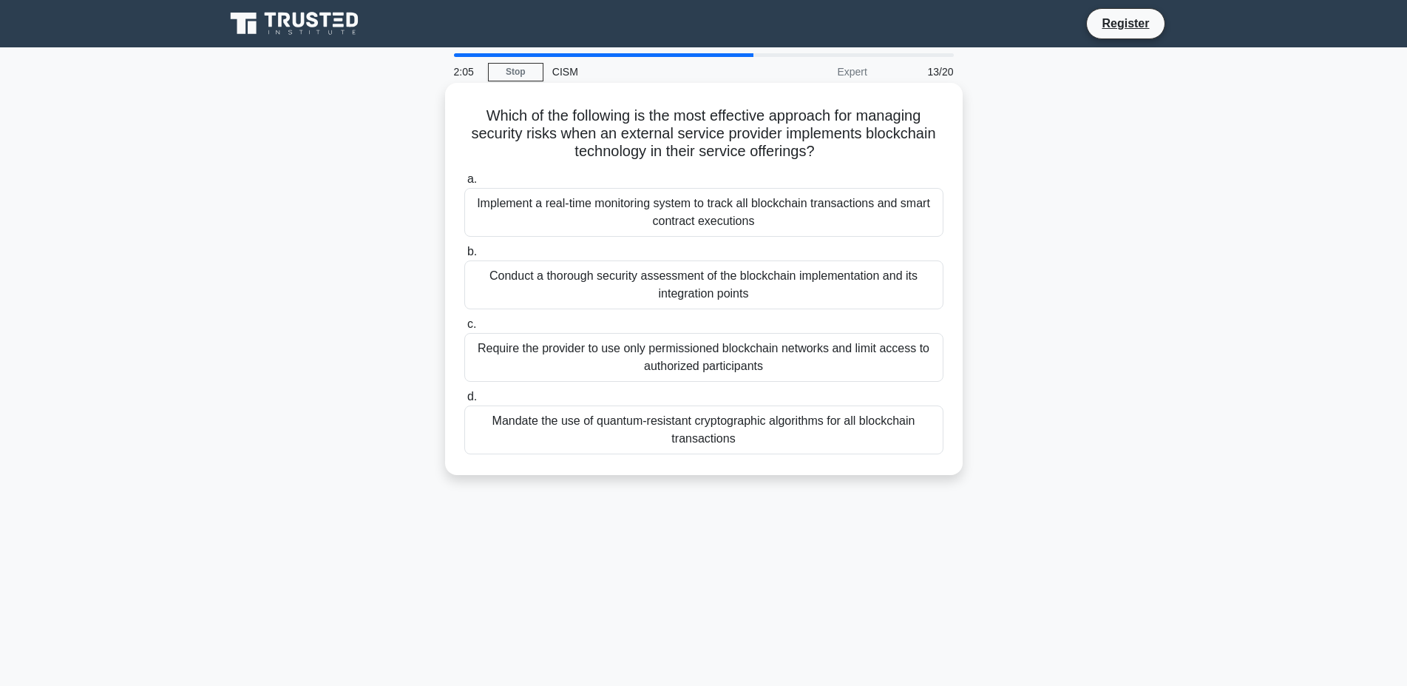
click at [638, 279] on div "Conduct a thorough security assessment of the blockchain implementation and its…" at bounding box center [703, 284] width 479 height 49
click at [636, 279] on div "Conduct a thorough security assessment of the blockchain implementation and its…" at bounding box center [703, 284] width 479 height 49
click at [464, 257] on input "b. Conduct a thorough security assessment of the blockchain implementation and …" at bounding box center [464, 252] width 0 height 10
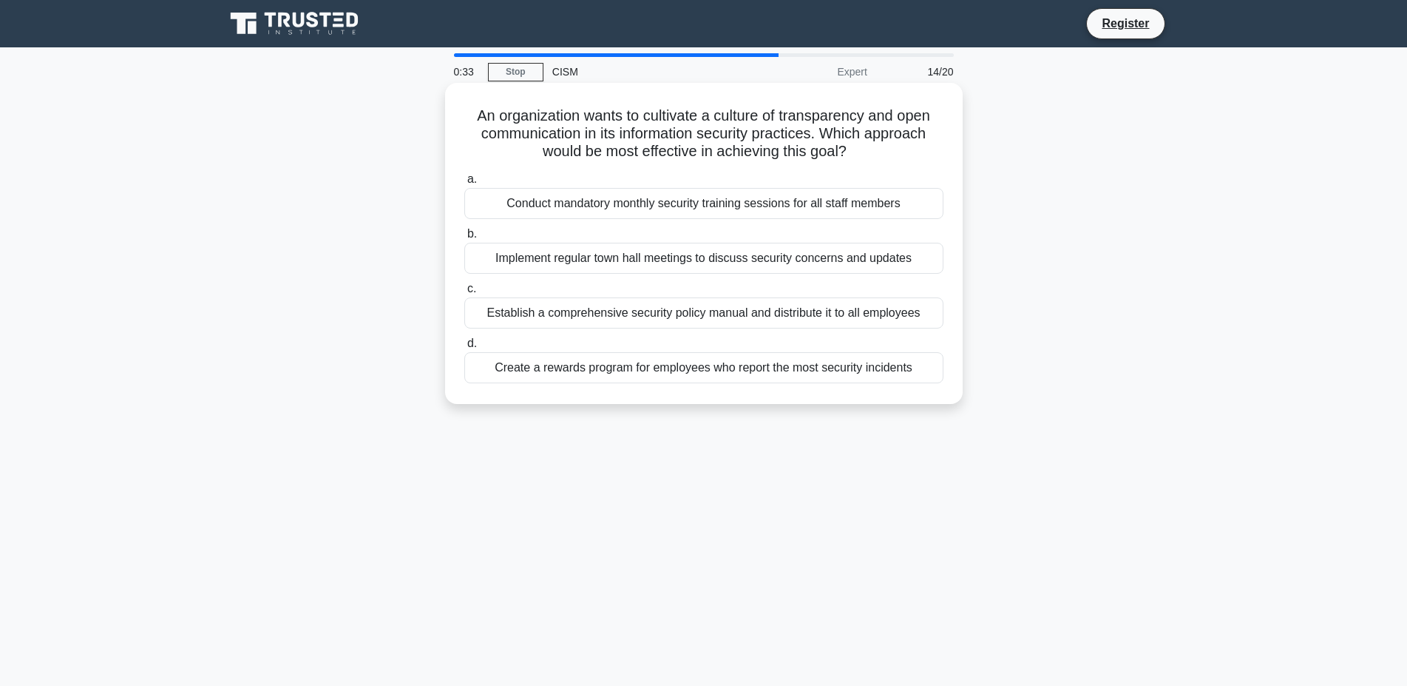
click at [544, 263] on div "Implement regular town hall meetings to discuss security concerns and updates" at bounding box center [703, 258] width 479 height 31
click at [464, 239] on input "b. Implement regular town hall meetings to discuss security concerns and updates" at bounding box center [464, 234] width 0 height 10
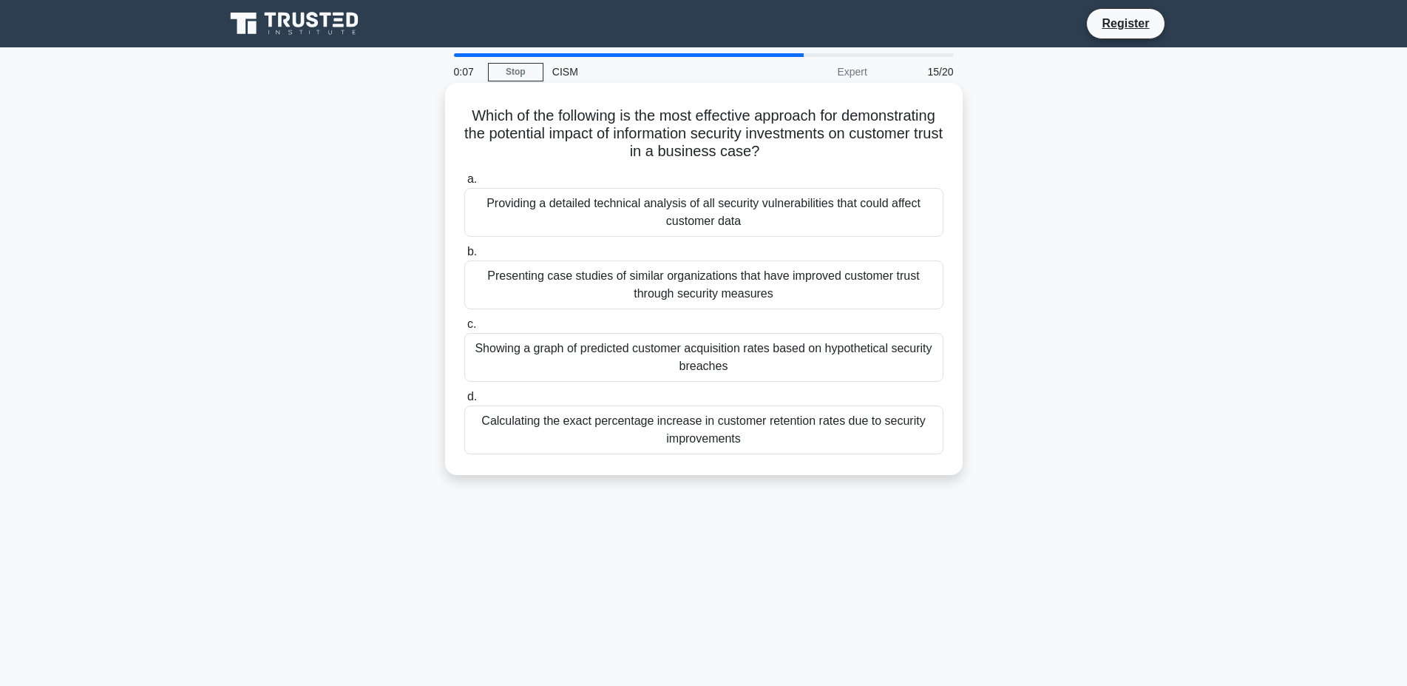
click at [663, 285] on div "Presenting case studies of similar organizations that have improved customer tr…" at bounding box center [703, 284] width 479 height 49
click at [464, 257] on input "b. Presenting case studies of similar organizations that have improved customer…" at bounding box center [464, 252] width 0 height 10
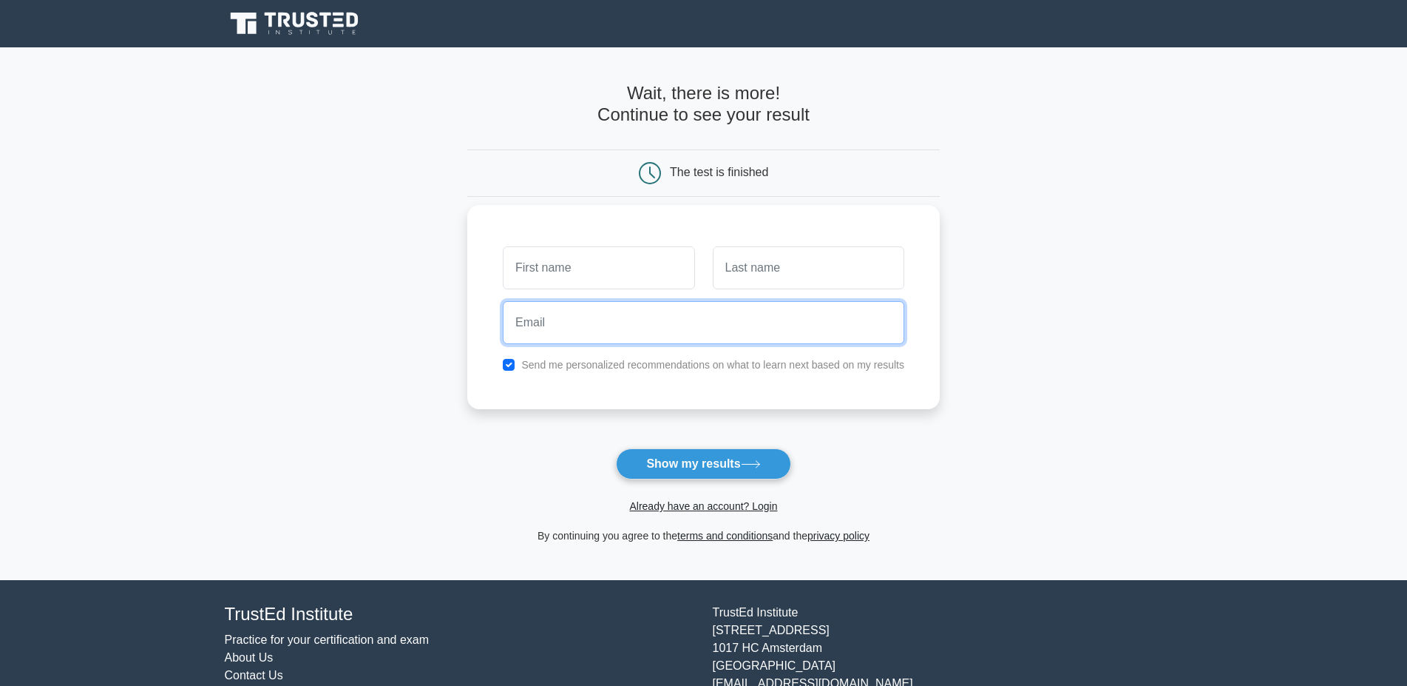
click at [583, 315] on input "email" at bounding box center [704, 322] width 402 height 43
type input "[EMAIL_ADDRESS][DOMAIN_NAME]"
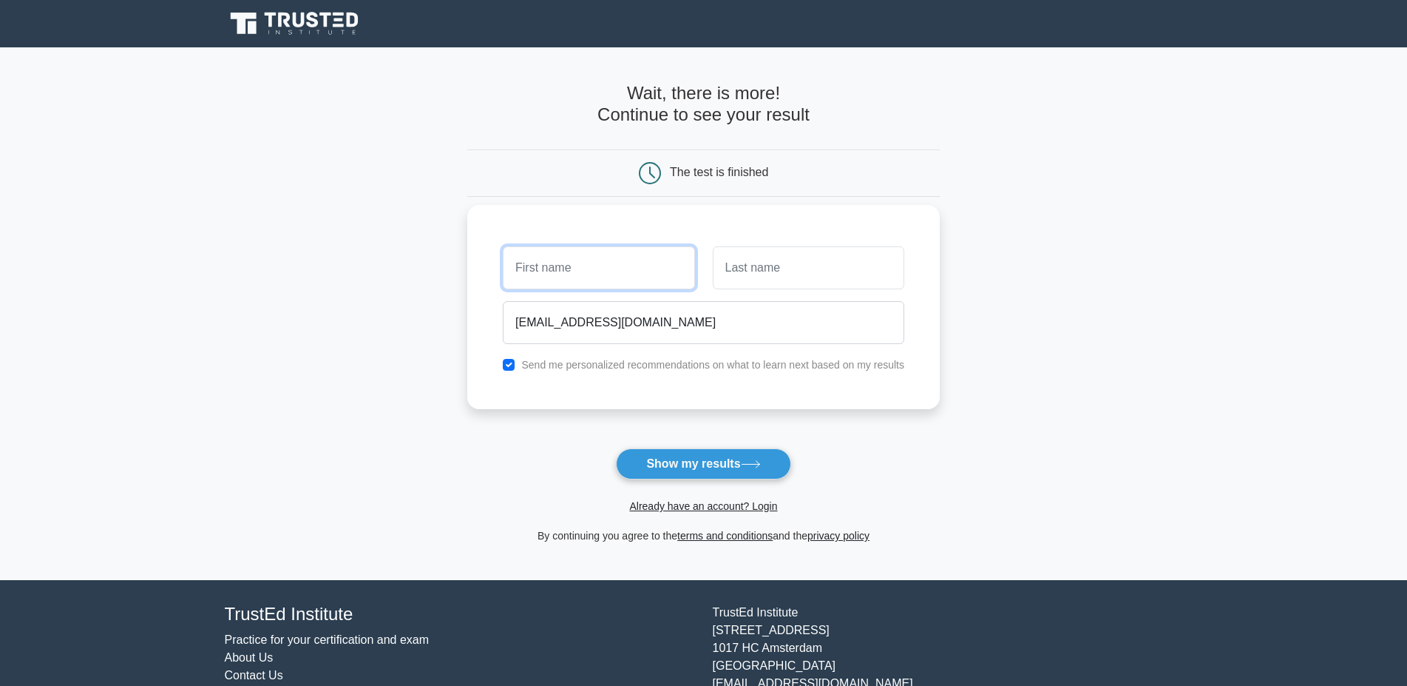
click at [595, 264] on input "text" at bounding box center [599, 267] width 192 height 43
type input "pk"
type input "sm"
click at [586, 371] on label "Send me personalized recommendations on what to learn next based on my results" at bounding box center [712, 365] width 383 height 12
click at [510, 365] on input "checkbox" at bounding box center [509, 365] width 12 height 12
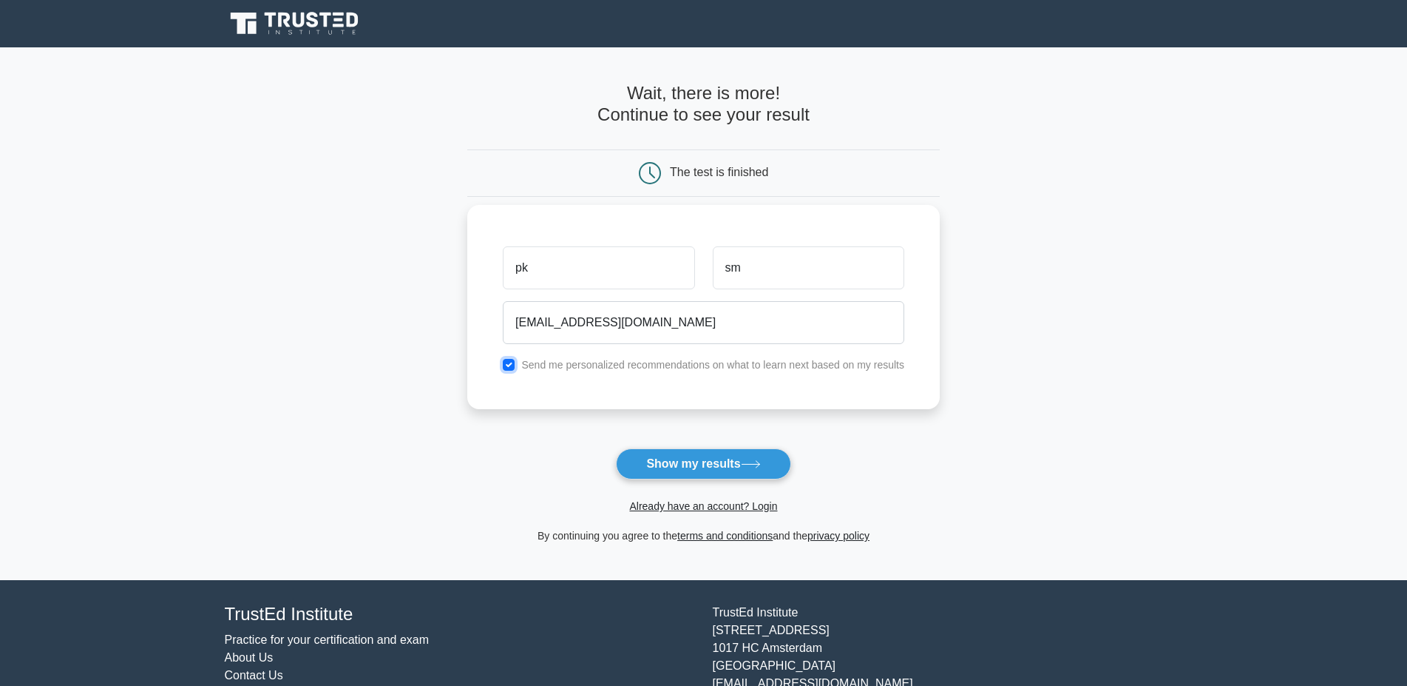
checkbox input "false"
click at [718, 470] on button "Show my results" at bounding box center [703, 463] width 175 height 31
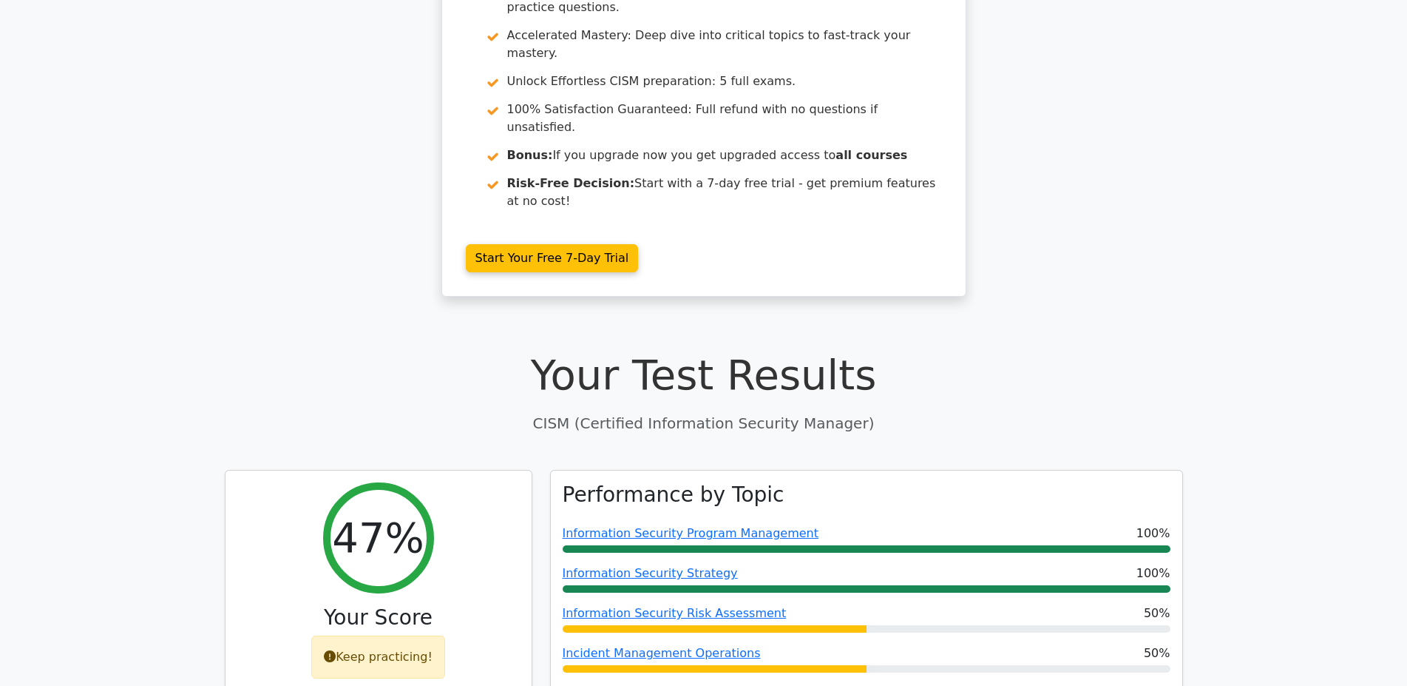
scroll to position [355, 0]
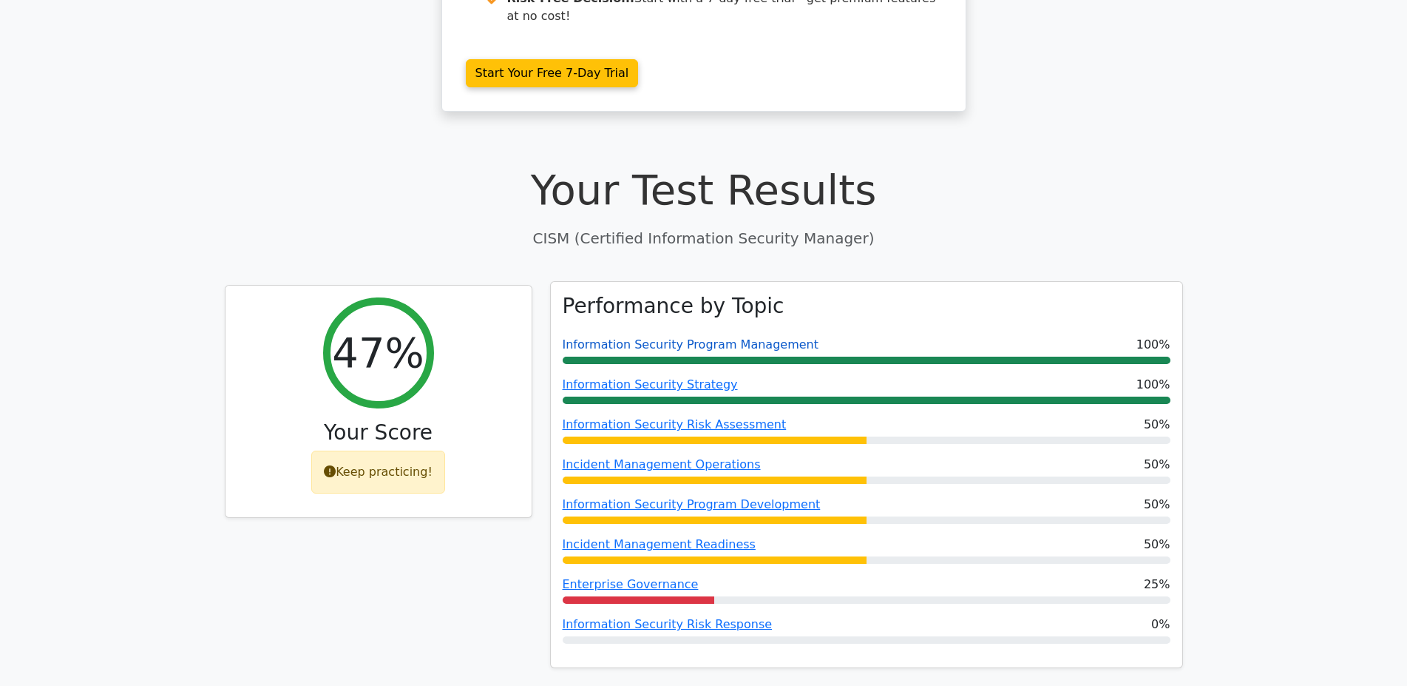
click at [692, 337] on link "Information Security Program Management" at bounding box center [691, 344] width 256 height 14
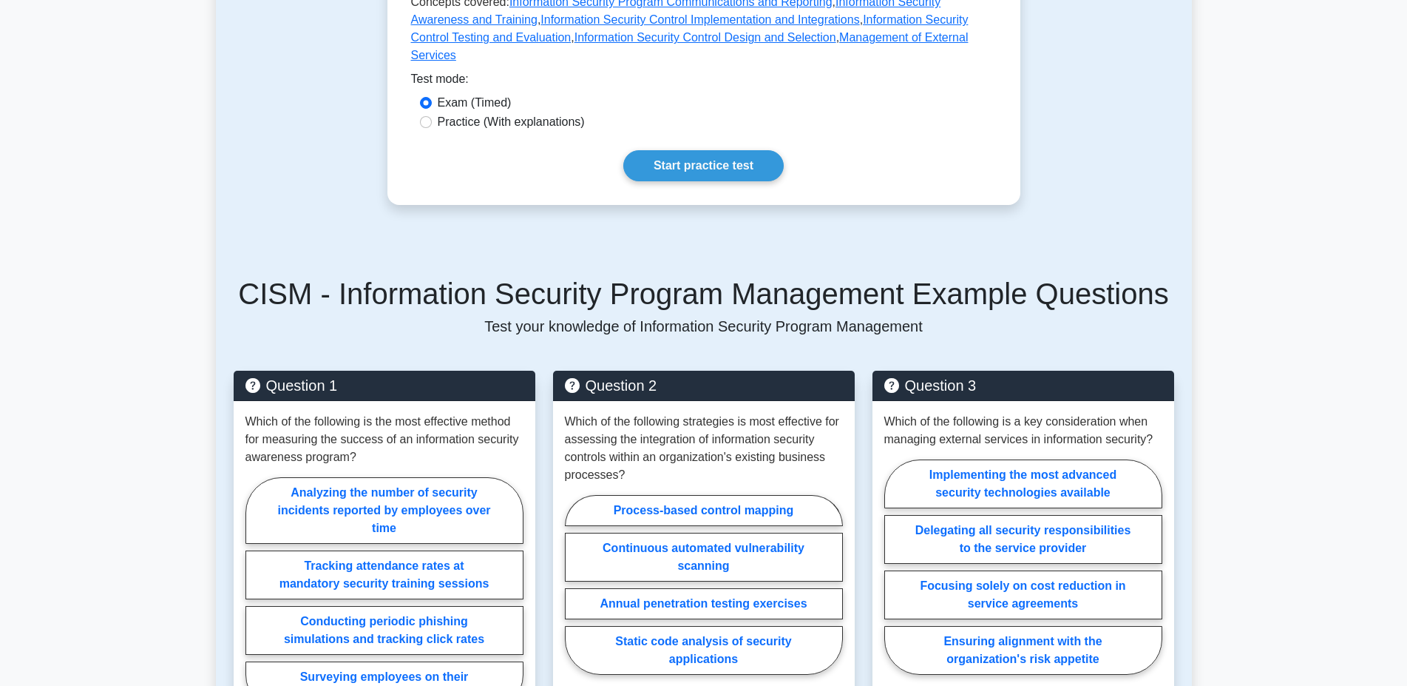
scroll to position [956, 0]
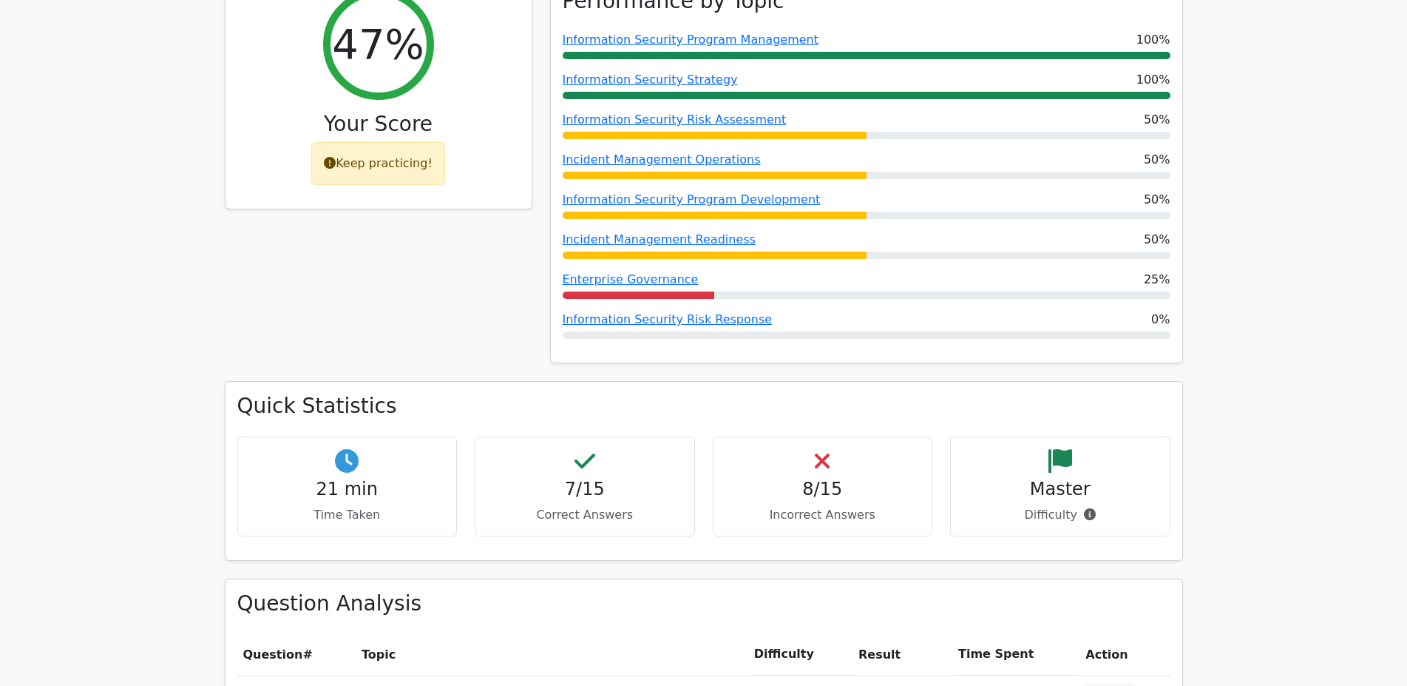
scroll to position [717, 0]
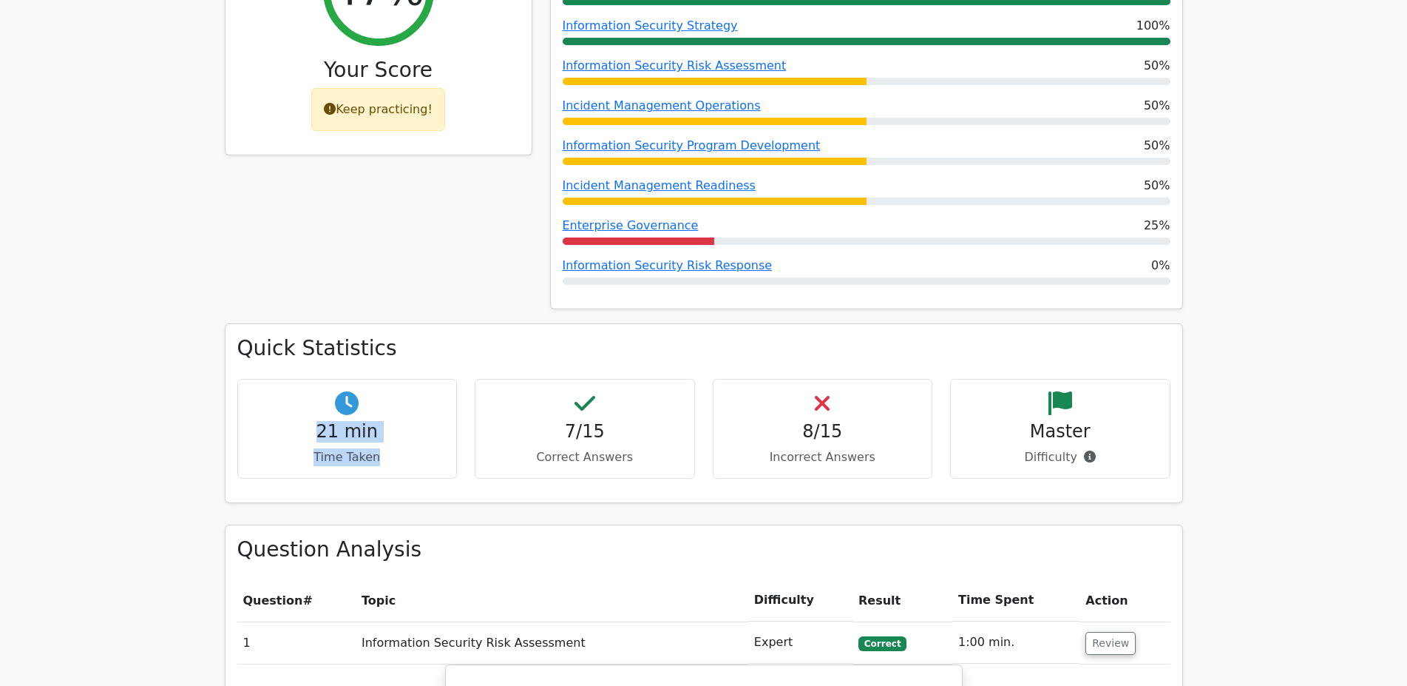
drag, startPoint x: 305, startPoint y: 368, endPoint x: 461, endPoint y: 398, distance: 159.7
click at [388, 398] on div "21 min Time Taken" at bounding box center [347, 429] width 220 height 100
click at [539, 448] on p "Correct Answers" at bounding box center [584, 457] width 195 height 18
drag, startPoint x: 650, startPoint y: 408, endPoint x: 510, endPoint y: 342, distance: 155.2
click at [510, 379] on div "7/15 Correct Answers" at bounding box center [585, 429] width 220 height 100
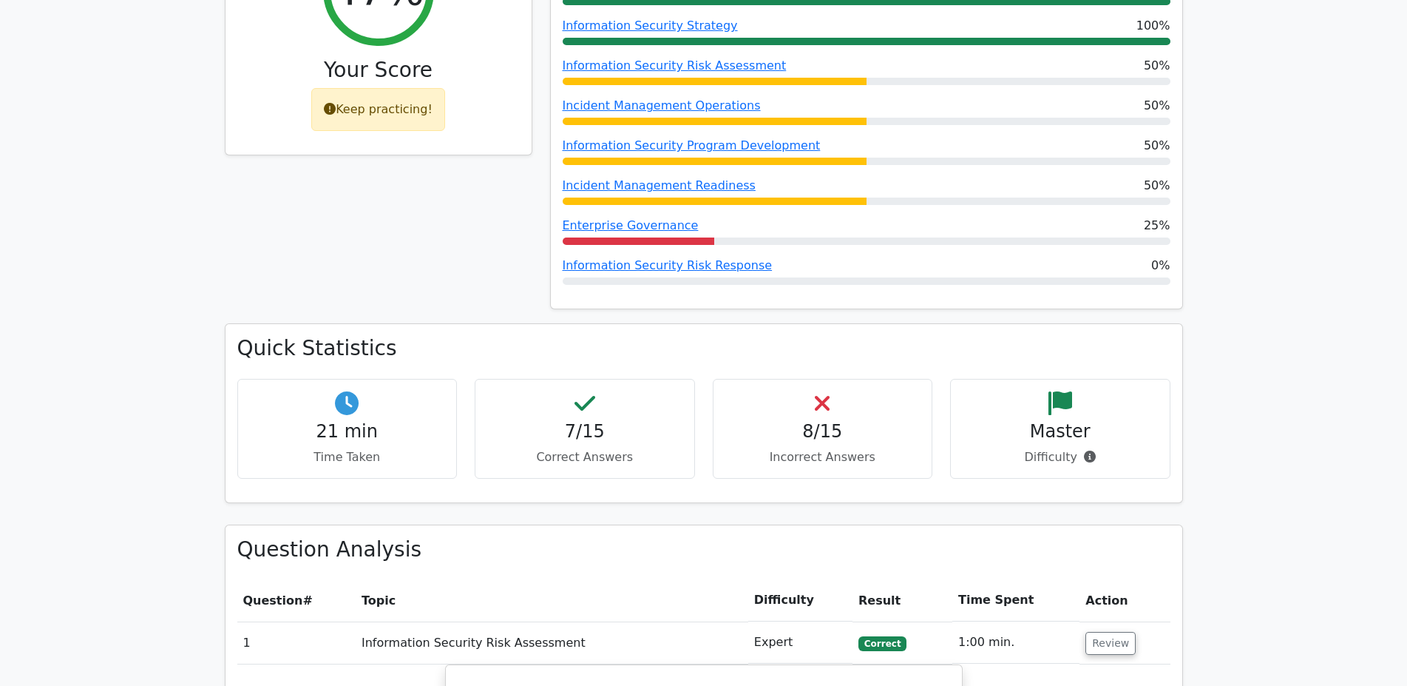
click at [886, 392] on div "8/15 Incorrect Answers" at bounding box center [823, 429] width 220 height 100
drag, startPoint x: 883, startPoint y: 405, endPoint x: 717, endPoint y: 336, distance: 179.7
click at [717, 379] on div "8/15 Incorrect Answers" at bounding box center [823, 429] width 220 height 100
click at [823, 448] on p "Incorrect Answers" at bounding box center [823, 457] width 195 height 18
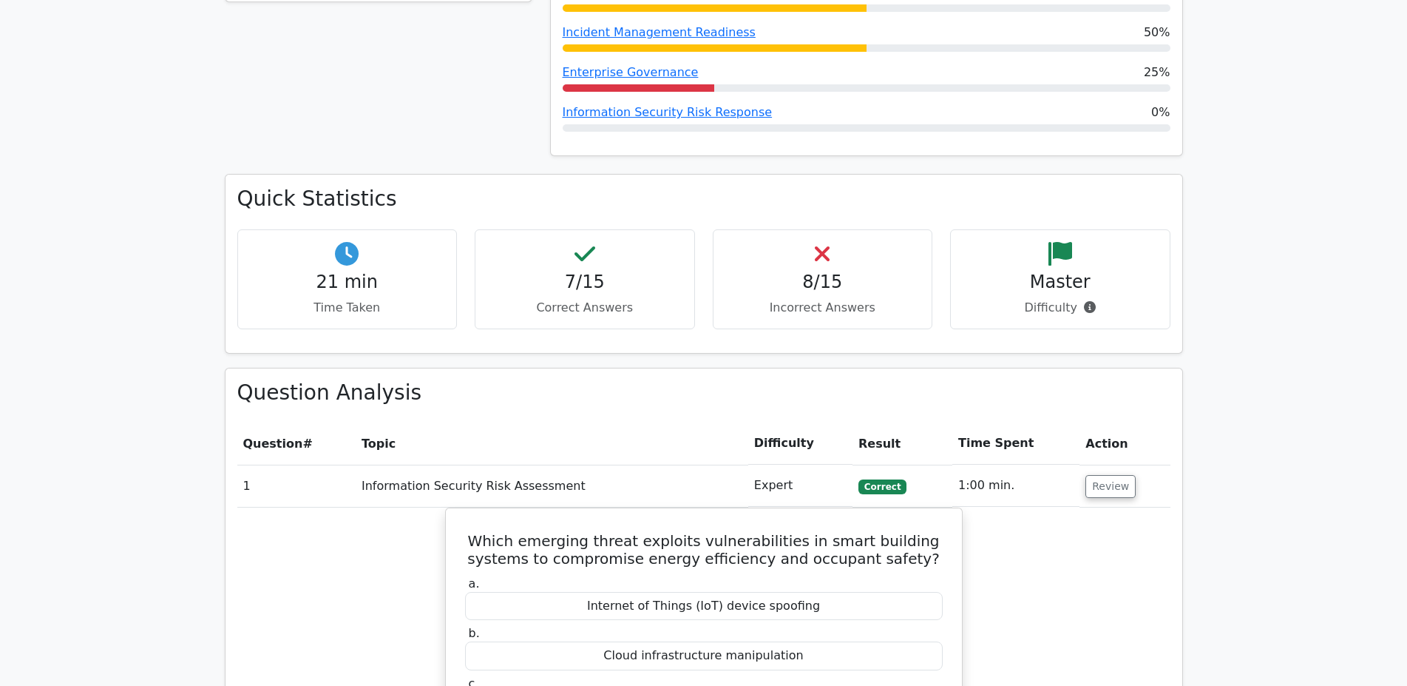
scroll to position [797, 0]
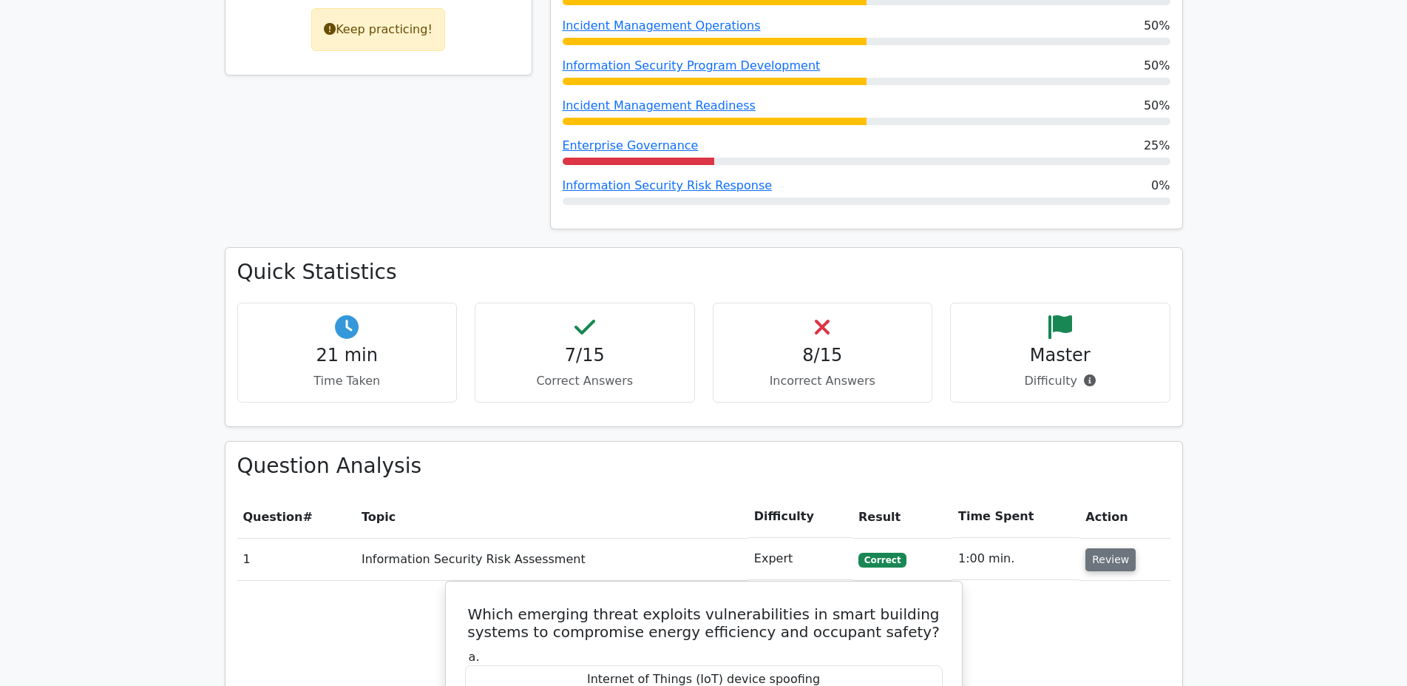
click at [1100, 548] on button "Review" at bounding box center [1111, 559] width 50 height 23
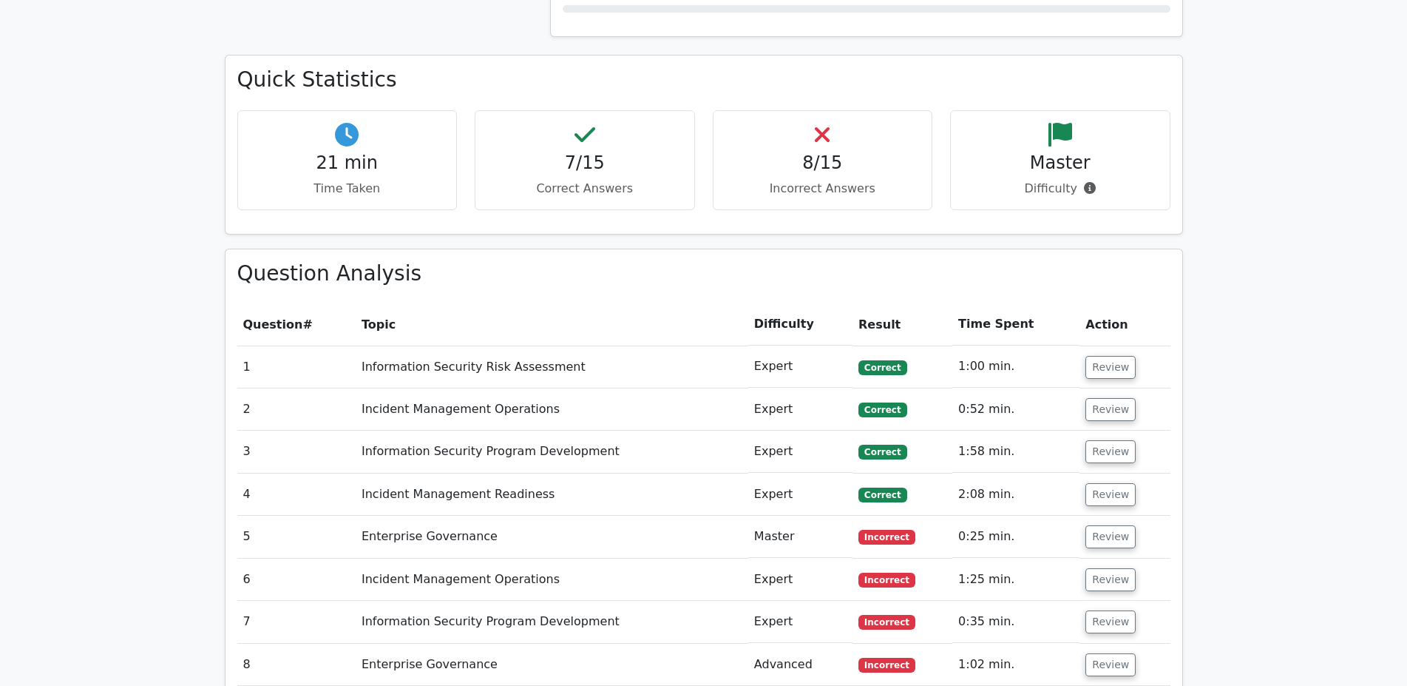
scroll to position [1045, 0]
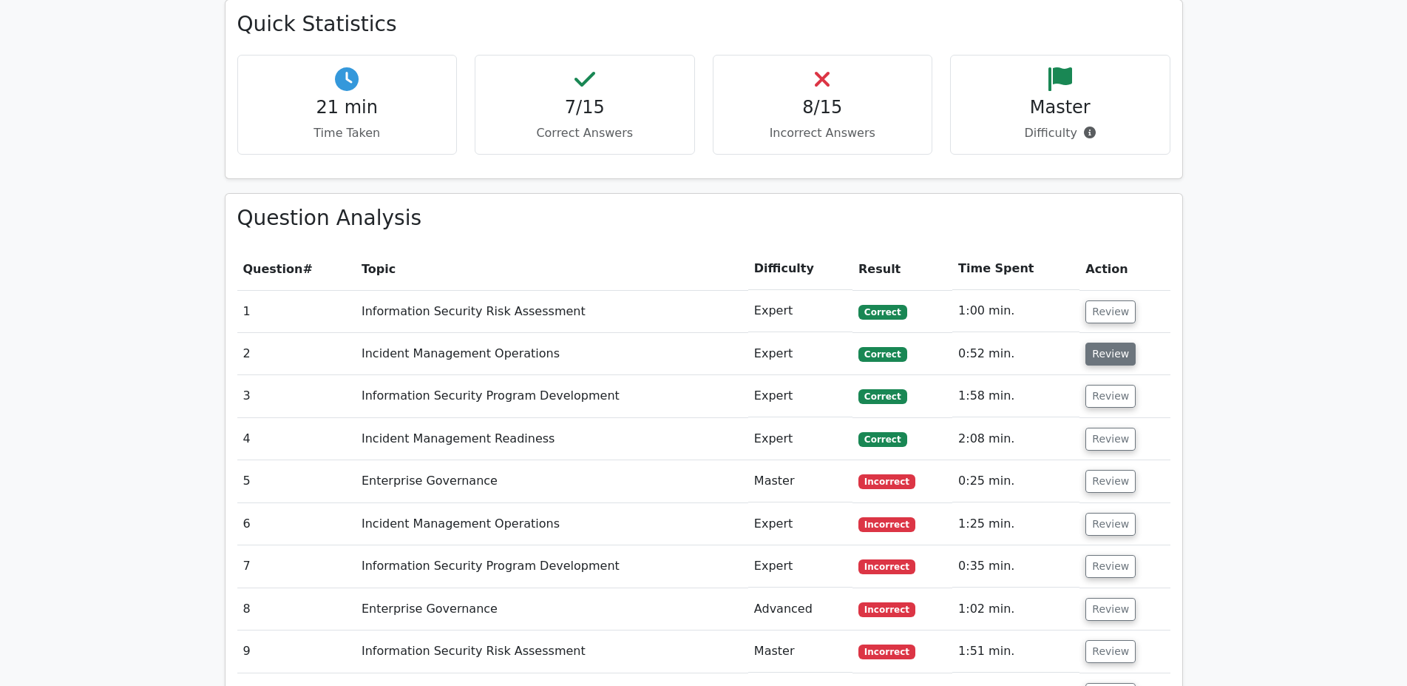
click at [1105, 342] on button "Review" at bounding box center [1111, 353] width 50 height 23
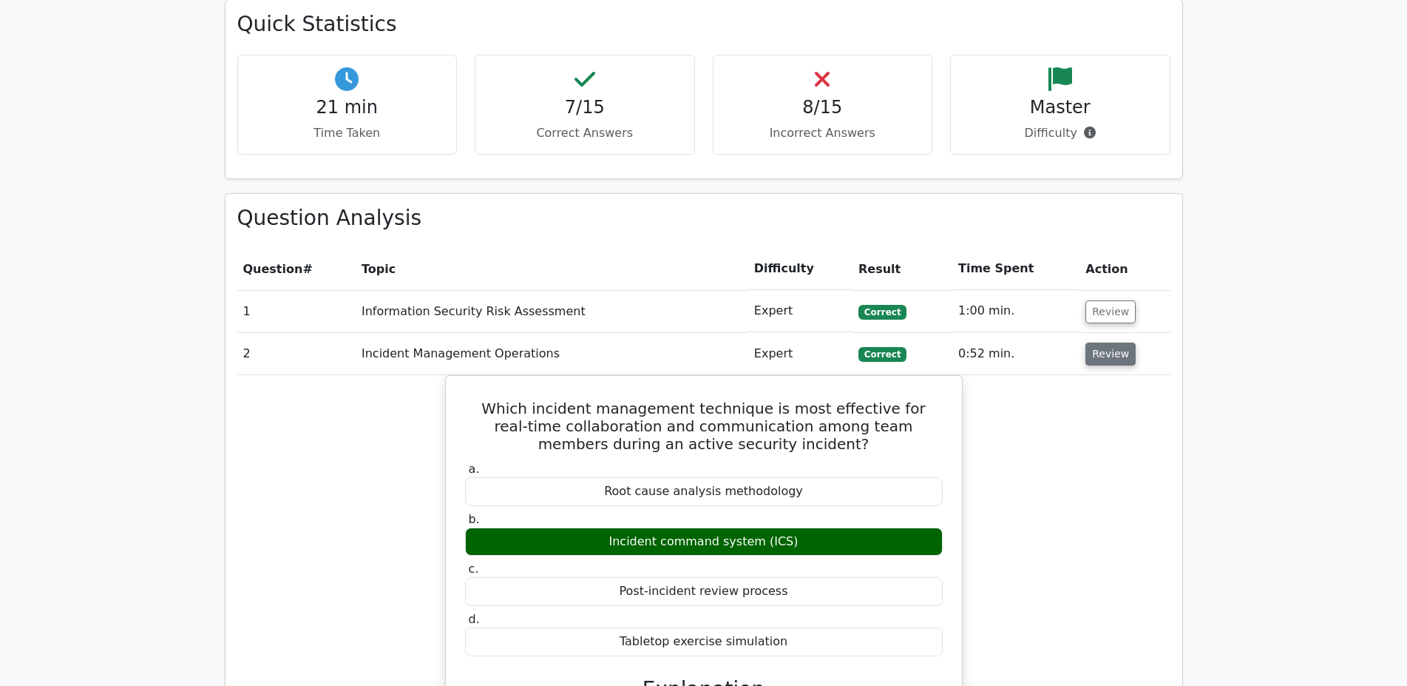
click at [1105, 342] on button "Review" at bounding box center [1111, 353] width 50 height 23
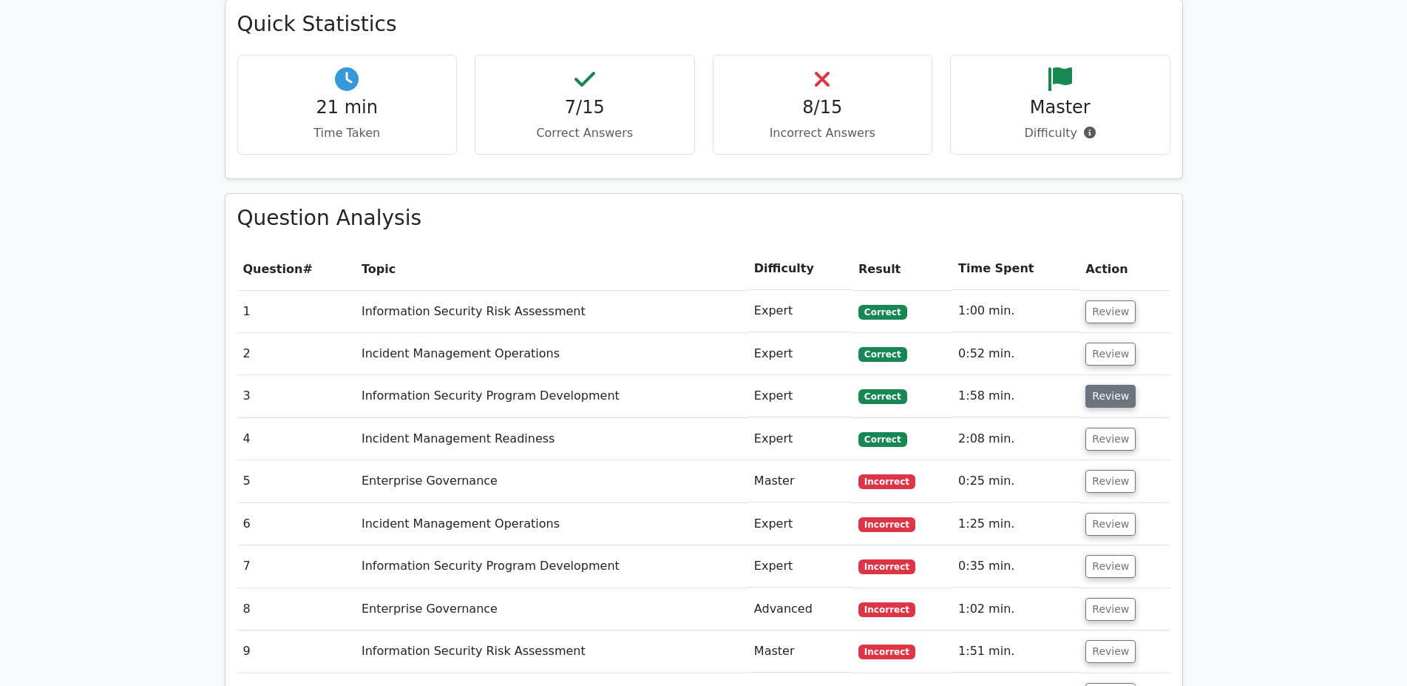
click at [1105, 385] on button "Review" at bounding box center [1111, 396] width 50 height 23
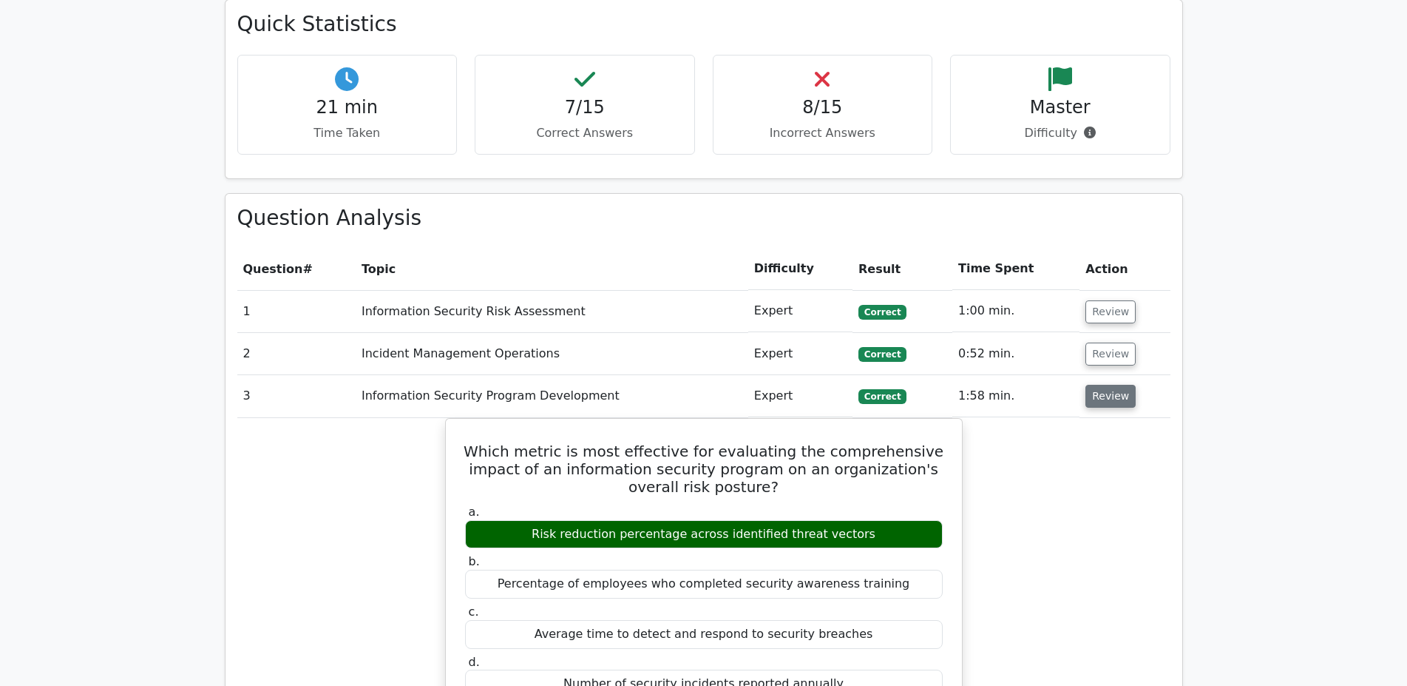
click at [1105, 385] on button "Review" at bounding box center [1111, 396] width 50 height 23
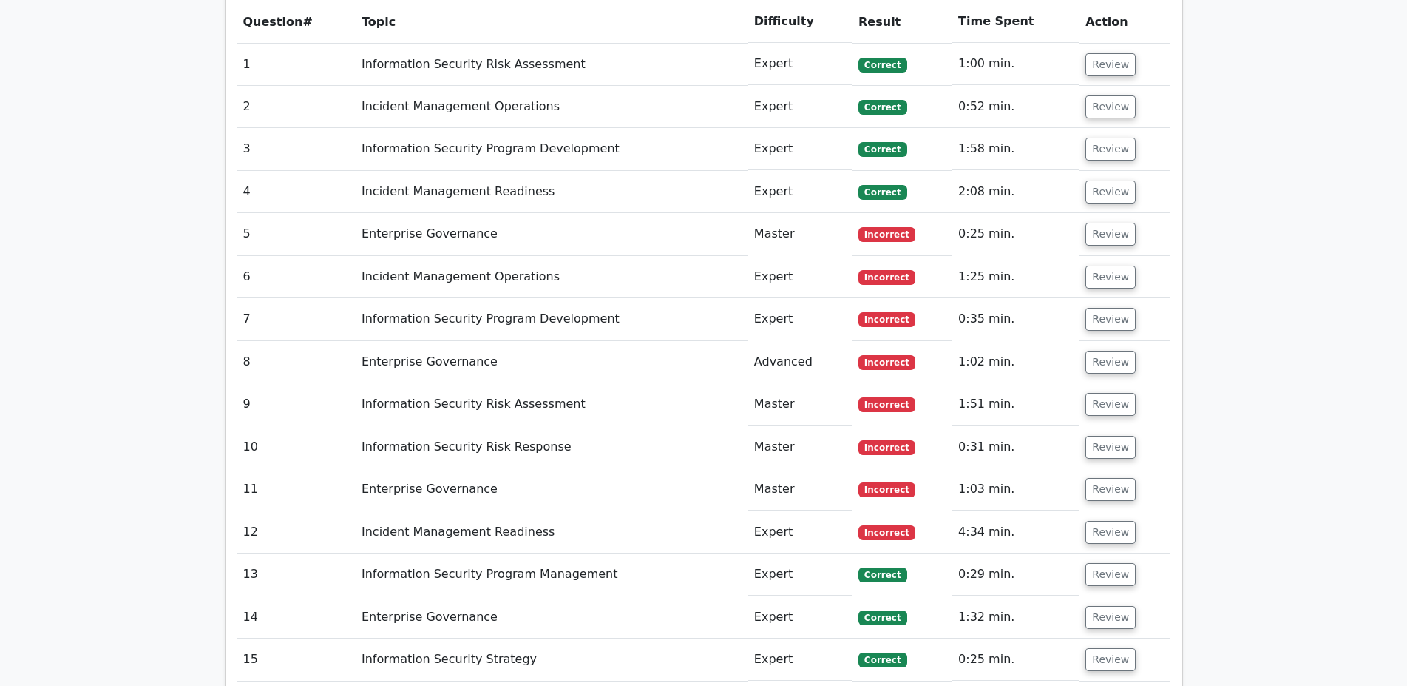
scroll to position [1296, 0]
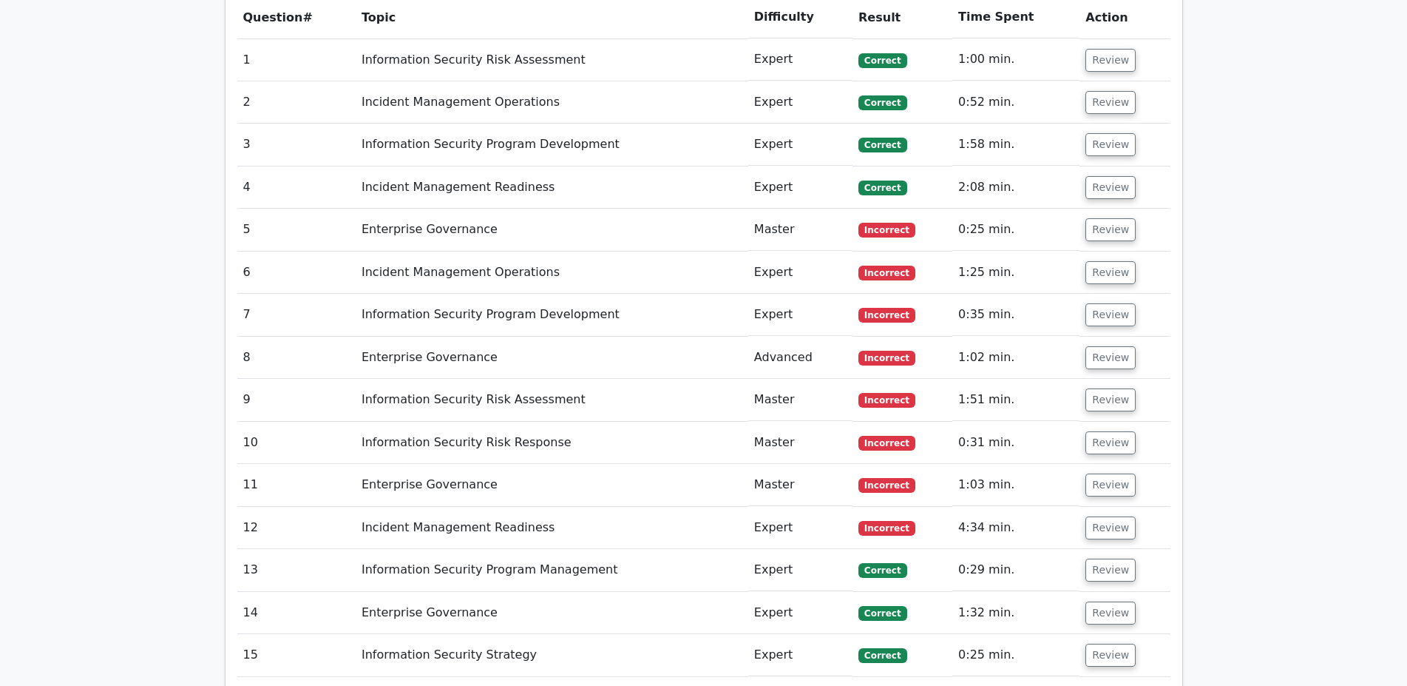
click at [1083, 209] on td "Review" at bounding box center [1125, 230] width 90 height 42
click at [1098, 218] on button "Review" at bounding box center [1111, 229] width 50 height 23
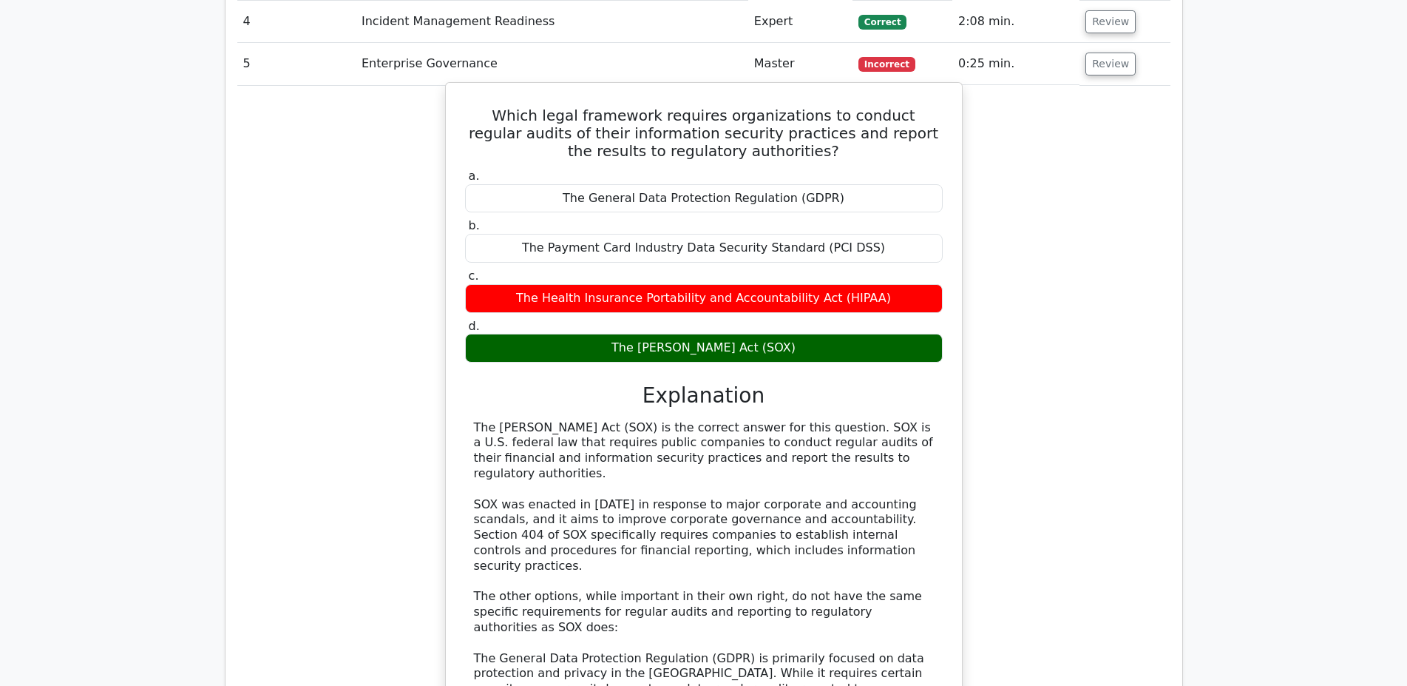
scroll to position [1365, 0]
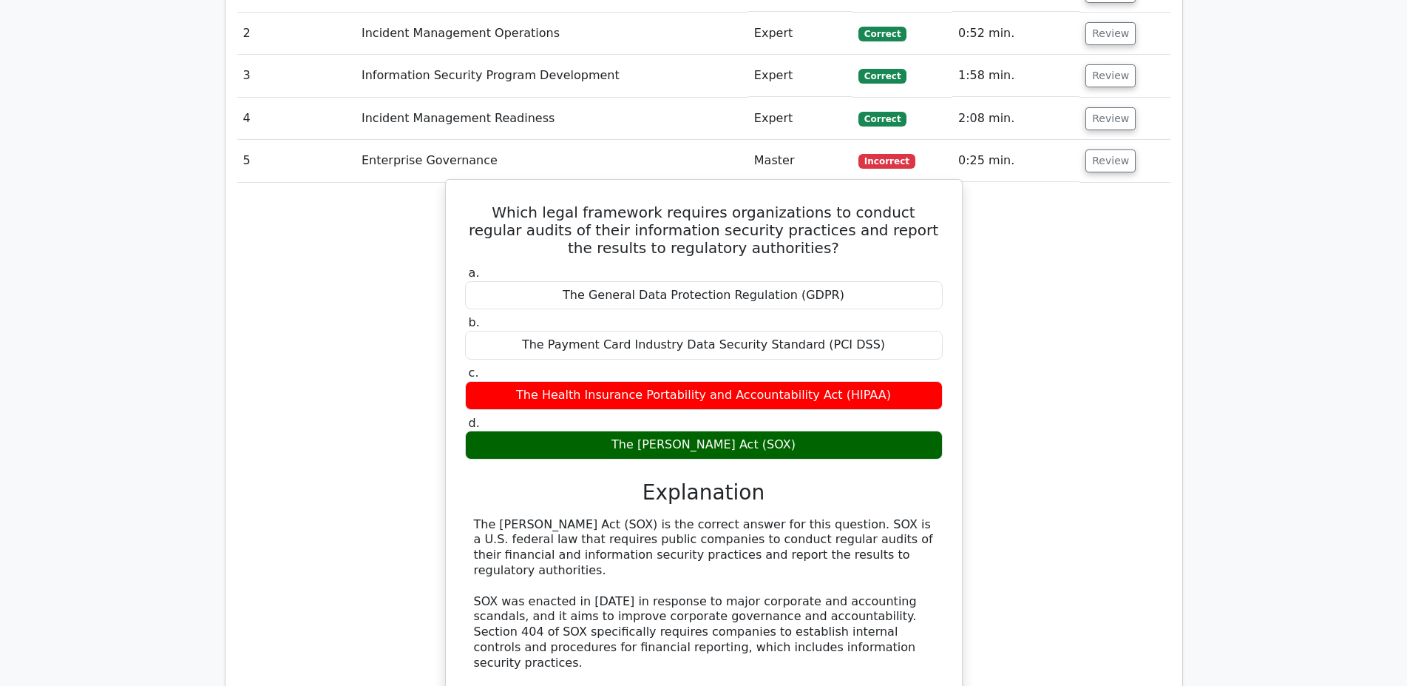
drag, startPoint x: 646, startPoint y: 395, endPoint x: 801, endPoint y: 400, distance: 154.7
click at [801, 430] on div "The Sarbanes-Oxley Act (SOX)" at bounding box center [704, 444] width 478 height 29
click at [826, 430] on div "The Sarbanes-Oxley Act (SOX)" at bounding box center [704, 444] width 478 height 29
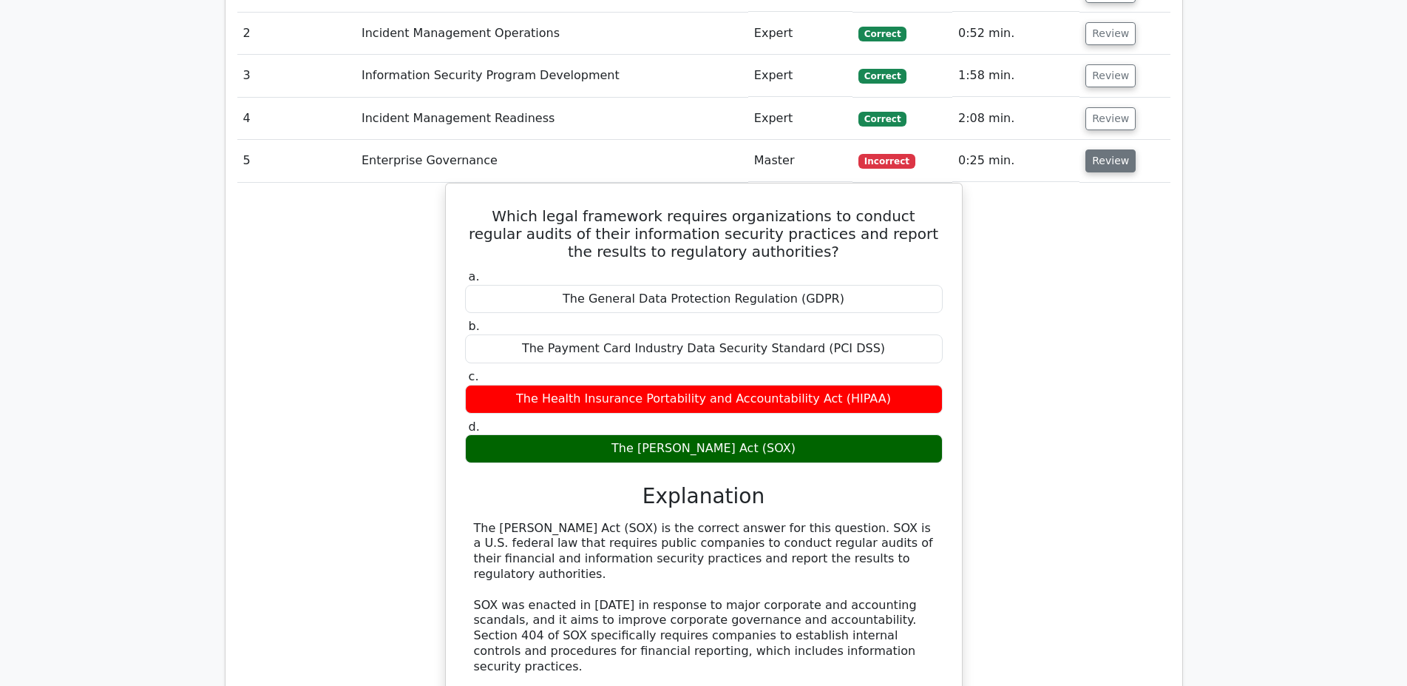
click at [1120, 149] on button "Review" at bounding box center [1111, 160] width 50 height 23
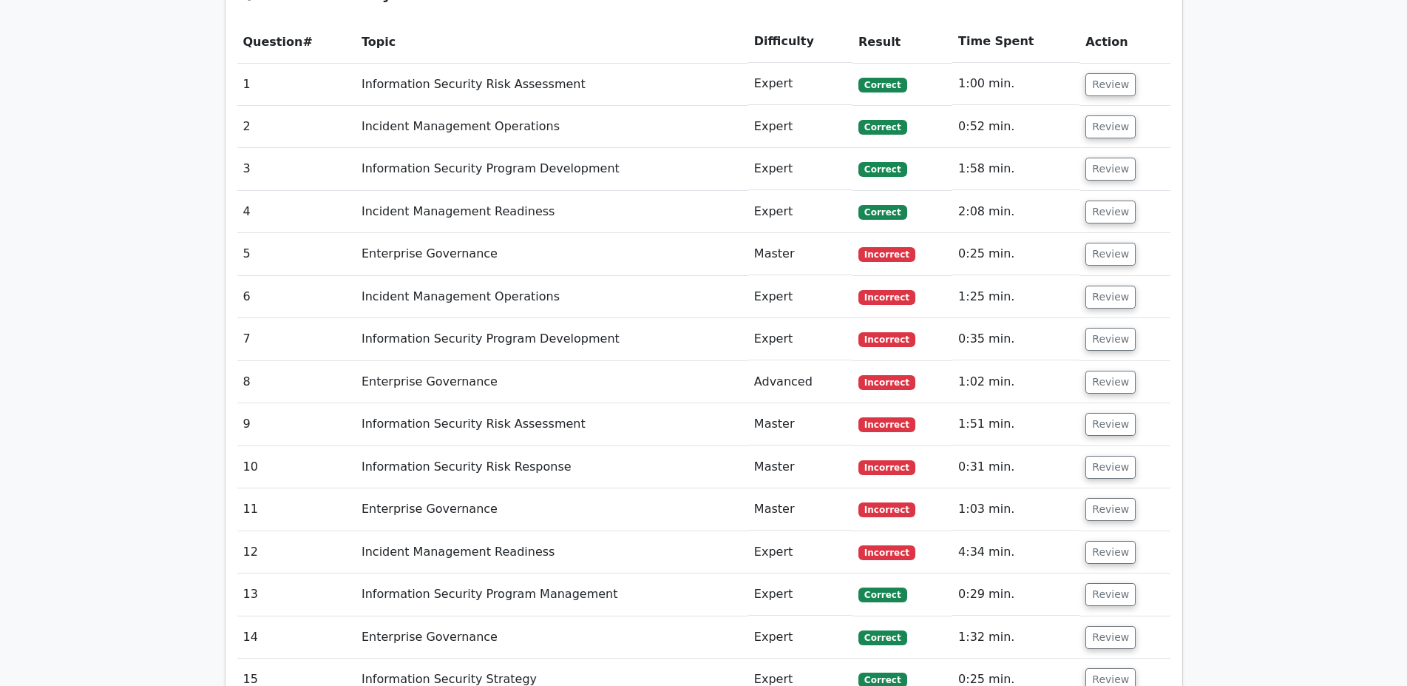
scroll to position [1271, 0]
drag, startPoint x: 788, startPoint y: 453, endPoint x: 700, endPoint y: 347, distance: 137.7
click at [700, 347] on tbody "1 Information Security Risk Assessment Expert Correct 1:00 min. Review" at bounding box center [703, 383] width 933 height 638
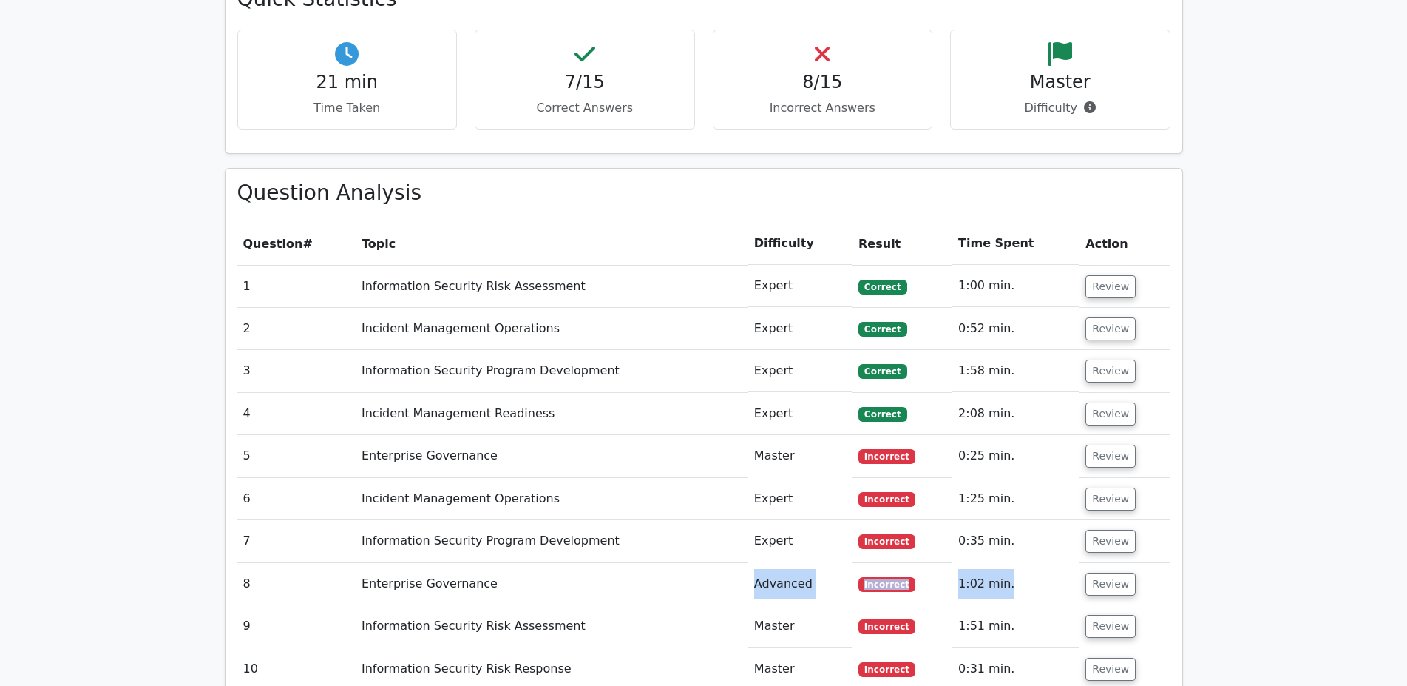
scroll to position [1066, 0]
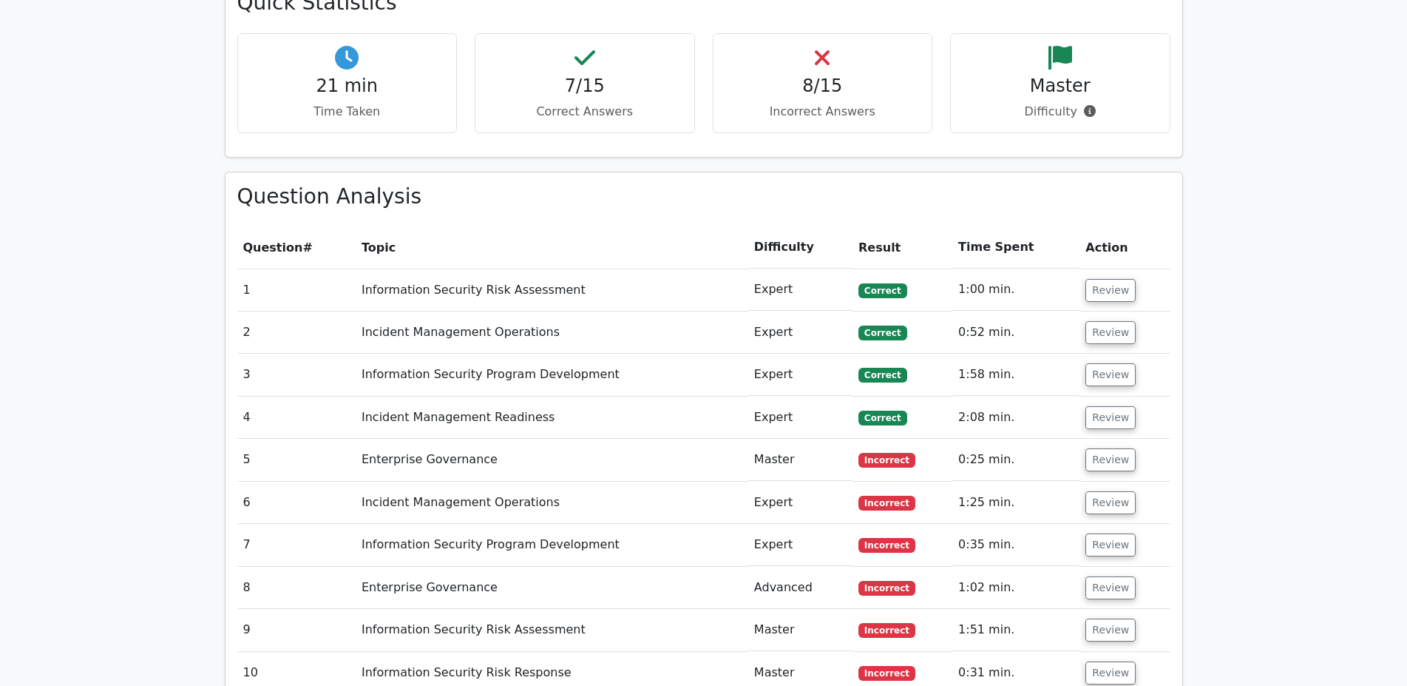
click at [668, 396] on td "Incident Management Readiness" at bounding box center [552, 417] width 393 height 42
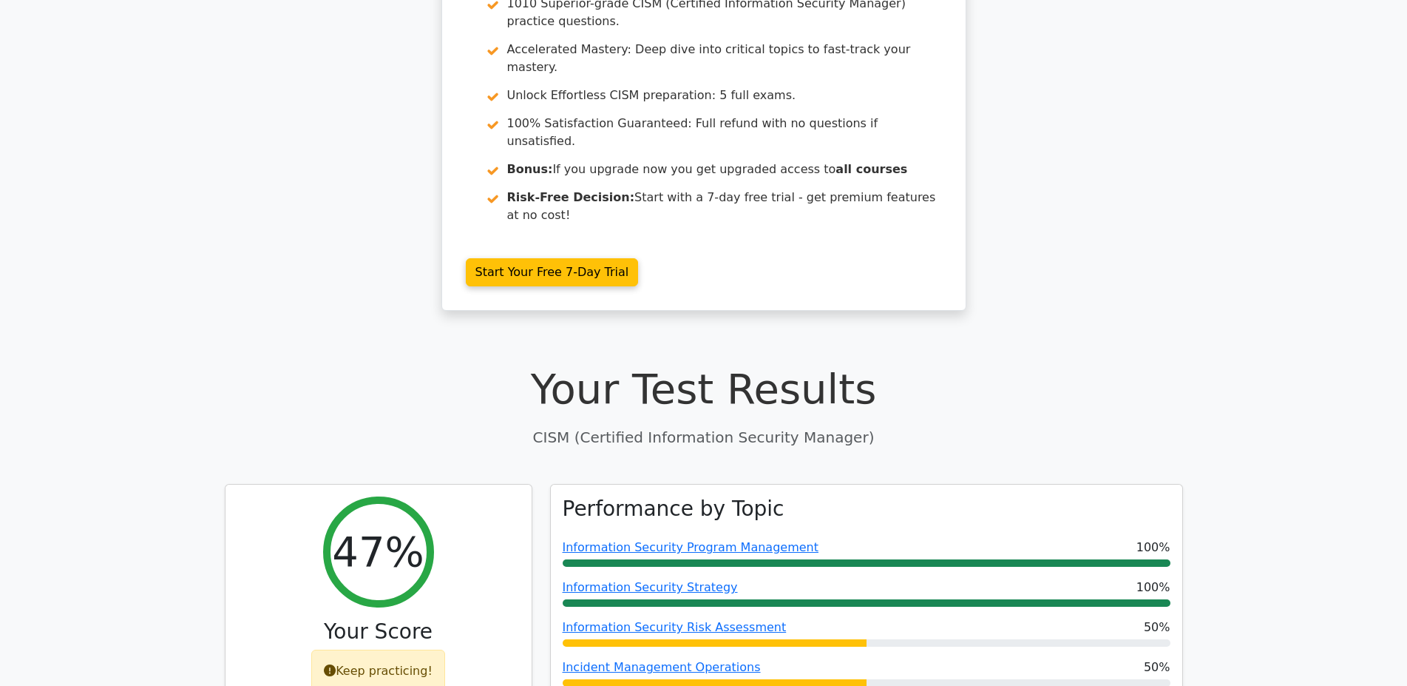
scroll to position [0, 0]
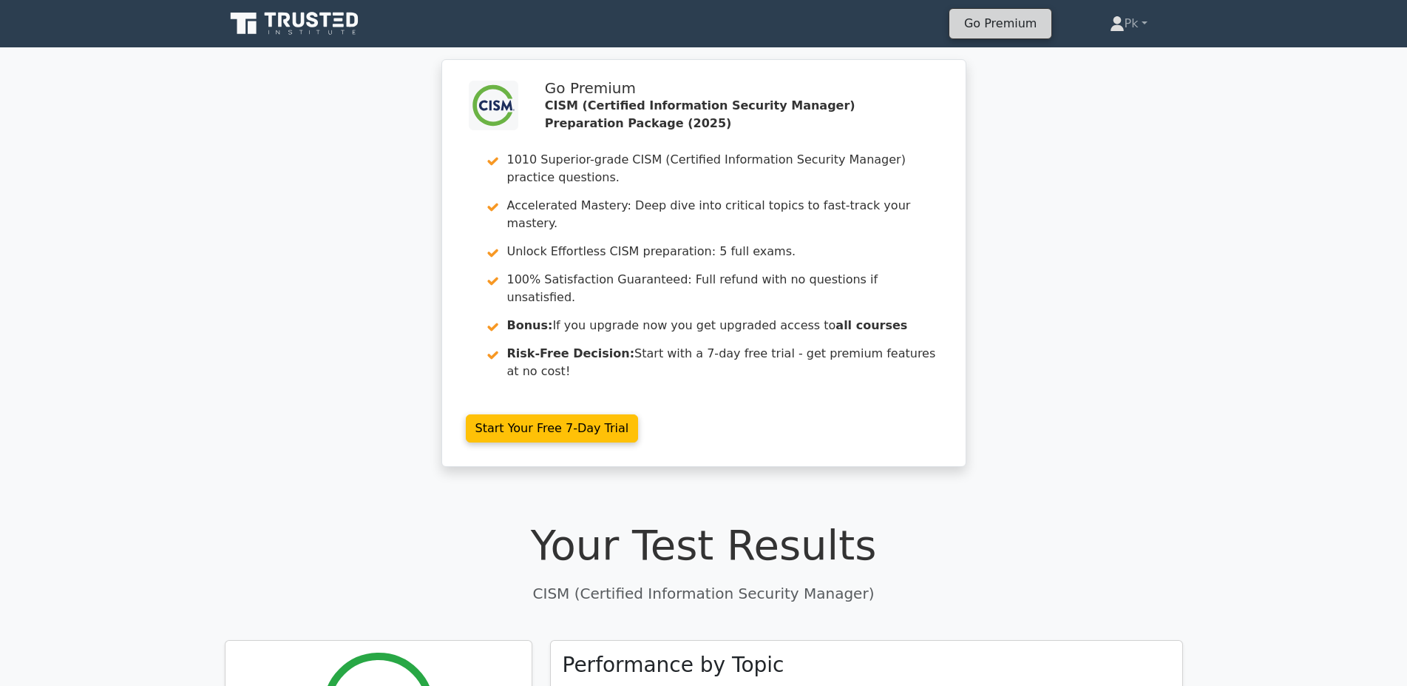
click at [991, 19] on link "Go Premium" at bounding box center [1001, 23] width 90 height 20
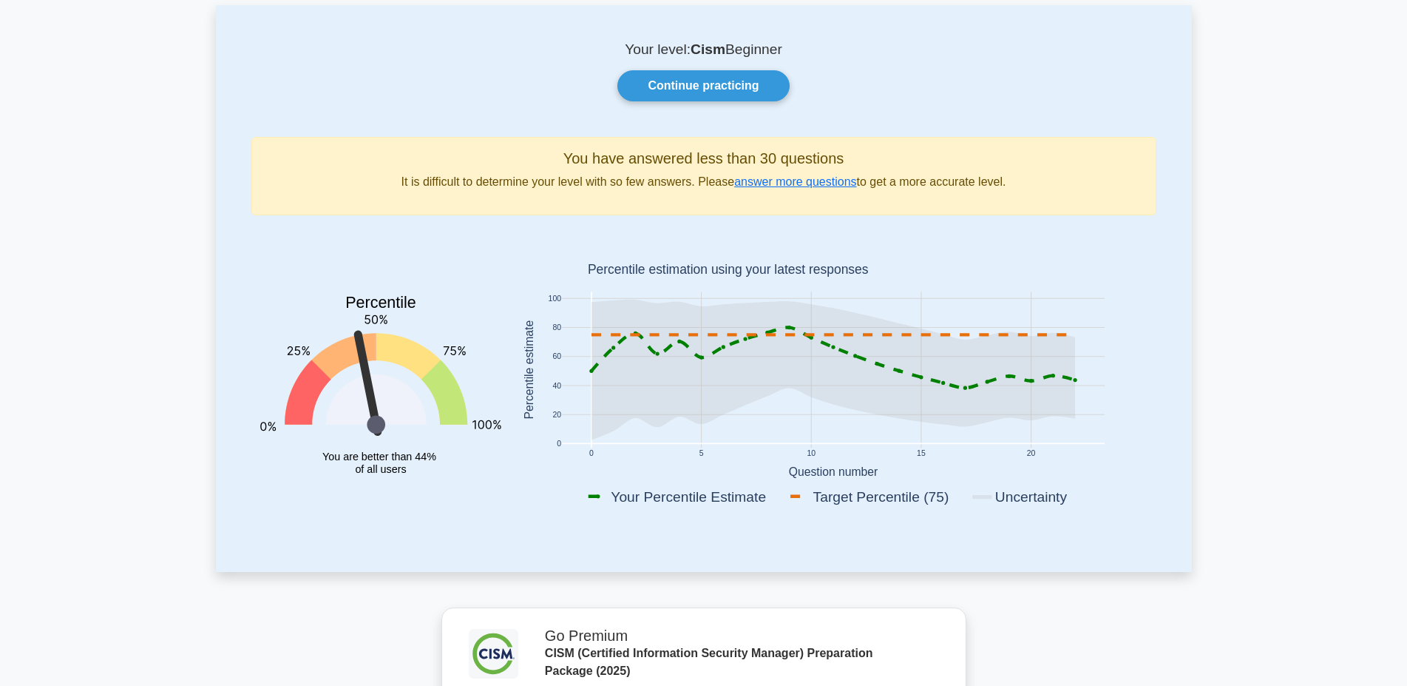
scroll to position [23, 0]
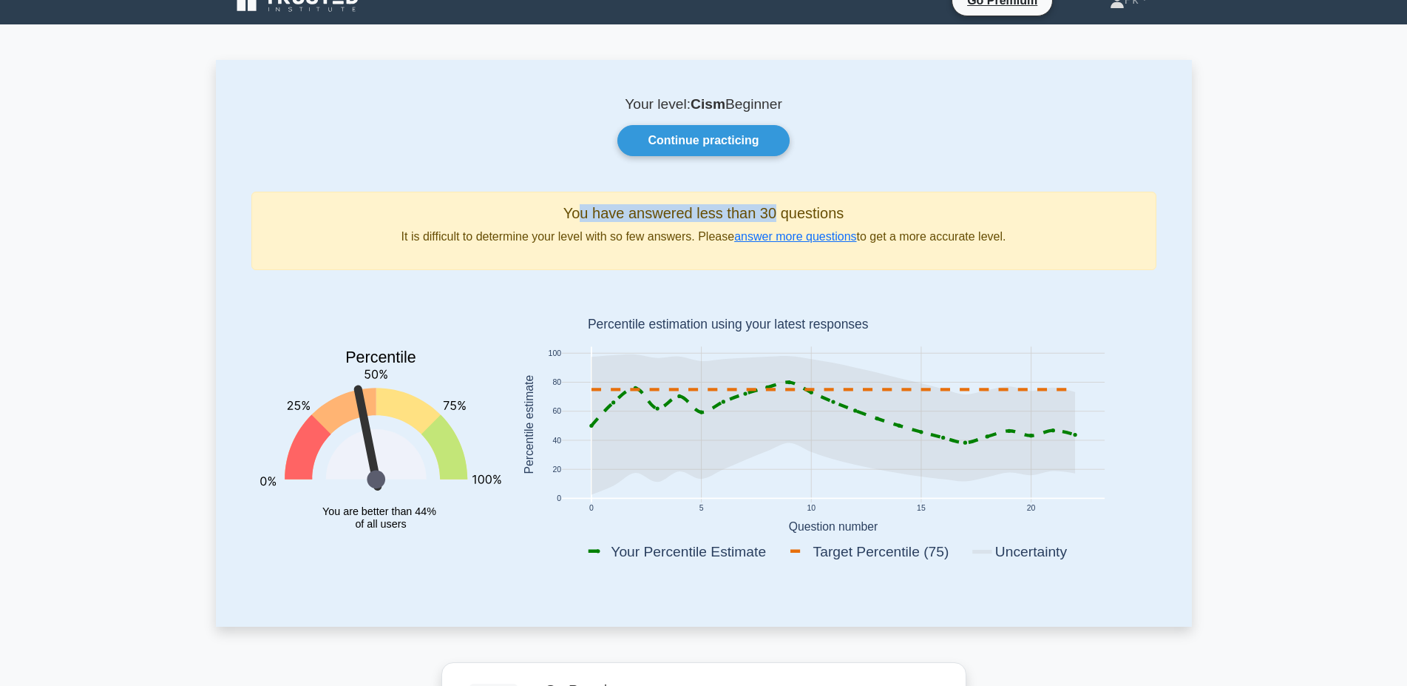
drag, startPoint x: 586, startPoint y: 200, endPoint x: 771, endPoint y: 194, distance: 185.0
click at [773, 201] on div "You have answered less than 30 questions It is difficult to determine your leve…" at bounding box center [703, 231] width 905 height 78
drag, startPoint x: 635, startPoint y: 106, endPoint x: 792, endPoint y: 117, distance: 157.9
click at [792, 110] on p "Your level: Cism Beginner" at bounding box center [703, 104] width 905 height 18
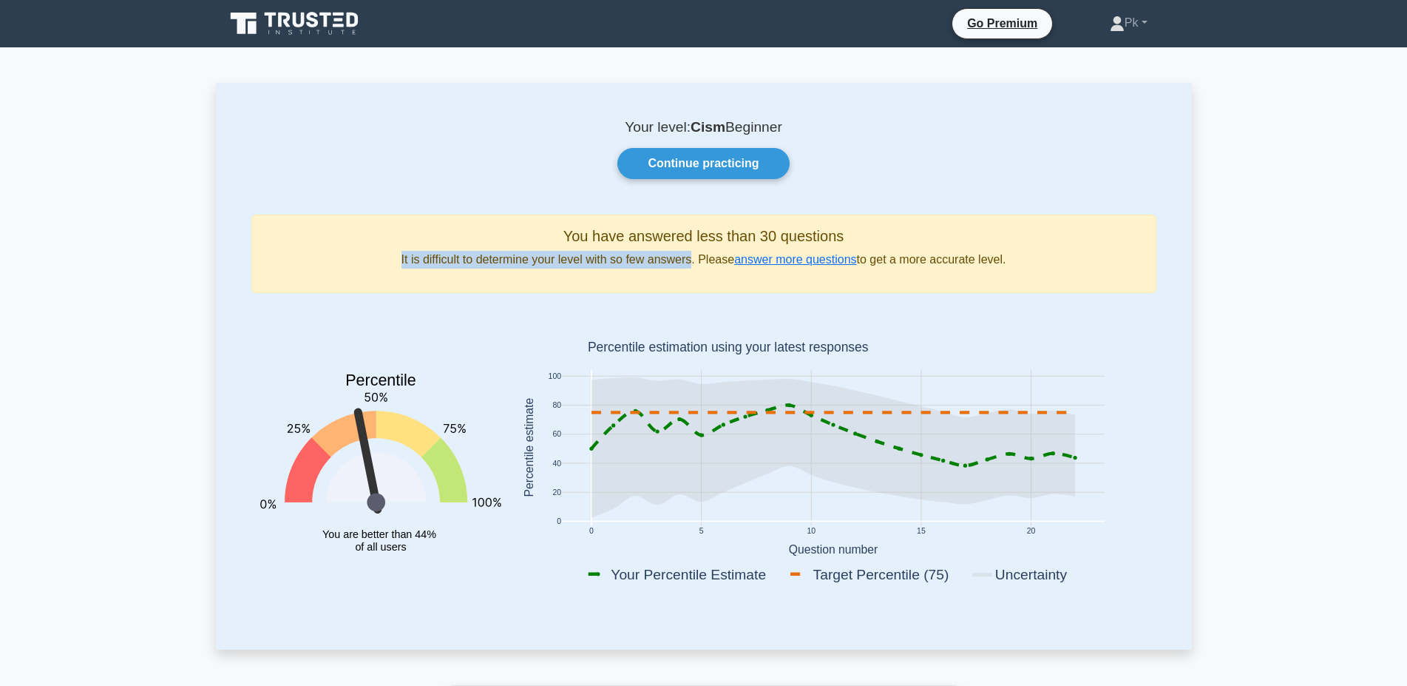
drag, startPoint x: 398, startPoint y: 254, endPoint x: 694, endPoint y: 264, distance: 296.0
click at [694, 264] on p "It is difficult to determine your level with so few answers. Please answer more…" at bounding box center [704, 260] width 880 height 18
click at [503, 270] on div "You have answered less than 30 questions It is difficult to determine your leve…" at bounding box center [703, 253] width 905 height 78
drag, startPoint x: 1028, startPoint y: 264, endPoint x: 237, endPoint y: 169, distance: 796.3
click at [240, 169] on div "Your level: Cism Beginner Continue practicing You have answered less than 30 qu…" at bounding box center [704, 366] width 976 height 566
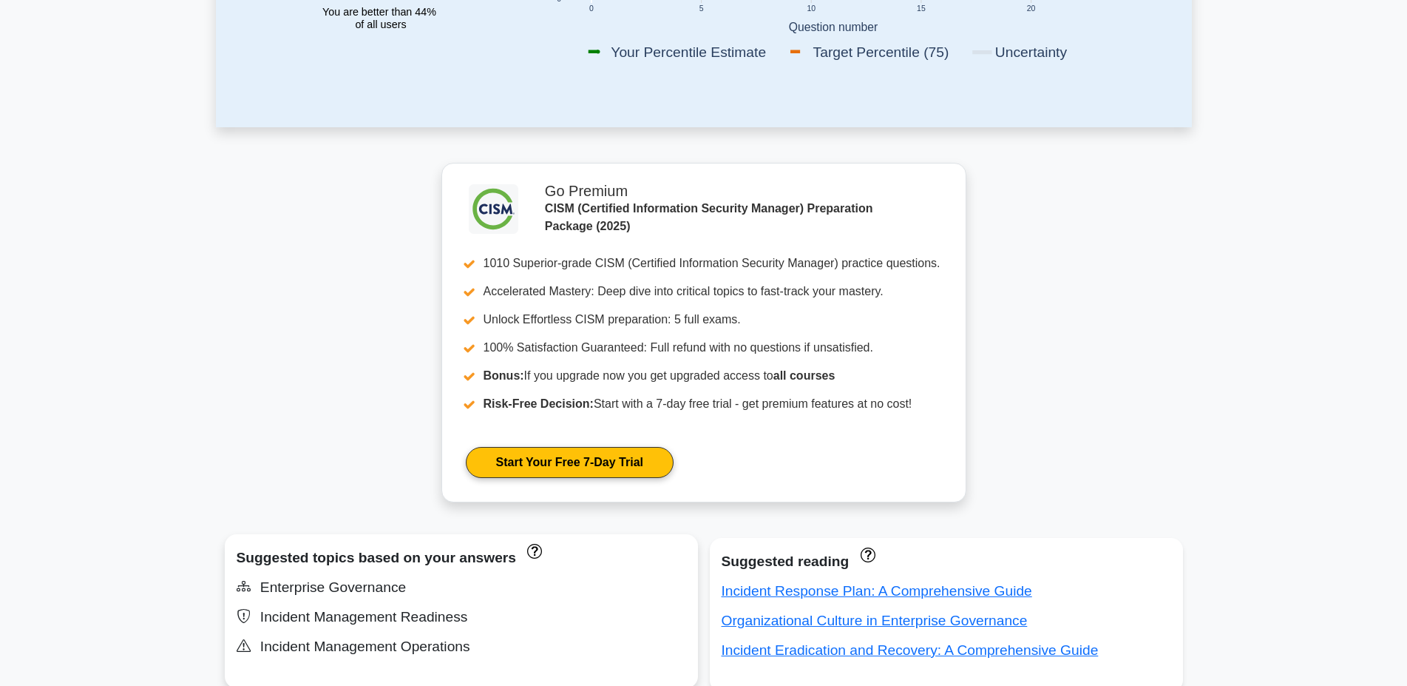
scroll to position [547, 0]
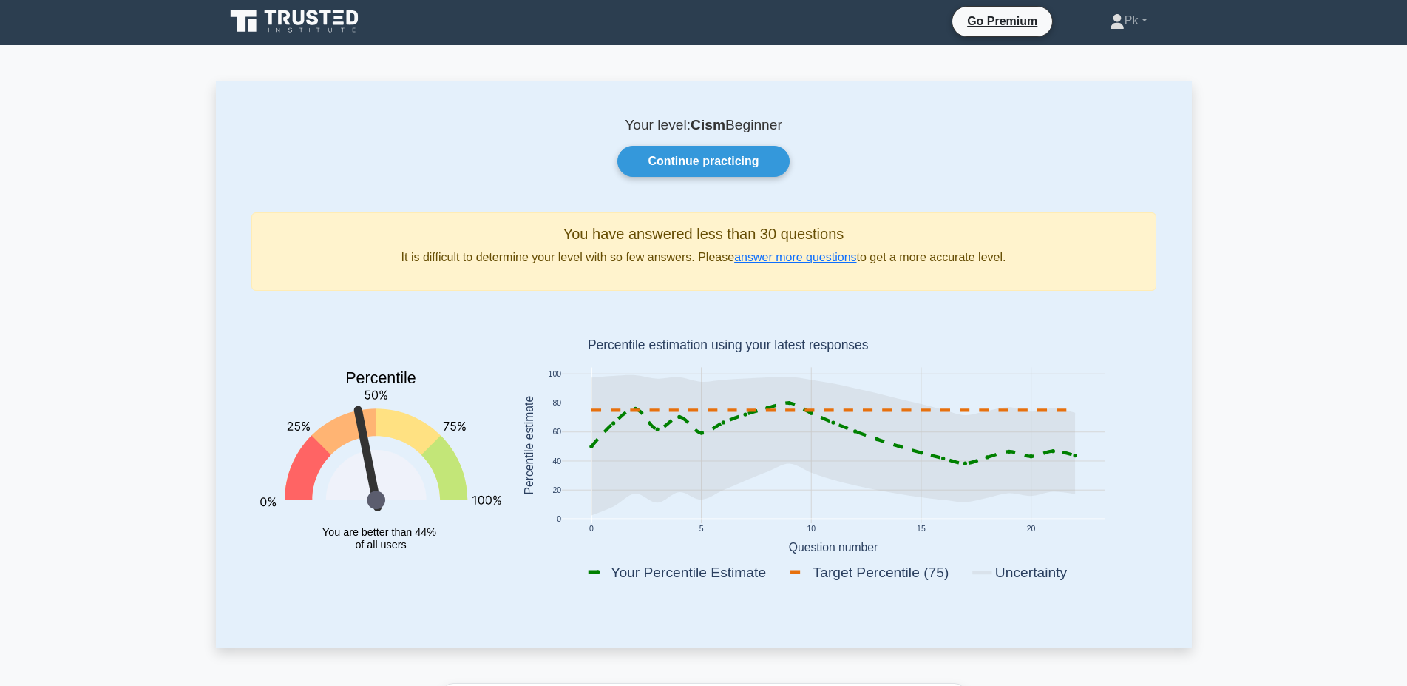
scroll to position [6, 0]
